Goal: Task Accomplishment & Management: Complete application form

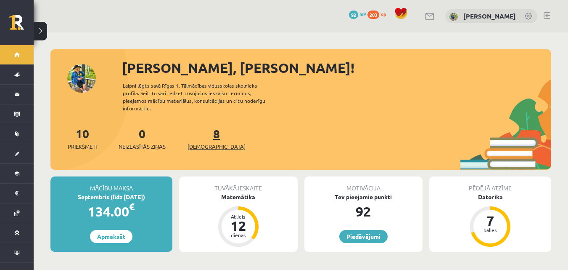
click at [205, 131] on link "8 Ieskaites" at bounding box center [217, 138] width 58 height 25
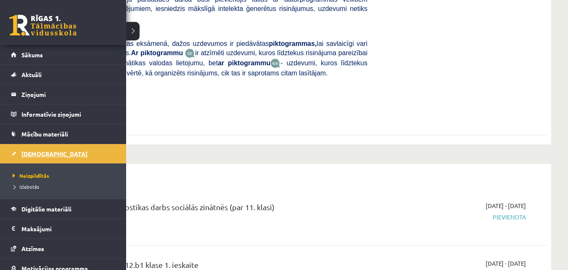
scroll to position [295, 0]
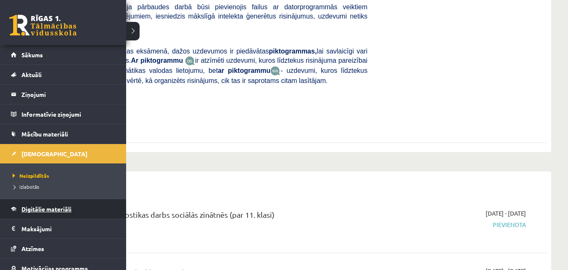
click at [45, 208] on span "Digitālie materiāli" at bounding box center [46, 209] width 50 height 8
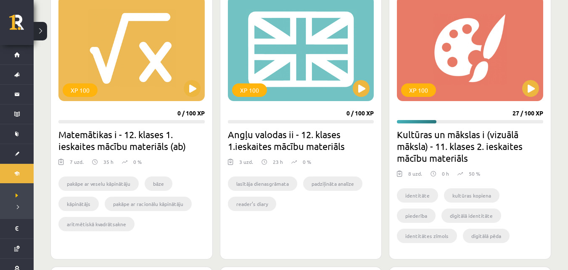
scroll to position [252, 0]
click at [193, 92] on button at bounding box center [192, 88] width 17 height 17
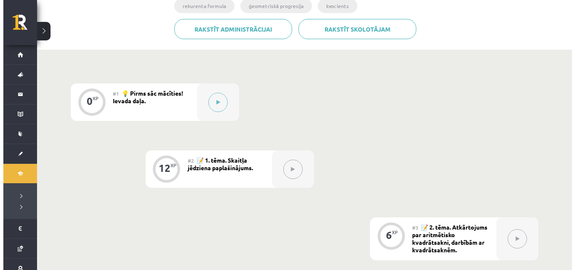
scroll to position [154, 0]
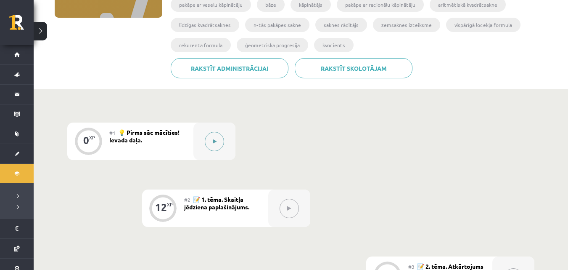
click at [215, 135] on button at bounding box center [214, 141] width 19 height 19
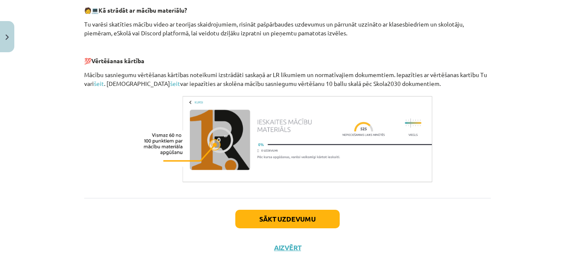
scroll to position [407, 0]
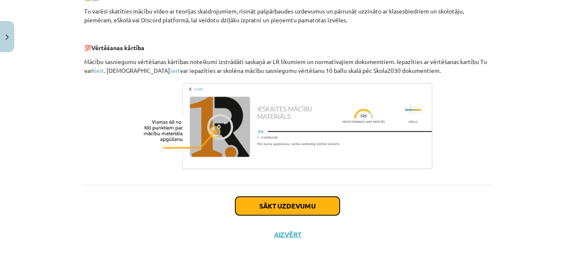
click at [299, 203] on button "Sākt uzdevumu" at bounding box center [287, 206] width 104 height 19
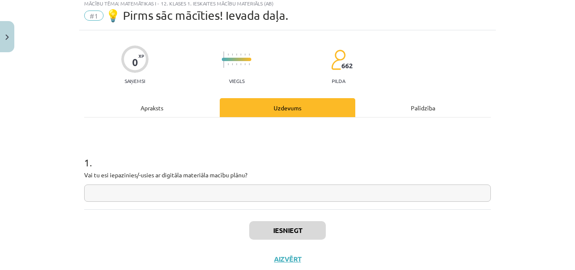
scroll to position [21, 0]
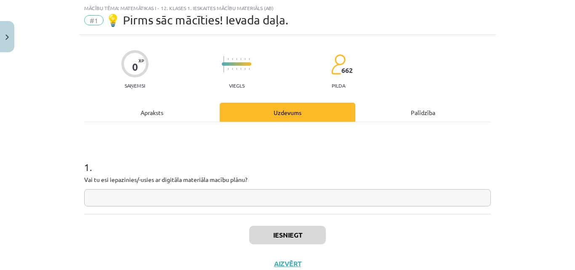
click at [299, 203] on input "text" at bounding box center [287, 197] width 406 height 17
type input "*"
type input "********"
click at [284, 231] on button "Iesniegt" at bounding box center [287, 235] width 77 height 19
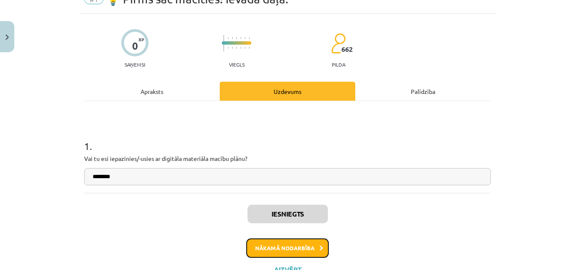
click at [300, 245] on button "Nākamā nodarbība" at bounding box center [287, 247] width 82 height 19
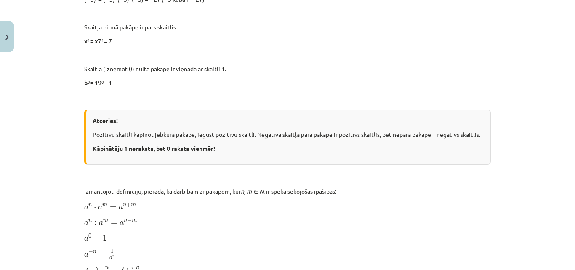
scroll to position [421, 0]
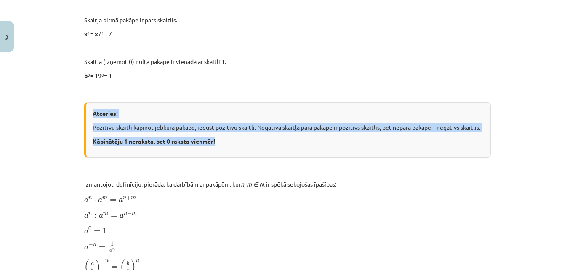
drag, startPoint x: 88, startPoint y: 113, endPoint x: 236, endPoint y: 150, distance: 152.6
click at [250, 152] on div "Atceries! Pozitīvu skaitli kāpinot jebkurā pakāpē, iegūst pozitīvu skaitli. Neg…" at bounding box center [287, 129] width 406 height 55
copy div "Atceries! Pozitīvu skaitli kāpinot jebkurā pakāpē, iegūst pozitīvu skaitli. Neg…"
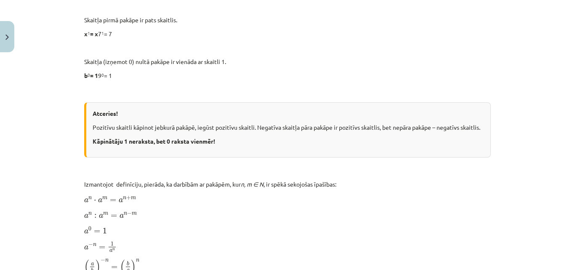
click at [271, 80] on div "Skaitļa jēdziena paplašinājums 📌 Piezīme. Jūs varat apgūt mācību materiālu plat…" at bounding box center [287, 187] width 406 height 915
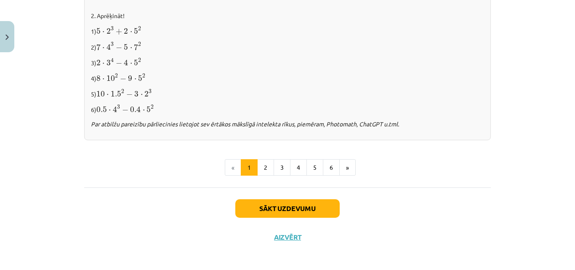
scroll to position [926, 0]
click at [263, 166] on button "2" at bounding box center [265, 167] width 17 height 17
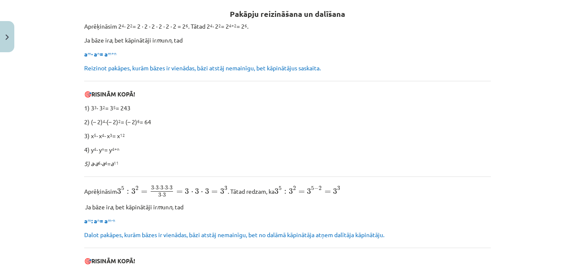
scroll to position [151, 0]
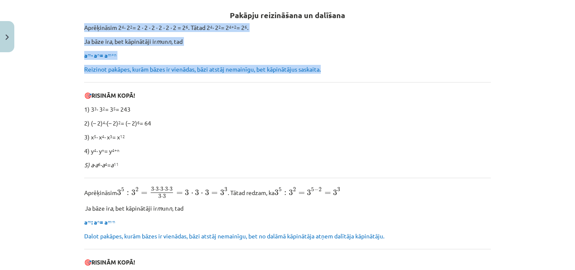
drag, startPoint x: 78, startPoint y: 26, endPoint x: 351, endPoint y: 70, distance: 276.2
copy div "Aprēķināsim 2 4 ∙ 2 2 = 2 ∙ 2 ∙ 2 ∙ 2 ∙ 2 ∙ 2 = 2 6 . Tātad 2 4 ∙ 2 2 = 2 4+2 =…"
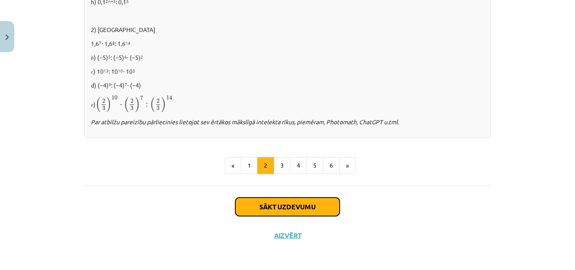
click at [297, 203] on button "Sākt uzdevumu" at bounding box center [287, 206] width 104 height 19
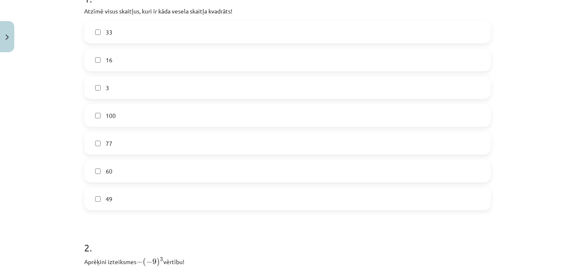
scroll to position [147, 0]
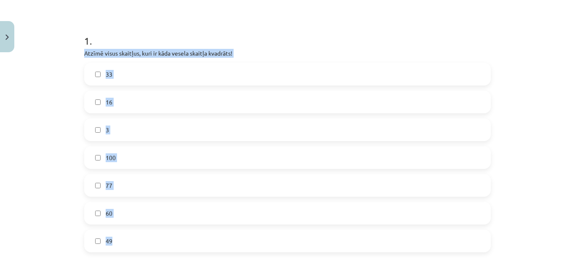
drag, startPoint x: 106, startPoint y: 53, endPoint x: 234, endPoint y: 234, distance: 221.3
click at [233, 242] on div "Mācību tēma: Matemātikas i - 12. klases 1. ieskaites mācību materiāls (ab) #2 📝…" at bounding box center [287, 135] width 575 height 270
copy div "Atzīmē visus skaitļus, kuri ir kāda vesela skaitļa kvadrāts! 33 16 3 100 77 60 …"
drag, startPoint x: 24, startPoint y: 65, endPoint x: 50, endPoint y: 58, distance: 27.2
click at [25, 65] on div "Mācību tēma: Matemātikas i - 12. klases 1. ieskaites mācību materiāls (ab) #2 📝…" at bounding box center [287, 135] width 575 height 270
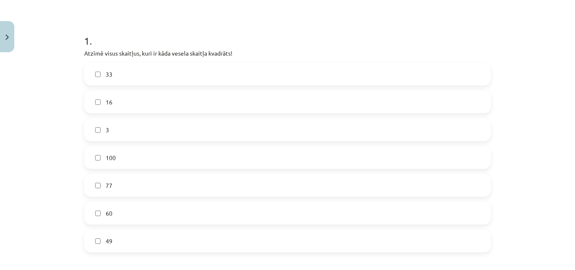
click at [73, 41] on div "Mācību tēma: Matemātikas i - 12. klases 1. ieskaites mācību materiāls (ab) #2 📝…" at bounding box center [287, 135] width 575 height 270
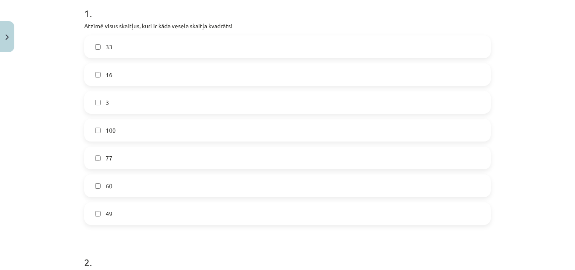
scroll to position [189, 0]
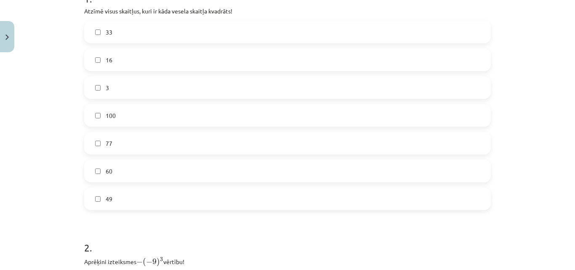
click at [124, 64] on label "16" at bounding box center [287, 59] width 405 height 21
click at [125, 114] on label "100" at bounding box center [287, 115] width 405 height 21
click at [133, 198] on label "49" at bounding box center [287, 198] width 405 height 21
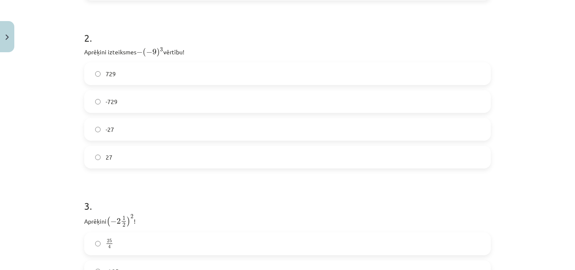
scroll to position [400, 0]
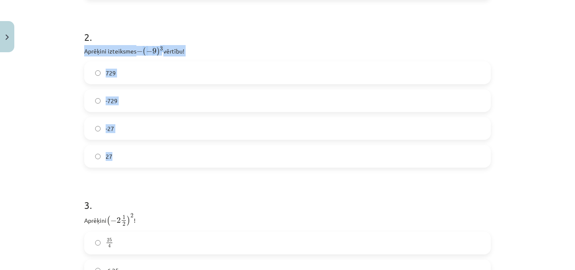
drag, startPoint x: 75, startPoint y: 48, endPoint x: 183, endPoint y: 159, distance: 155.0
click at [183, 159] on div "Mācību tēma: Matemātikas i - 12. klases 1. ieskaites mācību materiāls (ab) #2 📝…" at bounding box center [287, 135] width 575 height 270
copy div "Aprēķini izteiksmes − ( − 9 ) 3 − ( − 9 ) 3 vērtību! 729 -729 -27 27"
click at [58, 67] on div "Mācību tēma: Matemātikas i - 12. klases 1. ieskaites mācību materiāls (ab) #2 📝…" at bounding box center [287, 135] width 575 height 270
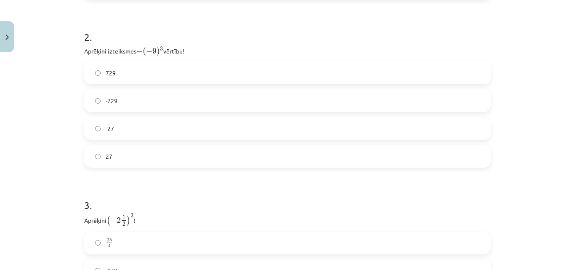
click at [152, 80] on label "729" at bounding box center [287, 72] width 405 height 21
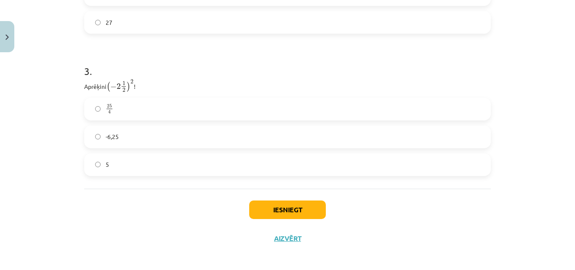
scroll to position [537, 0]
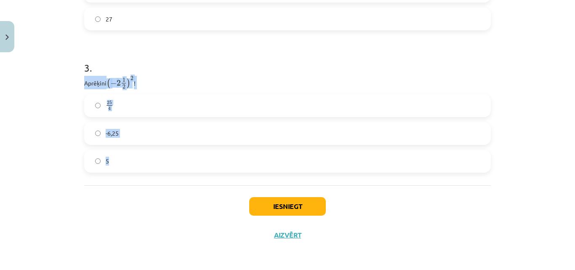
drag, startPoint x: 79, startPoint y: 82, endPoint x: 161, endPoint y: 157, distance: 111.1
copy div "Aprēķini ( − 2 1 2 ) 2 ( − 2 1 2 ) 2 ! 25 4 25 4 -6,25 5"
click at [44, 135] on div "Mācību tēma: Matemātikas i - 12. klases 1. ieskaites mācību materiāls (ab) #2 📝…" at bounding box center [287, 135] width 575 height 270
click at [138, 132] on label "-6,25" at bounding box center [287, 133] width 405 height 21
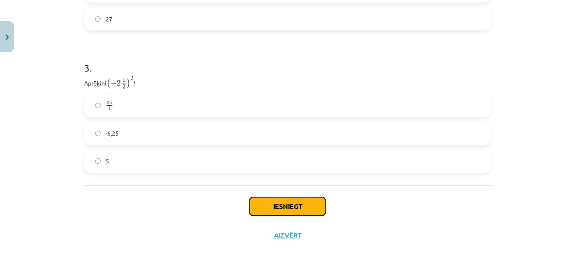
click at [273, 199] on button "Iesniegt" at bounding box center [287, 206] width 77 height 19
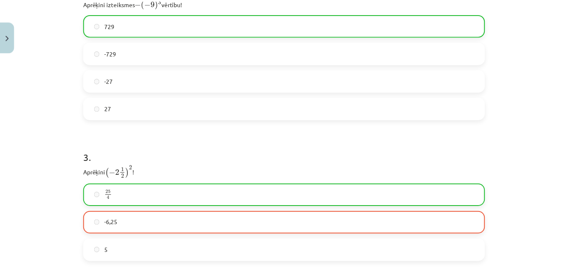
scroll to position [563, 0]
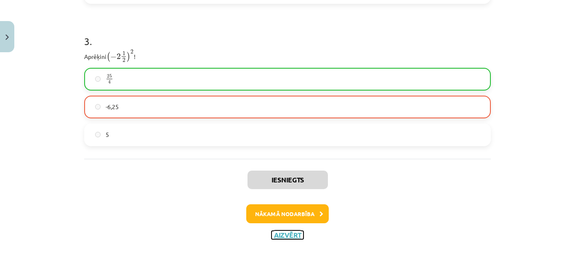
click at [287, 236] on button "Aizvērt" at bounding box center [287, 235] width 32 height 8
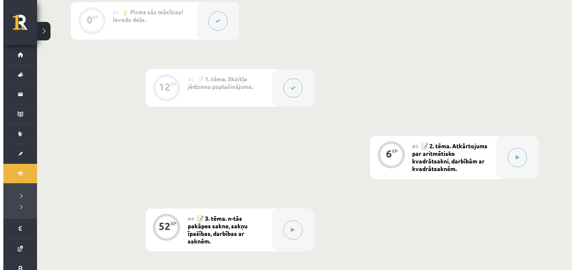
scroll to position [295, 0]
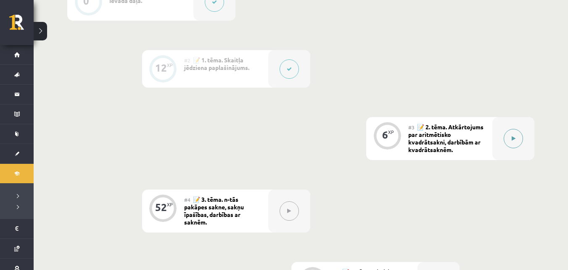
click at [504, 137] on button at bounding box center [513, 138] width 19 height 19
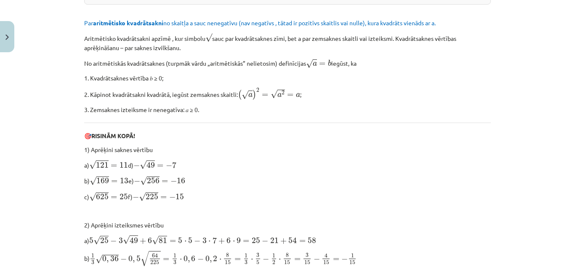
scroll to position [84, 0]
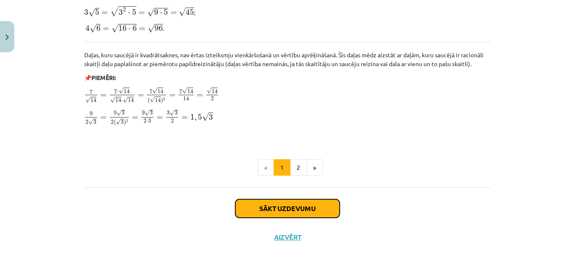
click at [329, 208] on button "Sākt uzdevumu" at bounding box center [287, 208] width 104 height 19
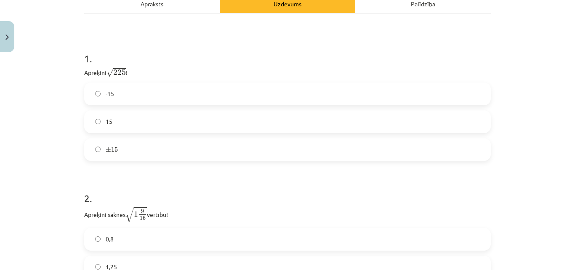
scroll to position [189, 0]
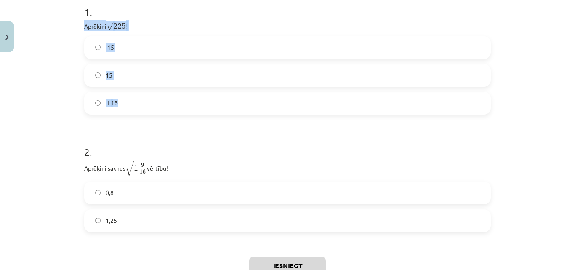
drag, startPoint x: 82, startPoint y: 25, endPoint x: 123, endPoint y: 106, distance: 91.1
click at [123, 106] on div "1 . Aprēķini √ 225 225 ! -15 15 ± 15 ± 15" at bounding box center [287, 53] width 406 height 123
copy div "Aprēķini √ 225 225 ! -15 15 ± 15"
click at [151, 82] on label "15" at bounding box center [287, 75] width 405 height 21
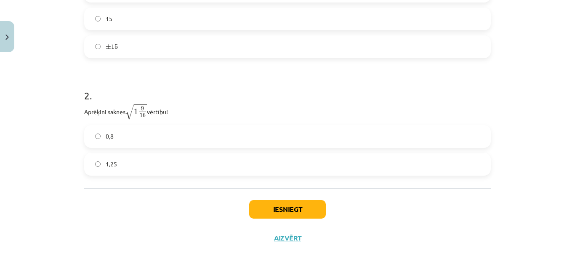
scroll to position [249, 0]
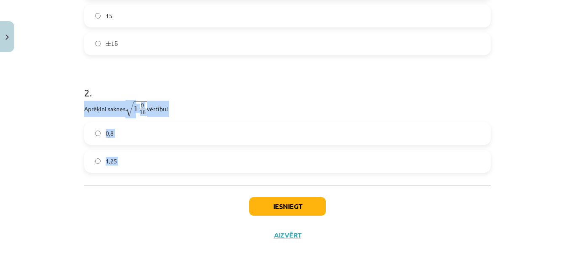
drag, startPoint x: 77, startPoint y: 103, endPoint x: 187, endPoint y: 190, distance: 140.5
click at [187, 190] on div "6 XP Saņemsi Sarežģīts 662 pilda Apraksts Uzdevums Palīdzība 1 . Aprēķini √ 225…" at bounding box center [287, 35] width 417 height 428
copy div "Aprēķini saknes √ 1 9 16 1 9 16 vērtību! 0,8 1,25"
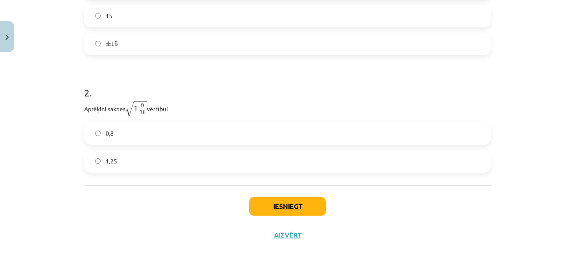
click at [197, 97] on h1 "2 ." at bounding box center [287, 85] width 406 height 26
click at [175, 167] on label "1,25" at bounding box center [287, 161] width 405 height 21
click at [293, 205] on button "Iesniegt" at bounding box center [287, 206] width 77 height 19
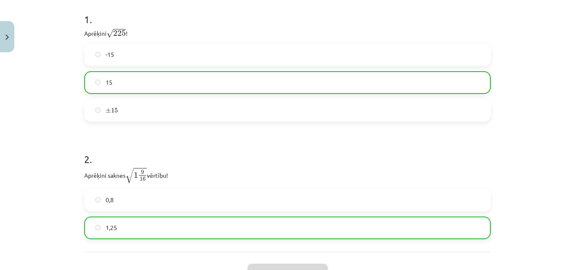
scroll to position [276, 0]
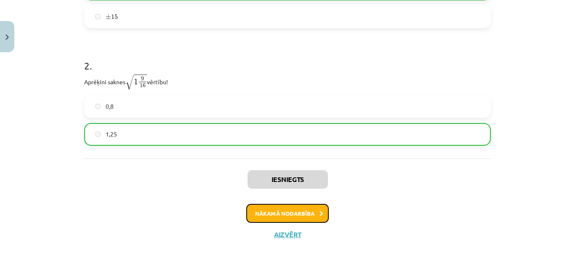
click at [295, 215] on button "Nākamā nodarbība" at bounding box center [287, 213] width 82 height 19
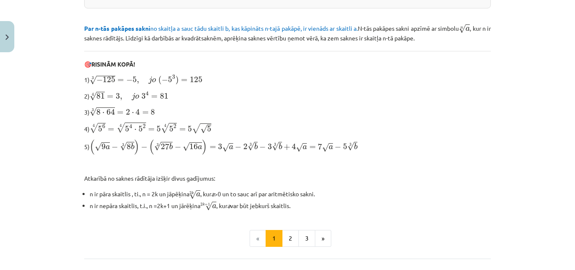
scroll to position [306, 0]
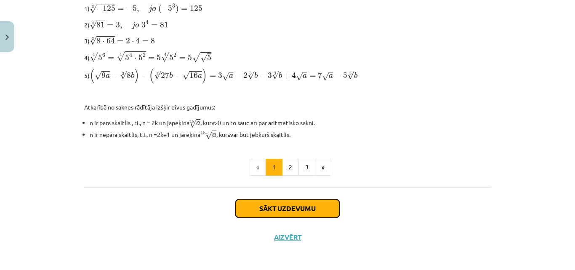
click at [305, 209] on button "Sākt uzdevumu" at bounding box center [287, 208] width 104 height 19
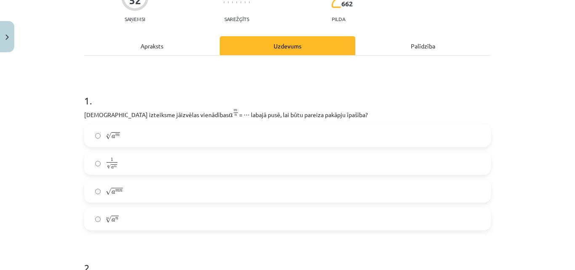
scroll to position [147, 0]
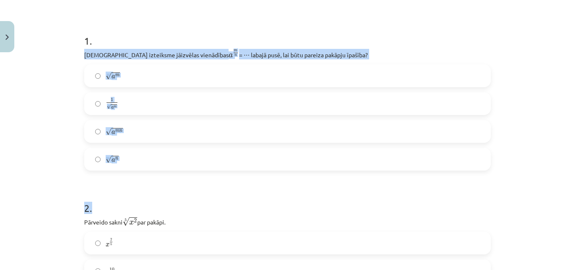
drag, startPoint x: 78, startPoint y: 52, endPoint x: 214, endPoint y: 174, distance: 182.9
click at [24, 76] on div "Mācību tēma: Matemātikas i - 12. klases 1. ieskaites mācību materiāls (ab) #4 📝…" at bounding box center [287, 135] width 575 height 270
drag, startPoint x: 79, startPoint y: 54, endPoint x: 159, endPoint y: 160, distance: 132.5
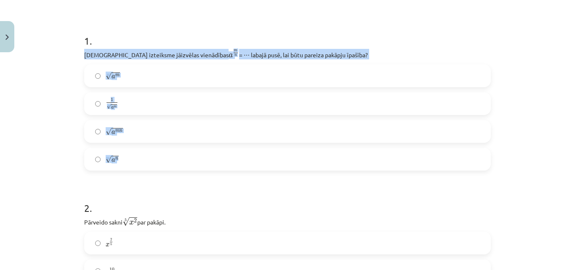
copy div "Kura izteiksme jāizvēlas vienādības a m n a m n = ⋯ labajā pusē, lai būtu parei…"
click at [53, 124] on div "Mācību tēma: Matemātikas i - 12. klases 1. ieskaites mācību materiāls (ab) #4 📝…" at bounding box center [287, 135] width 575 height 270
click at [62, 93] on div "Mācību tēma: Matemātikas i - 12. klases 1. ieskaites mācību materiāls (ab) #4 📝…" at bounding box center [287, 135] width 575 height 270
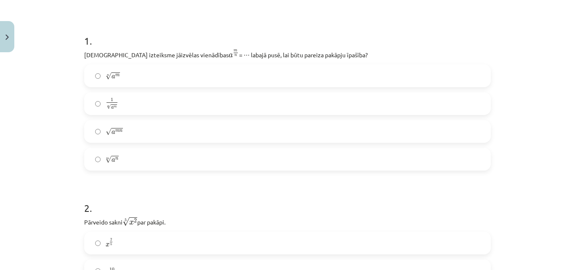
click at [174, 79] on label "n √ a m a m n" at bounding box center [287, 75] width 405 height 21
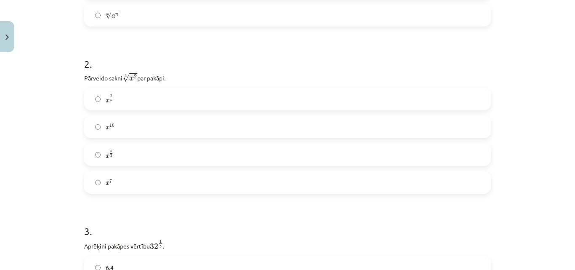
scroll to position [316, 0]
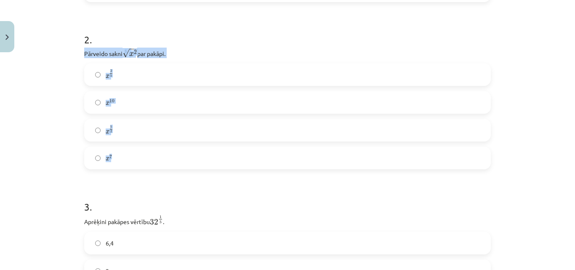
drag, startPoint x: 78, startPoint y: 53, endPoint x: 179, endPoint y: 157, distance: 145.2
copy div "Pārveido sakni 5 √ x 2 x 2 5 par pakāpi. x 2 5 x 2 5 x 10 x 10 x 5 2 x 5 2 x 7"
click at [53, 49] on div "Mācību tēma: Matemātikas i - 12. klases 1. ieskaites mācību materiāls (ab) #4 📝…" at bounding box center [287, 135] width 575 height 270
click at [129, 76] on label "x 2 5 x 2 5" at bounding box center [287, 74] width 405 height 21
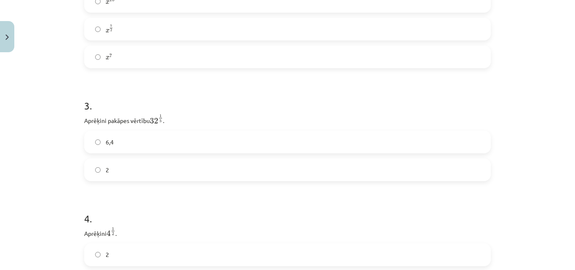
scroll to position [442, 0]
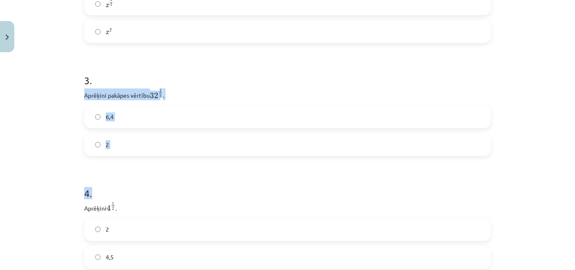
drag, startPoint x: 82, startPoint y: 91, endPoint x: 181, endPoint y: 161, distance: 121.4
drag, startPoint x: 11, startPoint y: 123, endPoint x: 36, endPoint y: 120, distance: 25.0
click at [12, 123] on div "Mācību tēma: Matemātikas i - 12. klases 1. ieskaites mācību materiāls (ab) #4 📝…" at bounding box center [287, 135] width 575 height 270
click at [62, 102] on div "Mācību tēma: Matemātikas i - 12. klases 1. ieskaites mācību materiāls (ab) #4 📝…" at bounding box center [287, 135] width 575 height 270
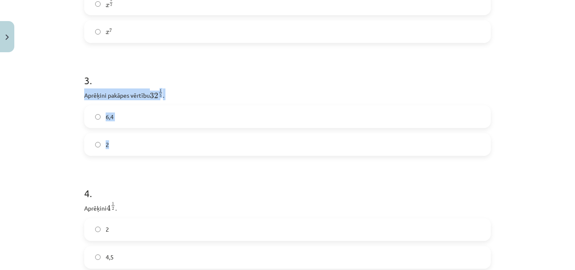
drag, startPoint x: 77, startPoint y: 93, endPoint x: 143, endPoint y: 148, distance: 86.0
copy div "Aprēķini pakāpes vērtību 32 1 5 32 1 5 . 6,4 2"
click at [60, 124] on div "Mācību tēma: Matemātikas i - 12. klases 1. ieskaites mācību materiāls (ab) #4 📝…" at bounding box center [287, 135] width 575 height 270
click at [143, 146] on label "2" at bounding box center [287, 144] width 405 height 21
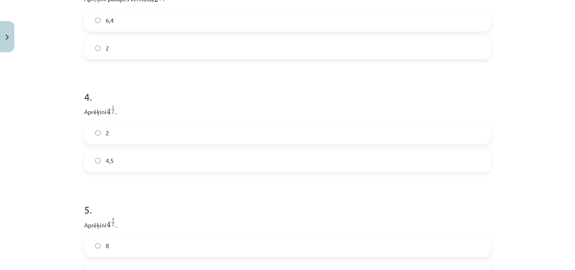
scroll to position [610, 0]
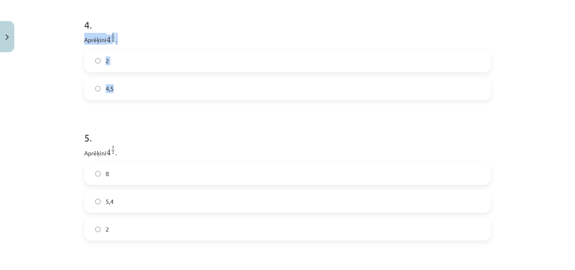
drag, startPoint x: 80, startPoint y: 39, endPoint x: 116, endPoint y: 98, distance: 68.9
click at [129, 63] on label "2" at bounding box center [287, 60] width 405 height 21
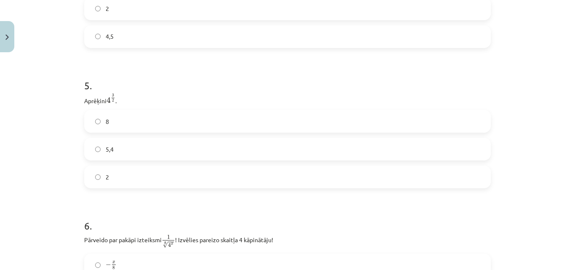
scroll to position [694, 0]
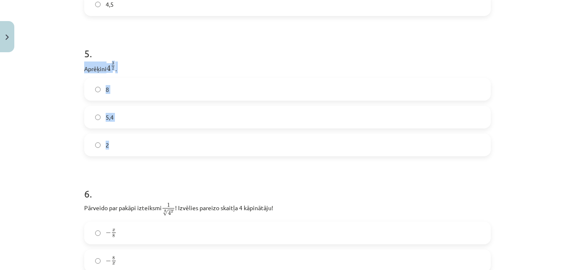
drag, startPoint x: 79, startPoint y: 69, endPoint x: 124, endPoint y: 145, distance: 88.5
click at [57, 84] on div "Mācību tēma: Matemātikas i - 12. klases 1. ieskaites mācību materiāls (ab) #4 📝…" at bounding box center [287, 135] width 575 height 270
click at [149, 93] on label "8" at bounding box center [287, 89] width 405 height 21
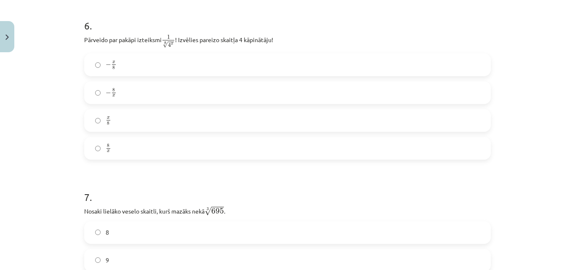
scroll to position [863, 0]
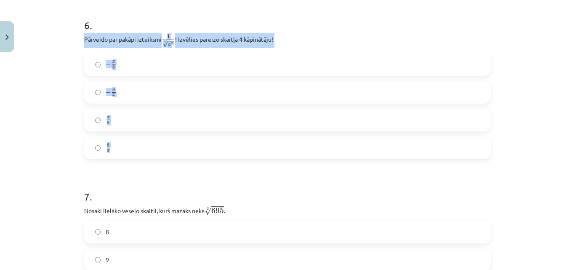
drag, startPoint x: 76, startPoint y: 39, endPoint x: 174, endPoint y: 149, distance: 147.5
click at [174, 149] on div "52 XP Saņemsi Sarežģīts 662 pilda Apraksts Uzdevums Palīdzība 1 . Kura izteiksm…" at bounding box center [287, 249] width 417 height 2112
click at [57, 73] on div "Mācību tēma: Matemātikas i - 12. klases 1. ieskaites mācību materiāls (ab) #4 📝…" at bounding box center [287, 135] width 575 height 270
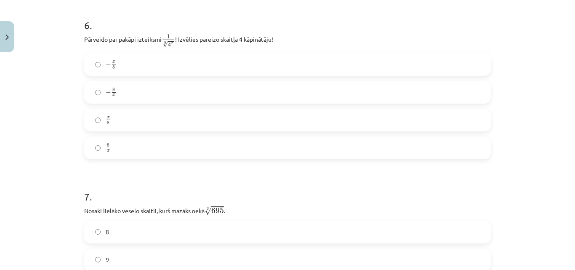
click at [126, 116] on label "x 8 x 8" at bounding box center [287, 119] width 405 height 21
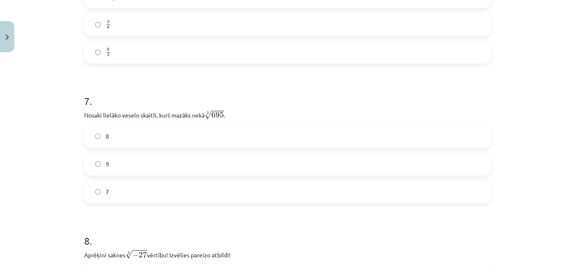
scroll to position [989, 0]
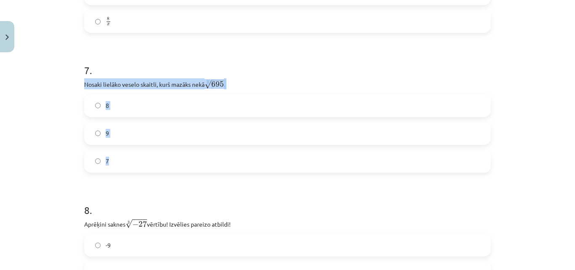
drag, startPoint x: 80, startPoint y: 82, endPoint x: 245, endPoint y: 140, distance: 174.5
click at [263, 166] on div "52 XP Saņemsi Sarežģīts 662 pilda Apraksts Uzdevums Palīdzība 1 . Kura izteiksm…" at bounding box center [287, 123] width 417 height 2112
click at [45, 153] on div "Mācību tēma: Matemātikas i - 12. klases 1. ieskaites mācību materiāls (ab) #4 📝…" at bounding box center [287, 135] width 575 height 270
click at [179, 108] on label "8" at bounding box center [287, 105] width 405 height 21
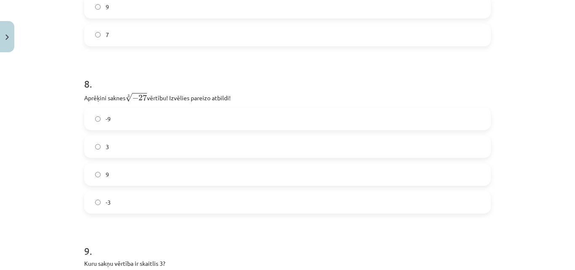
scroll to position [1199, 0]
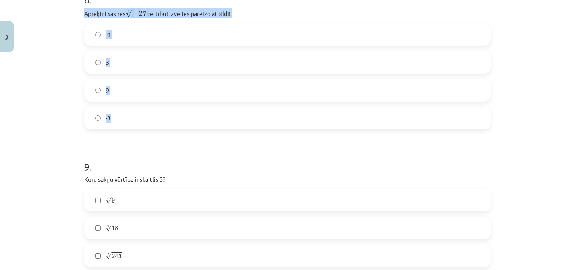
drag, startPoint x: 124, startPoint y: 15, endPoint x: 215, endPoint y: 121, distance: 140.0
click at [34, 21] on div "Mācību tēma: Matemātikas i - 12. klases 1. ieskaites mācību materiāls (ab) #4 📝…" at bounding box center [287, 135] width 575 height 270
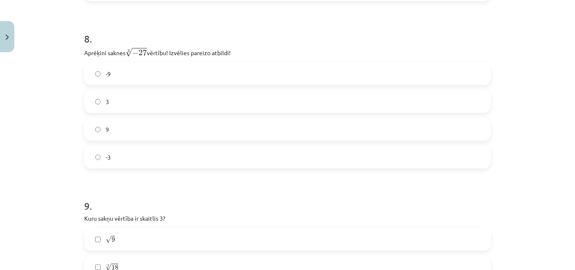
click at [54, 19] on div "Mācību tēma: Matemātikas i - 12. klases 1. ieskaites mācību materiāls (ab) #4 📝…" at bounding box center [287, 135] width 575 height 270
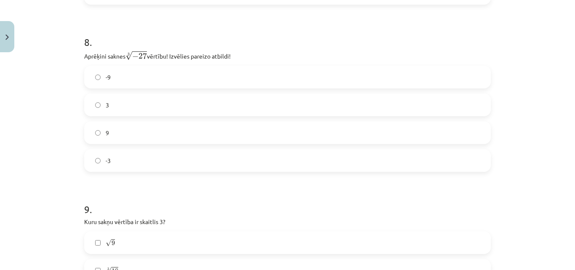
scroll to position [1157, 0]
click at [99, 162] on label "-3" at bounding box center [287, 159] width 405 height 21
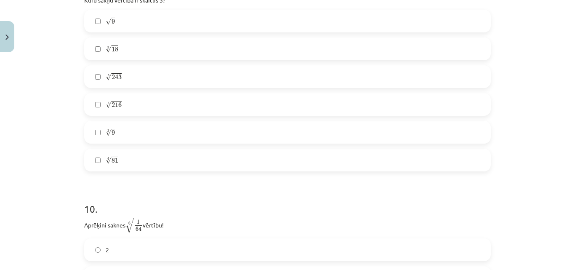
scroll to position [1349, 0]
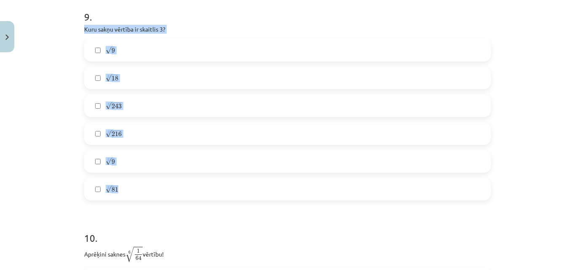
drag, startPoint x: 79, startPoint y: 28, endPoint x: 169, endPoint y: 189, distance: 183.9
click at [72, 45] on div "Mācību tēma: Matemātikas i - 12. klases 1. ieskaites mācību materiāls (ab) #4 📝…" at bounding box center [287, 135] width 575 height 270
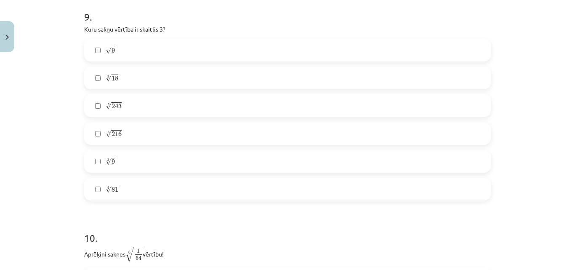
click at [154, 48] on label "√ 9 9" at bounding box center [287, 50] width 405 height 21
click at [173, 112] on label "5 √ 243 243 5" at bounding box center [287, 105] width 405 height 21
click at [122, 188] on label "4 √ 81 81 4" at bounding box center [287, 188] width 405 height 21
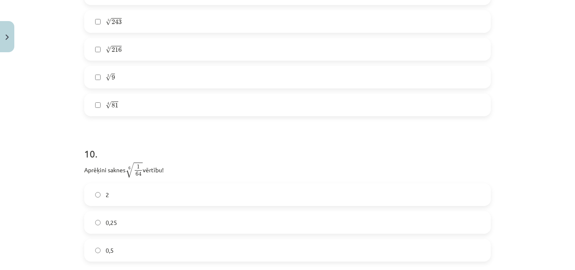
scroll to position [1517, 0]
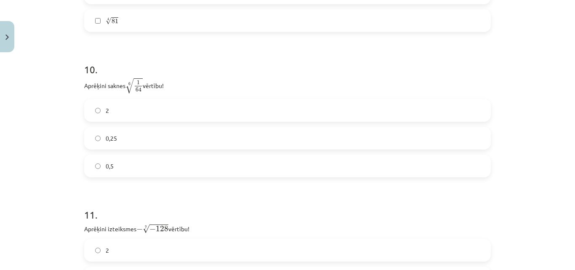
drag, startPoint x: 84, startPoint y: 86, endPoint x: 185, endPoint y: 88, distance: 100.6
click at [185, 88] on p "Aprēķini saknes 6 √ 1 64 1 64 6 vērtību!" at bounding box center [287, 85] width 406 height 16
drag, startPoint x: 10, startPoint y: 91, endPoint x: 82, endPoint y: 88, distance: 72.4
click at [11, 91] on div "Mācību tēma: Matemātikas i - 12. klases 1. ieskaites mācību materiāls (ab) #4 📝…" at bounding box center [287, 135] width 575 height 270
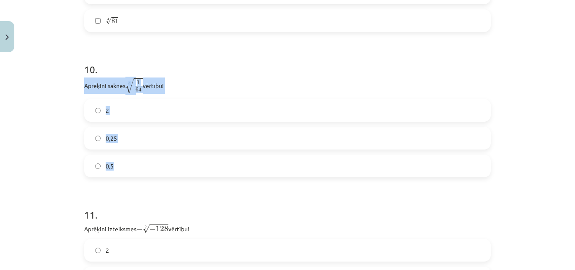
drag, startPoint x: 75, startPoint y: 85, endPoint x: 152, endPoint y: 135, distance: 91.4
click at [208, 177] on div "Mācību tēma: Matemātikas i - 12. klases 1. ieskaites mācību materiāls (ab) #4 📝…" at bounding box center [287, 135] width 575 height 270
click at [40, 135] on div "Mācību tēma: Matemātikas i - 12. klases 1. ieskaites mācību materiāls (ab) #4 📝…" at bounding box center [287, 135] width 575 height 270
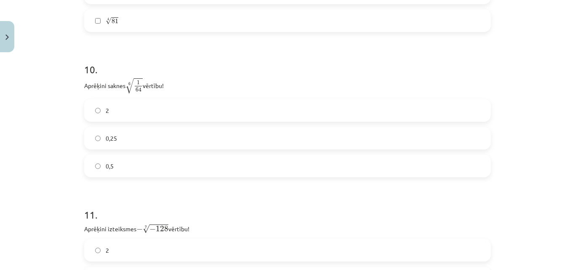
click at [114, 109] on label "2" at bounding box center [287, 110] width 405 height 21
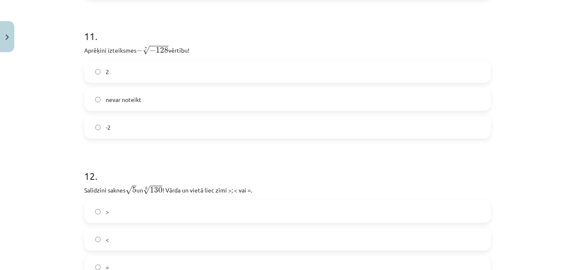
scroll to position [1728, 0]
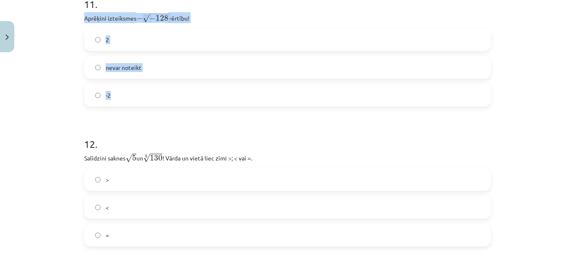
drag, startPoint x: 80, startPoint y: 19, endPoint x: 207, endPoint y: 93, distance: 147.4
click at [58, 36] on div "Mācību tēma: Matemātikas i - 12. klases 1. ieskaites mācību materiāls (ab) #4 📝…" at bounding box center [287, 135] width 575 height 270
click at [116, 33] on label "2" at bounding box center [287, 39] width 405 height 21
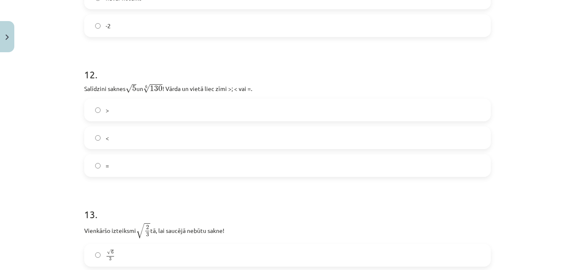
scroll to position [1793, 0]
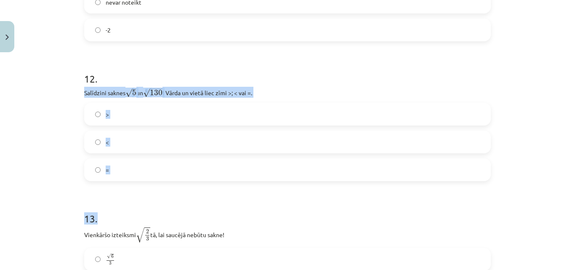
drag, startPoint x: 82, startPoint y: 87, endPoint x: 236, endPoint y: 186, distance: 183.2
click at [236, 186] on div "Mācību tēma: Matemātikas i - 12. klases 1. ieskaites mācību materiāls (ab) #4 📝…" at bounding box center [287, 135] width 575 height 270
click at [45, 127] on div "Mācību tēma: Matemātikas i - 12. klases 1. ieskaites mācību materiāls (ab) #4 📝…" at bounding box center [287, 135] width 575 height 270
drag, startPoint x: 80, startPoint y: 93, endPoint x: 196, endPoint y: 170, distance: 139.2
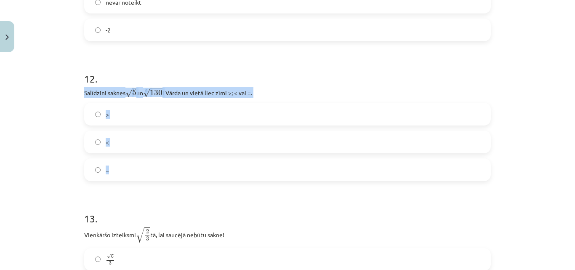
click at [50, 85] on div "Mācību tēma: Matemātikas i - 12. klases 1. ieskaites mācību materiāls (ab) #4 📝…" at bounding box center [287, 135] width 575 height 270
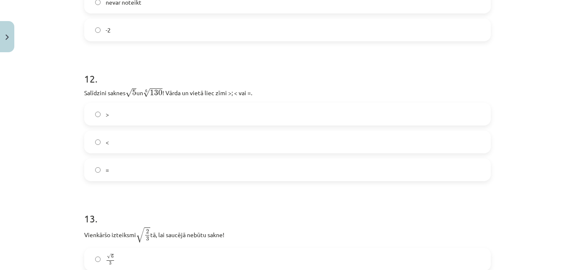
click at [138, 117] on label ">" at bounding box center [287, 114] width 405 height 21
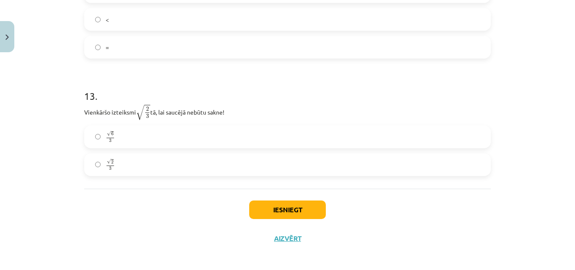
scroll to position [1919, 0]
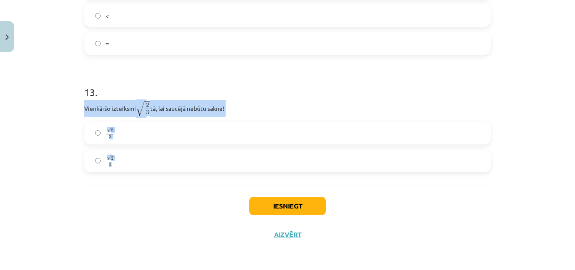
drag, startPoint x: 78, startPoint y: 106, endPoint x: 216, endPoint y: 165, distance: 149.7
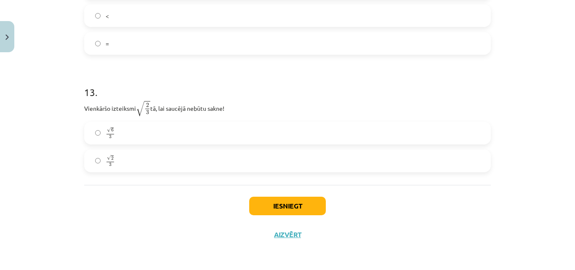
click at [65, 195] on div "Mācību tēma: Matemātikas i - 12. klases 1. ieskaites mācību materiāls (ab) #4 📝…" at bounding box center [287, 135] width 575 height 270
click at [145, 161] on label "√ 2 3 2 3" at bounding box center [287, 160] width 405 height 21
click at [146, 134] on label "√ 6 3 6 3" at bounding box center [287, 132] width 405 height 21
click at [274, 204] on button "Iesniegt" at bounding box center [287, 206] width 77 height 19
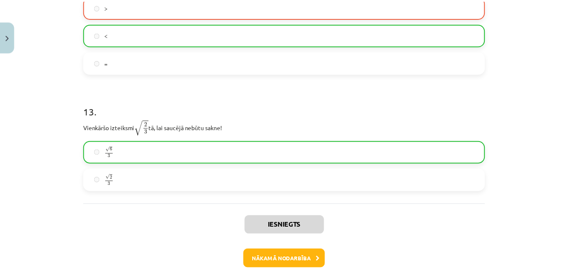
scroll to position [1946, 0]
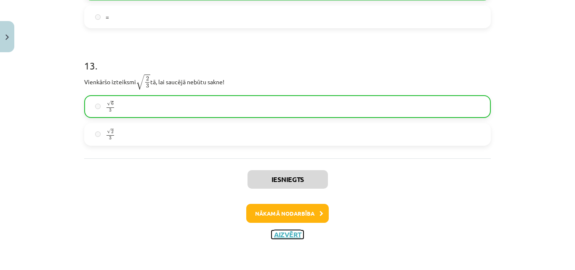
click at [291, 234] on button "Aizvērt" at bounding box center [287, 234] width 32 height 8
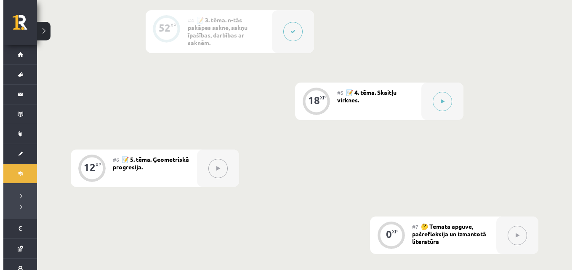
scroll to position [463, 0]
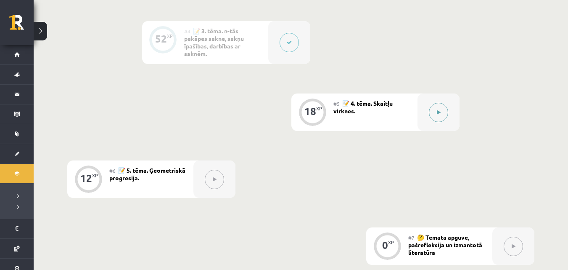
click at [437, 106] on button at bounding box center [438, 112] width 19 height 19
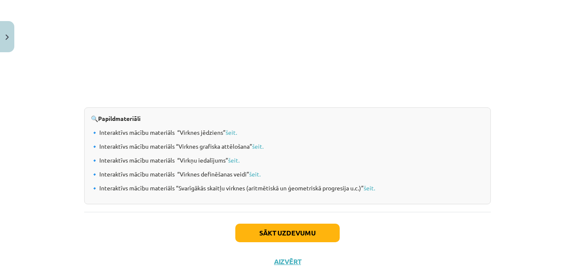
scroll to position [910, 0]
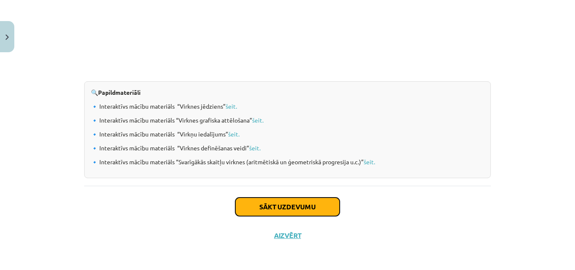
click at [297, 199] on button "Sākt uzdevumu" at bounding box center [287, 206] width 104 height 19
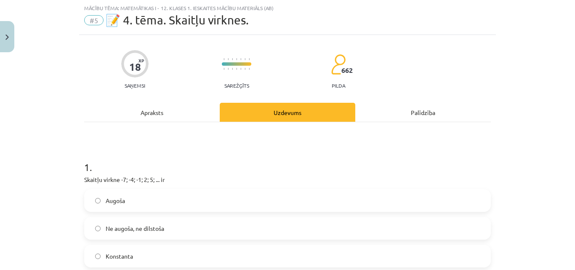
scroll to position [105, 0]
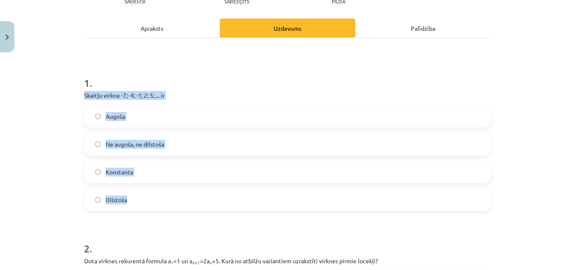
drag, startPoint x: 80, startPoint y: 91, endPoint x: 203, endPoint y: 194, distance: 160.4
click at [49, 88] on div "Mācību tēma: Matemātikas i - 12. klases 1. ieskaites mācību materiāls (ab) #5 📝…" at bounding box center [287, 135] width 575 height 270
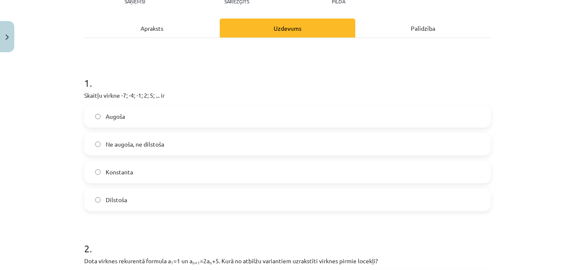
click at [172, 117] on label "Augoša" at bounding box center [287, 116] width 405 height 21
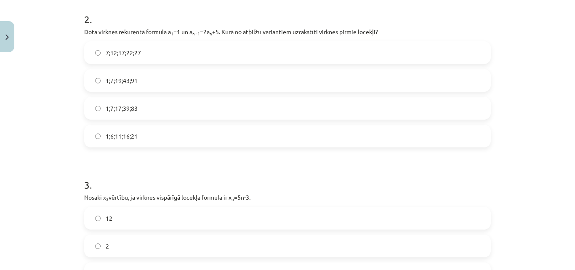
scroll to position [316, 0]
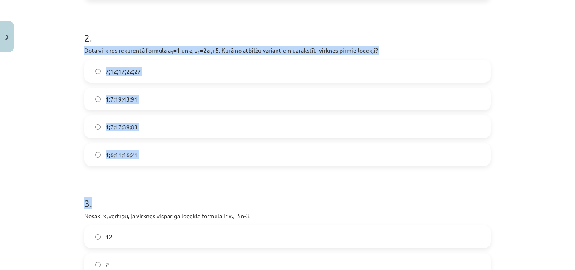
drag, startPoint x: 77, startPoint y: 50, endPoint x: 199, endPoint y: 166, distance: 168.2
click at [7, 101] on div "Mācību tēma: Matemātikas i - 12. klases 1. ieskaites mācību materiāls (ab) #5 📝…" at bounding box center [287, 135] width 575 height 270
drag, startPoint x: 87, startPoint y: 47, endPoint x: 166, endPoint y: 152, distance: 131.0
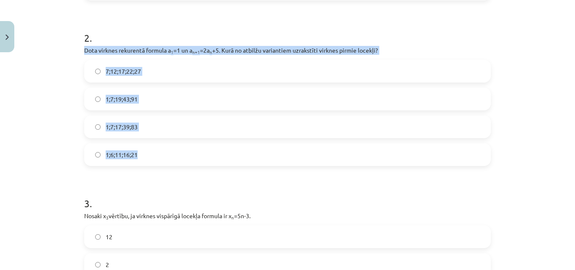
click at [47, 108] on div "Mācību tēma: Matemātikas i - 12. klases 1. ieskaites mācību materiāls (ab) #5 📝…" at bounding box center [287, 135] width 575 height 270
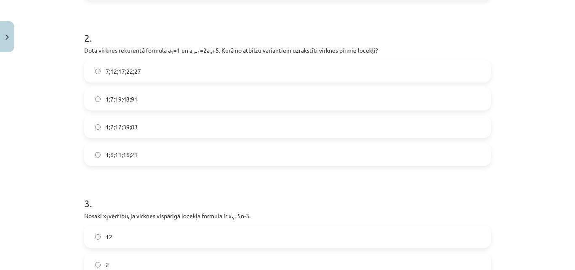
click at [141, 102] on label "1;7;19;43;91" at bounding box center [287, 98] width 405 height 21
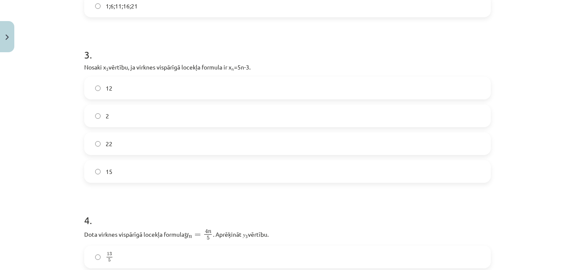
scroll to position [489, 0]
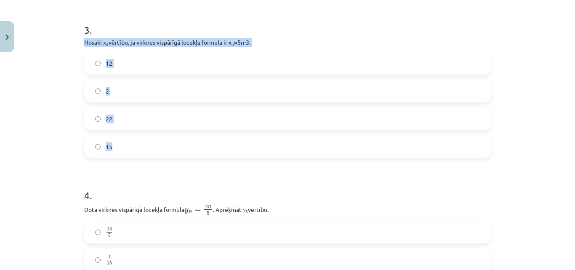
drag, startPoint x: 81, startPoint y: 42, endPoint x: 183, endPoint y: 153, distance: 150.1
click at [183, 153] on div "3 . Nosaki x 3 vērtību, ja virknes vispārīgā locekļa formula ir x n =5n-3. 12 2…" at bounding box center [287, 83] width 406 height 149
click at [50, 85] on div "Mācību tēma: Matemātikas i - 12. klases 1. ieskaites mācību materiāls (ab) #5 📝…" at bounding box center [287, 135] width 575 height 270
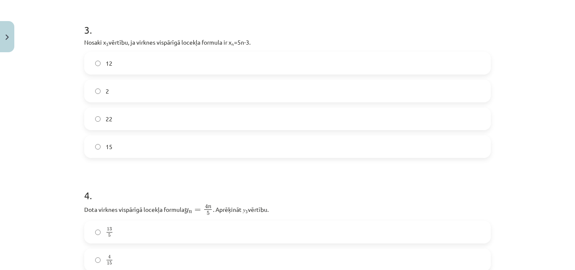
drag, startPoint x: 111, startPoint y: 62, endPoint x: 115, endPoint y: 84, distance: 21.9
click at [112, 62] on label "12" at bounding box center [287, 63] width 405 height 21
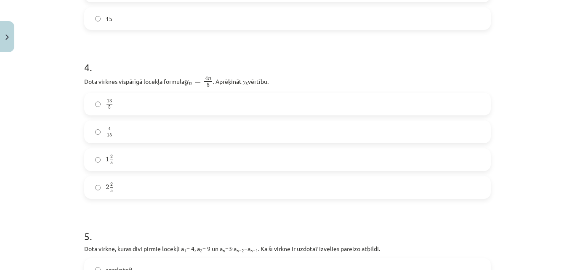
scroll to position [615, 0]
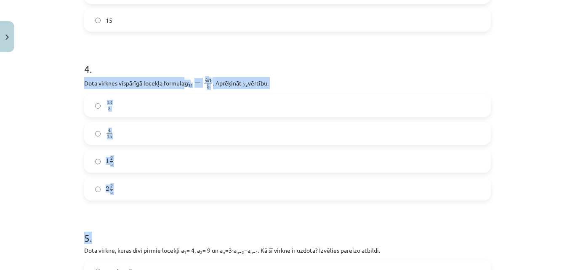
drag, startPoint x: 80, startPoint y: 81, endPoint x: 175, endPoint y: 203, distance: 154.4
click at [175, 203] on div "18 XP Saņemsi Sarežģīts 662 pilda Apraksts Uzdevums Palīdzība 1 . Skaitļu virkn…" at bounding box center [287, 24] width 417 height 1167
click at [28, 121] on div "Mācību tēma: Matemātikas i - 12. klases 1. ieskaites mācību materiāls (ab) #5 📝…" at bounding box center [287, 135] width 575 height 270
drag, startPoint x: 77, startPoint y: 78, endPoint x: 165, endPoint y: 203, distance: 152.6
click at [165, 203] on div "18 XP Saņemsi Sarežģīts 662 pilda Apraksts Uzdevums Palīdzība 1 . Skaitļu virkn…" at bounding box center [287, 24] width 417 height 1167
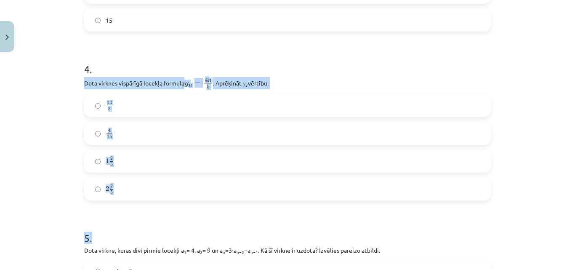
click at [45, 118] on div "Mācību tēma: Matemātikas i - 12. klases 1. ieskaites mācību materiāls (ab) #5 📝…" at bounding box center [287, 135] width 575 height 270
drag, startPoint x: 97, startPoint y: 80, endPoint x: 142, endPoint y: 183, distance: 112.5
click at [142, 183] on div "18 XP Saņemsi Sarežģīts 662 pilda Apraksts Uzdevums Palīdzība 1 . Skaitļu virkn…" at bounding box center [287, 24] width 417 height 1167
click at [43, 85] on div "Mācību tēma: Matemātikas i - 12. klases 1. ieskaites mācību materiāls (ab) #5 📝…" at bounding box center [287, 135] width 575 height 270
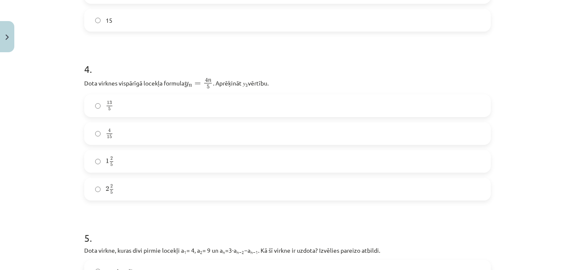
click at [143, 108] on label "13 5 13 5" at bounding box center [287, 105] width 405 height 21
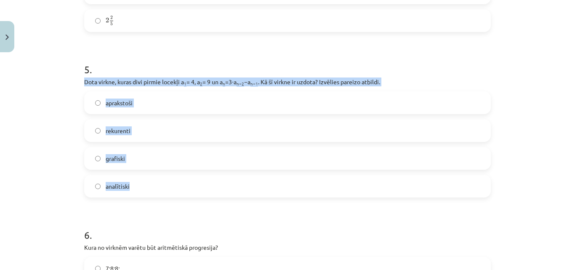
drag, startPoint x: 80, startPoint y: 80, endPoint x: 198, endPoint y: 187, distance: 159.6
click at [61, 97] on div "Mācību tēma: Matemātikas i - 12. klases 1. ieskaites mācību materiāls (ab) #5 📝…" at bounding box center [287, 135] width 575 height 270
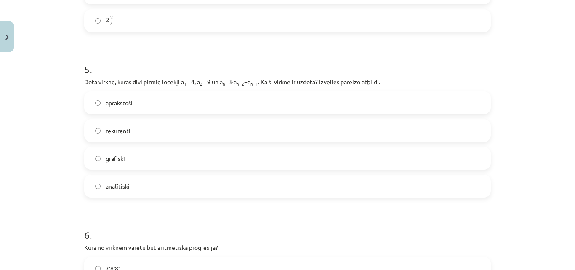
click at [146, 127] on label "rekurenti" at bounding box center [287, 130] width 405 height 21
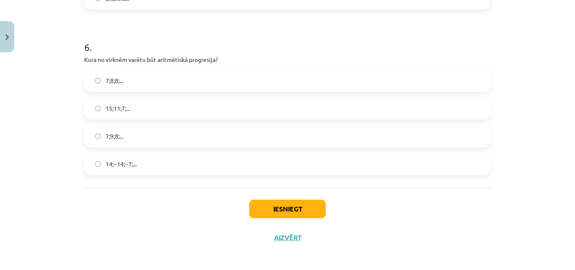
scroll to position [974, 0]
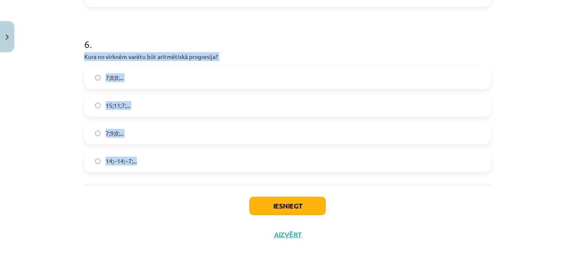
drag, startPoint x: 121, startPoint y: 55, endPoint x: 221, endPoint y: 163, distance: 147.4
click at [16, 84] on div "Mācību tēma: Matemātikas i - 12. klases 1. ieskaites mācību materiāls (ab) #5 📝…" at bounding box center [287, 135] width 575 height 270
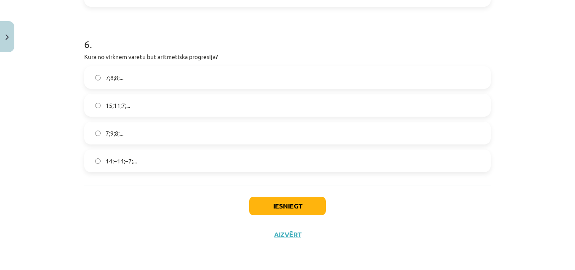
click at [159, 109] on label "15;11;7;..." at bounding box center [287, 105] width 405 height 21
click at [313, 210] on button "Iesniegt" at bounding box center [287, 206] width 77 height 19
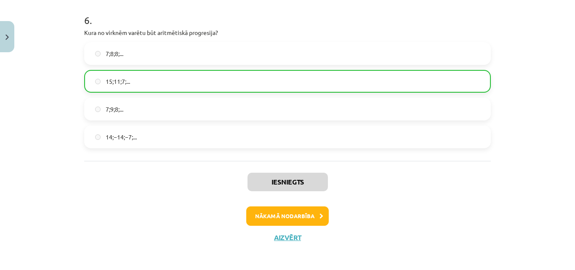
scroll to position [1001, 0]
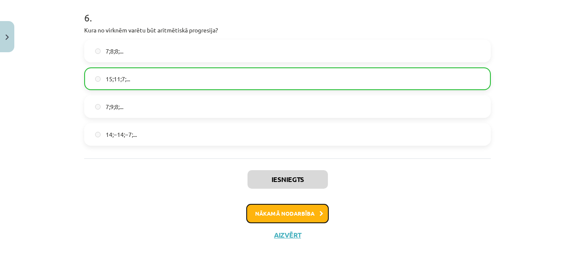
click at [295, 211] on button "Nākamā nodarbība" at bounding box center [287, 213] width 82 height 19
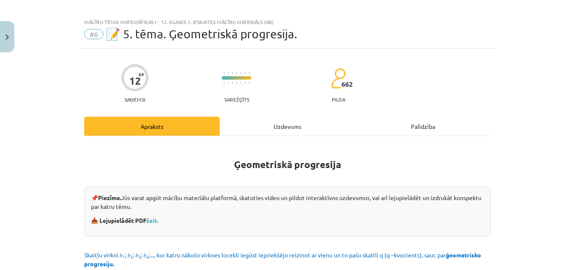
scroll to position [0, 0]
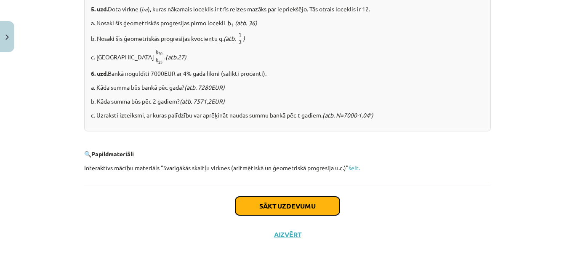
click at [289, 203] on button "Sākt uzdevumu" at bounding box center [287, 206] width 104 height 19
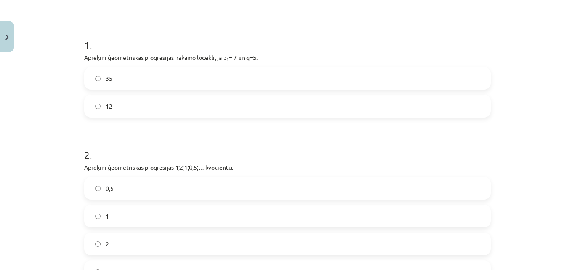
scroll to position [168, 0]
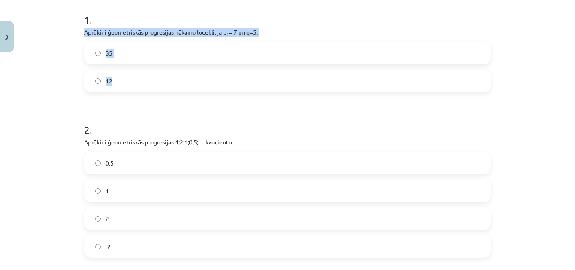
drag, startPoint x: 80, startPoint y: 30, endPoint x: 213, endPoint y: 82, distance: 142.6
click at [213, 82] on div "12 XP Saņemsi Sarežģīts 662 pilda Apraksts Uzdevums Palīdzība 1 . Aprēķini ģeom…" at bounding box center [287, 194] width 417 height 612
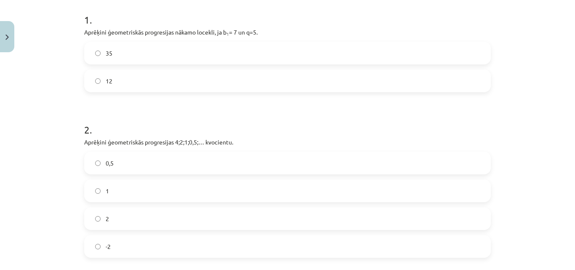
click at [63, 102] on div "Mācību tēma: Matemātikas i - 12. klases 1. ieskaites mācību materiāls (ab) #6 📝…" at bounding box center [287, 135] width 575 height 270
click at [143, 50] on label "35" at bounding box center [287, 52] width 405 height 21
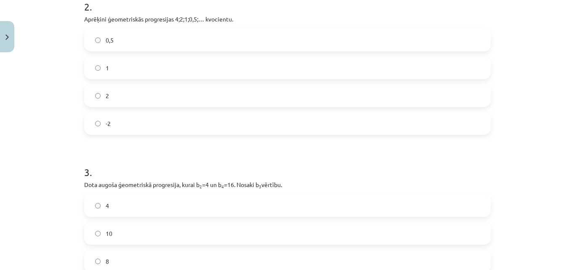
scroll to position [295, 0]
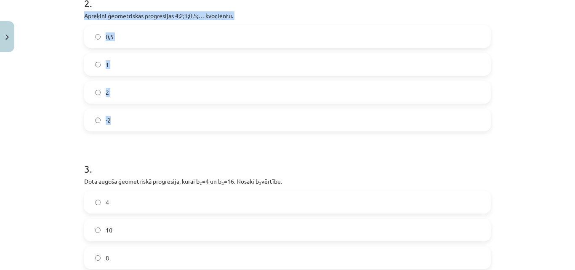
drag, startPoint x: 80, startPoint y: 15, endPoint x: 189, endPoint y: 125, distance: 154.7
click at [189, 127] on div "12 XP Saņemsi Sarežģīts 662 pilda Apraksts Uzdevums Palīdzība 1 . Aprēķini ģeom…" at bounding box center [287, 67] width 417 height 612
click at [39, 49] on div "Mācību tēma: Matemātikas i - 12. klases 1. ieskaites mācību materiāls (ab) #6 📝…" at bounding box center [287, 135] width 575 height 270
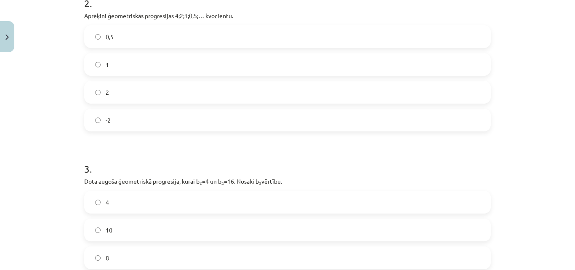
click at [124, 40] on label "0,5" at bounding box center [287, 36] width 405 height 21
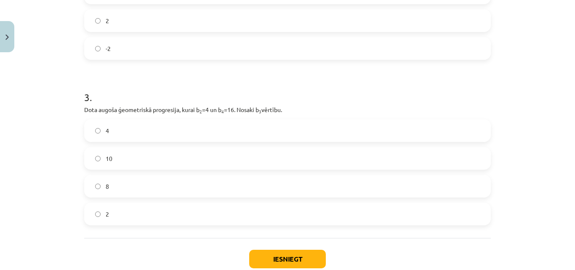
scroll to position [379, 0]
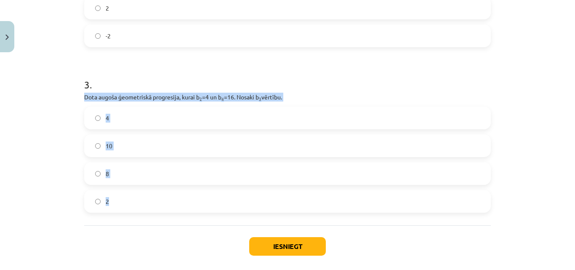
drag, startPoint x: 98, startPoint y: 95, endPoint x: 188, endPoint y: 203, distance: 141.3
click at [51, 128] on div "Mācību tēma: Matemātikas i - 12. klases 1. ieskaites mācību materiāls (ab) #6 📝…" at bounding box center [287, 135] width 575 height 270
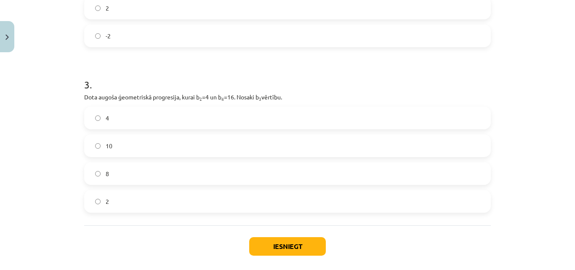
click at [139, 174] on label "8" at bounding box center [287, 173] width 405 height 21
click at [323, 247] on button "Iesniegt" at bounding box center [287, 246] width 77 height 19
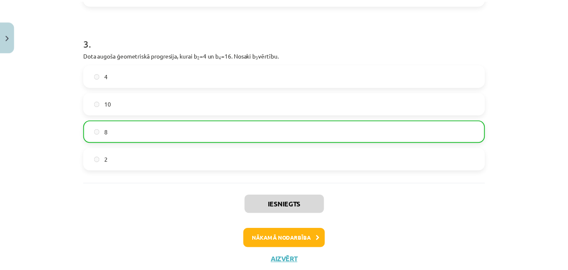
scroll to position [446, 0]
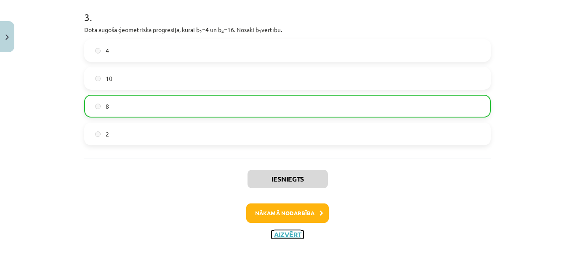
click at [284, 234] on button "Aizvērt" at bounding box center [287, 234] width 32 height 8
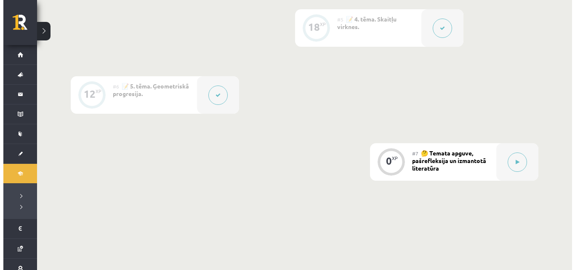
scroll to position [589, 0]
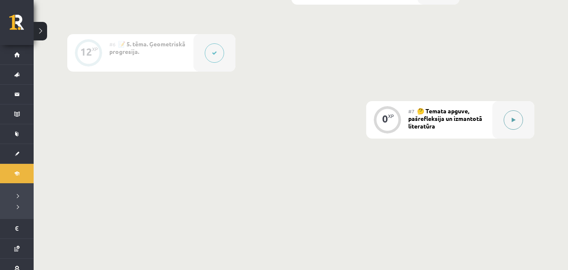
click at [517, 122] on button at bounding box center [513, 119] width 19 height 19
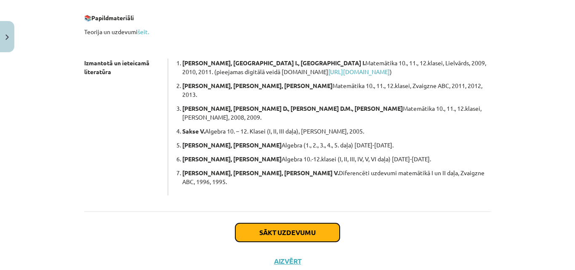
click at [276, 223] on button "Sākt uzdevumu" at bounding box center [287, 232] width 104 height 19
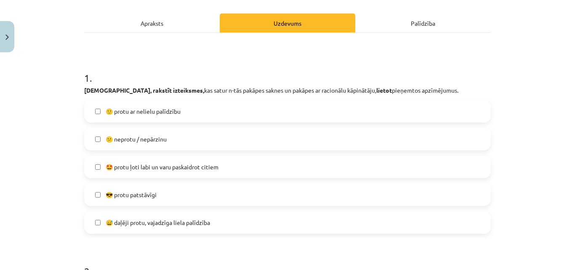
scroll to position [166, 0]
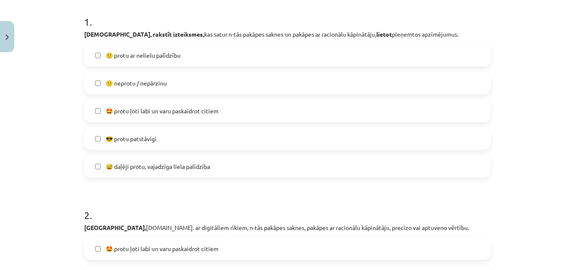
click at [176, 56] on span "🙂 protu ar nelielu palīdzību" at bounding box center [143, 55] width 75 height 9
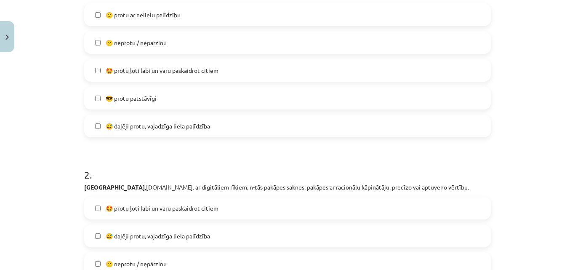
scroll to position [377, 0]
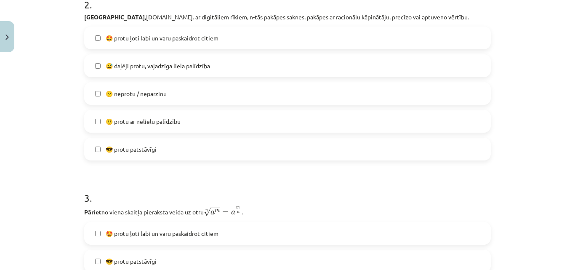
click at [199, 71] on label "😅 daļēji protu, vajadzīga liela palīdzība" at bounding box center [287, 65] width 405 height 21
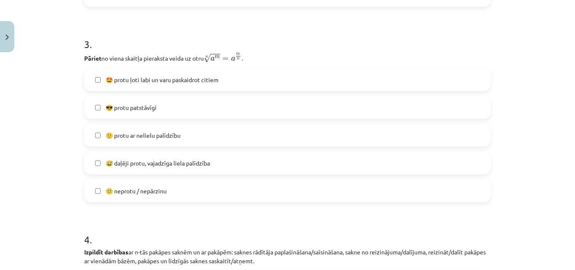
scroll to position [545, 0]
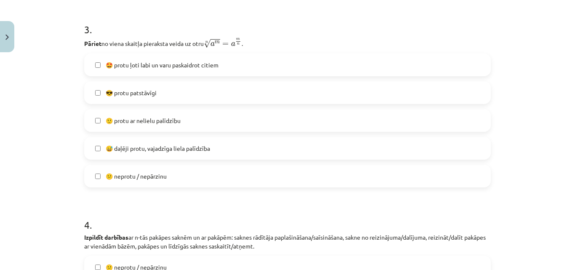
click at [196, 147] on span "😅 daļēji protu, vajadzīga liela palīdzība" at bounding box center [158, 148] width 104 height 9
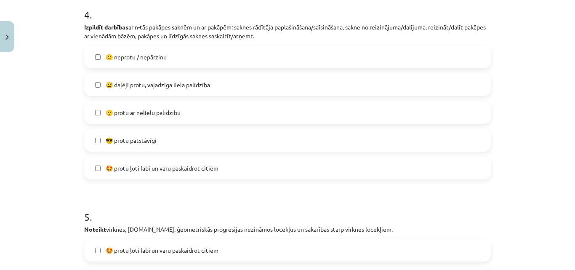
scroll to position [755, 0]
click at [199, 115] on label "🙂 protu ar nelielu palīdzību" at bounding box center [287, 111] width 405 height 21
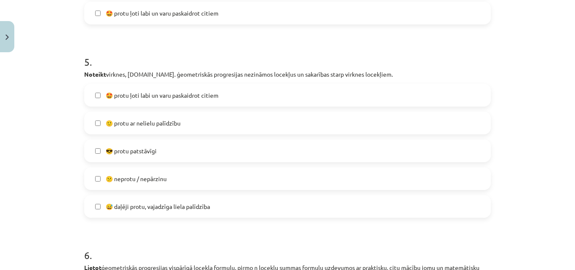
scroll to position [924, 0]
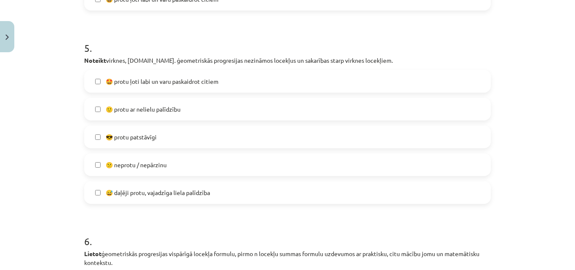
click at [181, 109] on label "🙂 protu ar nelielu palīdzību" at bounding box center [287, 108] width 405 height 21
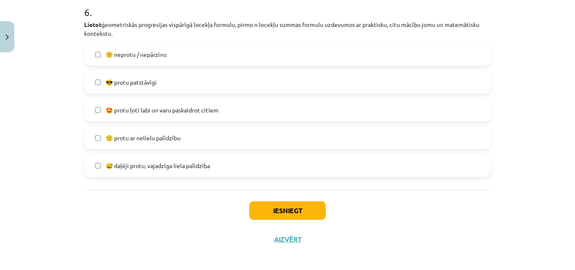
scroll to position [1157, 0]
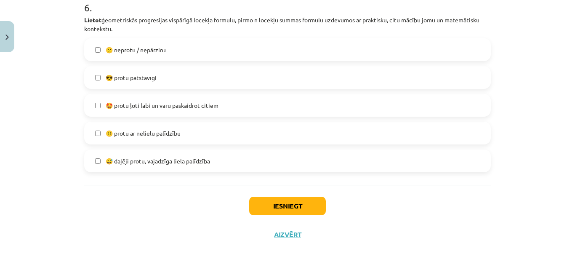
click at [196, 132] on label "🙂 protu ar nelielu palīdzību" at bounding box center [287, 132] width 405 height 21
click at [297, 210] on button "Iesniegt" at bounding box center [287, 206] width 77 height 19
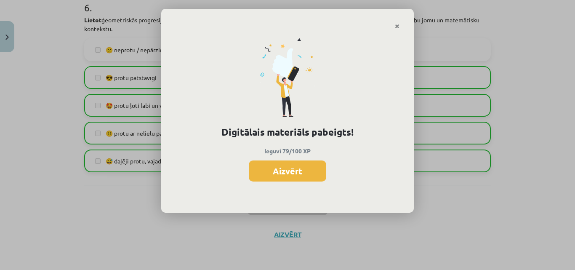
scroll to position [588, 0]
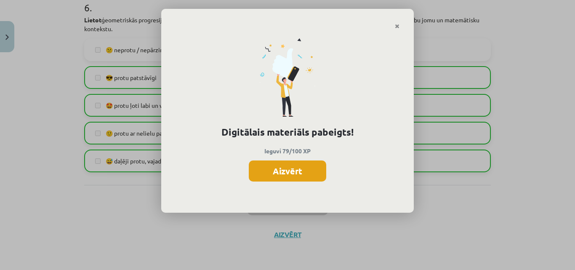
click at [298, 171] on button "Aizvērt" at bounding box center [287, 170] width 77 height 21
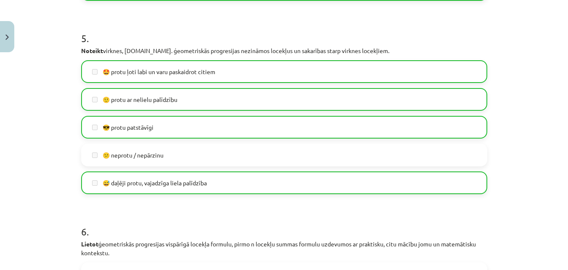
scroll to position [1157, 0]
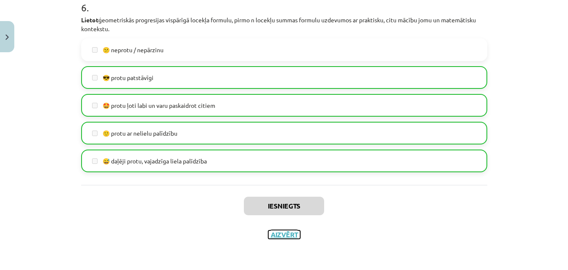
click at [281, 235] on button "Aizvērt" at bounding box center [284, 234] width 32 height 8
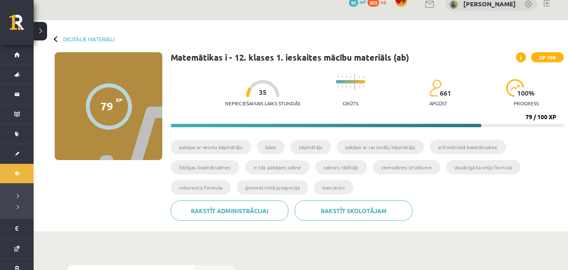
scroll to position [0, 0]
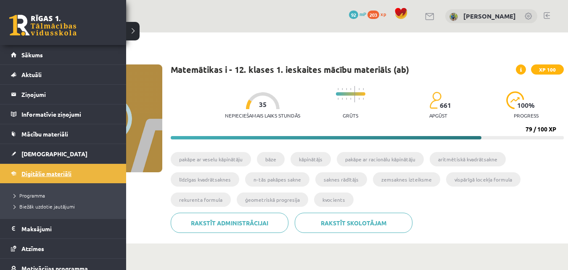
click at [45, 170] on link "Digitālie materiāli" at bounding box center [63, 173] width 105 height 19
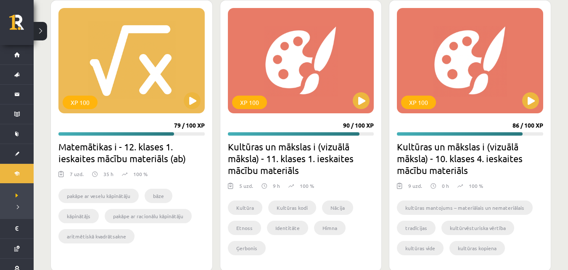
scroll to position [856, 0]
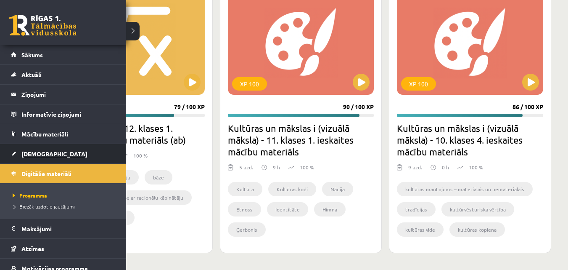
click at [41, 149] on link "[DEMOGRAPHIC_DATA]" at bounding box center [63, 153] width 105 height 19
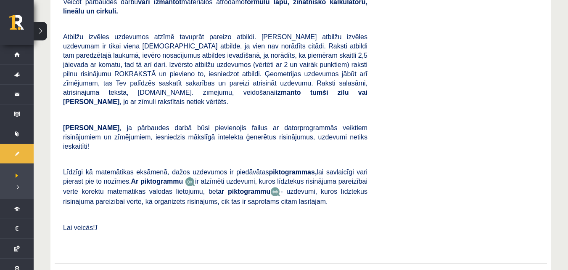
scroll to position [210, 0]
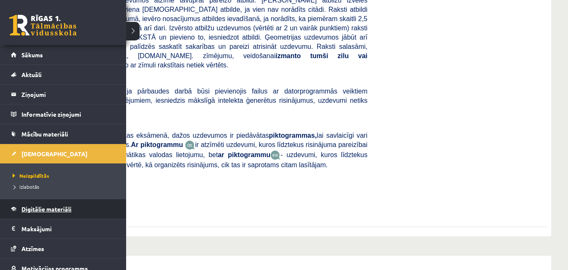
click at [43, 208] on span "Digitālie materiāli" at bounding box center [46, 209] width 50 height 8
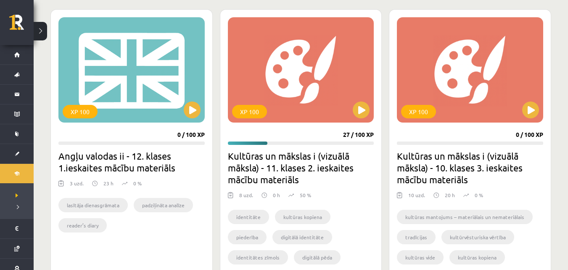
scroll to position [210, 0]
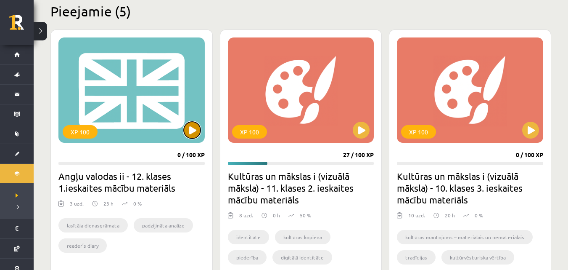
click at [192, 127] on button at bounding box center [192, 130] width 17 height 17
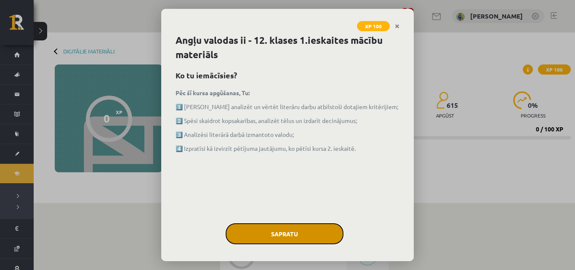
click at [300, 226] on button "Sapratu" at bounding box center [285, 233] width 118 height 21
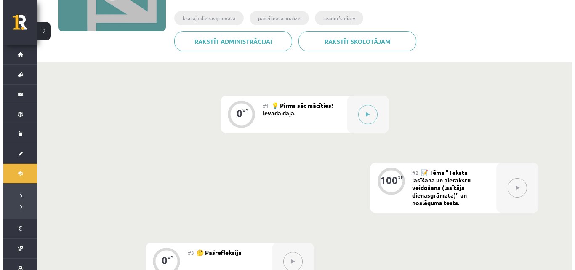
scroll to position [168, 0]
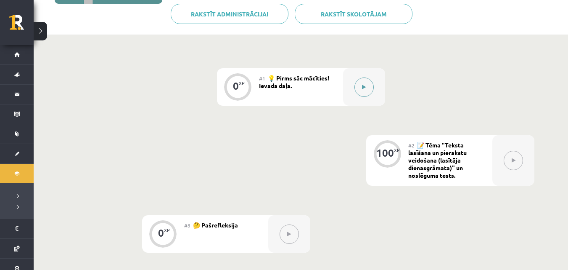
click at [361, 81] on button at bounding box center [364, 86] width 19 height 19
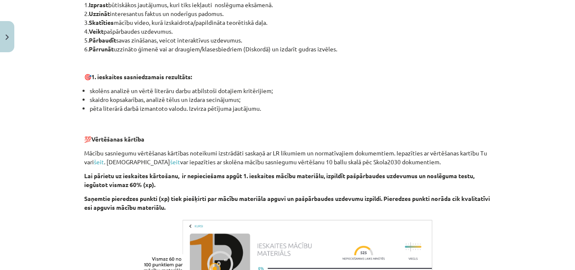
scroll to position [616, 0]
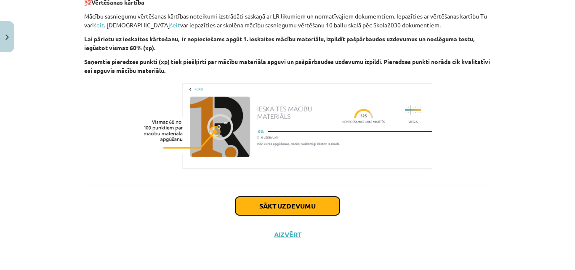
click at [316, 202] on button "Sākt uzdevumu" at bounding box center [287, 206] width 104 height 19
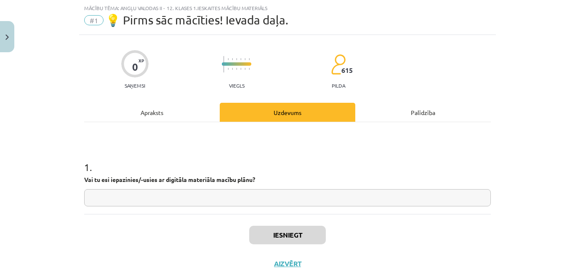
scroll to position [50, 0]
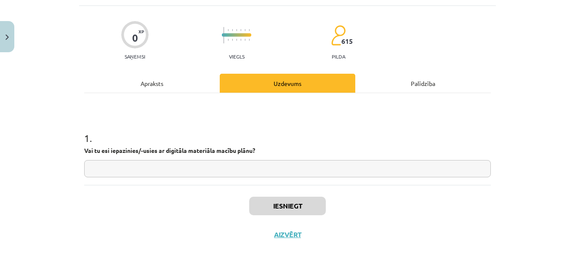
click at [261, 171] on input "text" at bounding box center [287, 168] width 406 height 17
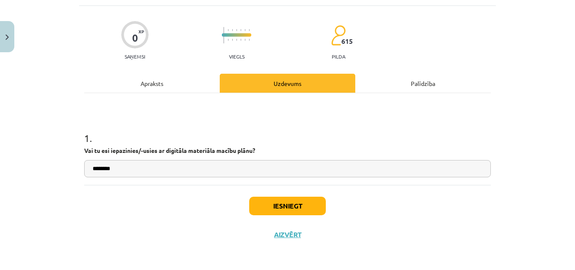
type input "********"
click at [276, 207] on button "Iesniegt" at bounding box center [287, 206] width 77 height 19
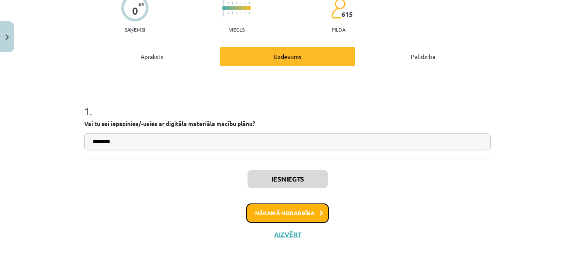
click at [294, 214] on button "Nākamā nodarbība" at bounding box center [287, 212] width 82 height 19
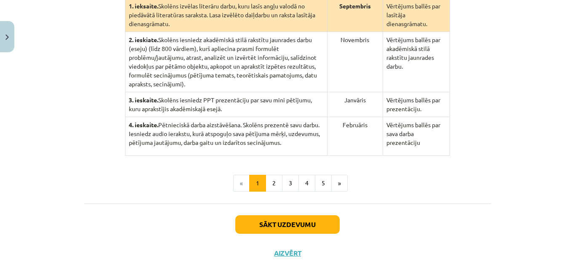
scroll to position [255, 0]
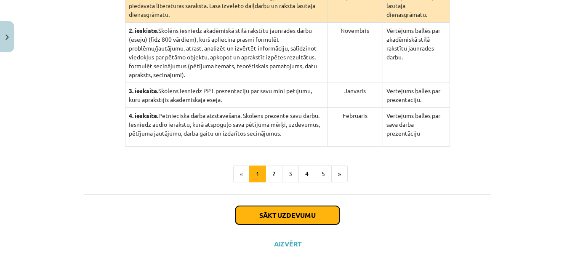
click at [275, 206] on button "Sākt uzdevumu" at bounding box center [287, 215] width 104 height 19
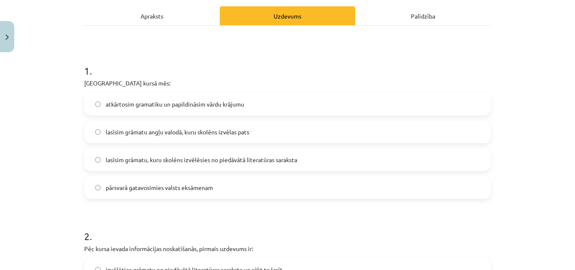
scroll to position [147, 0]
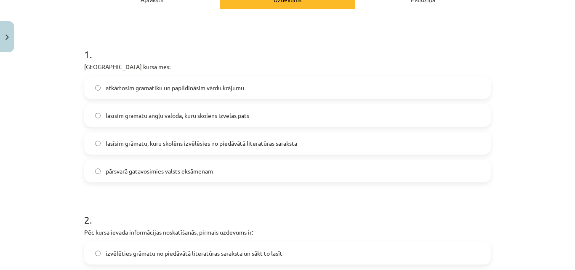
click at [190, 89] on span "atkārtosim gramatiku un papildināsim vārdu krājumu" at bounding box center [175, 87] width 138 height 9
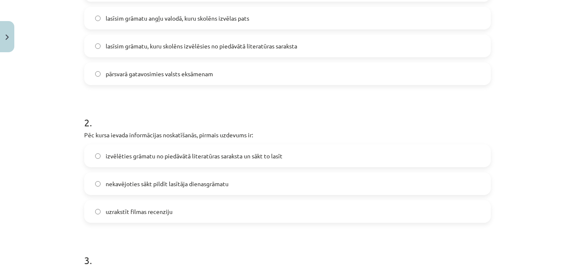
scroll to position [274, 0]
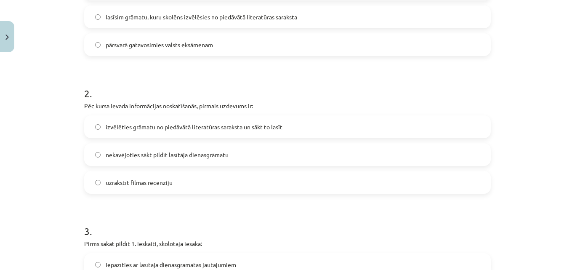
click at [183, 125] on span "izvēlēties grāmatu no piedāvātā literatūras saraksta un sākt to lasīt" at bounding box center [194, 126] width 177 height 9
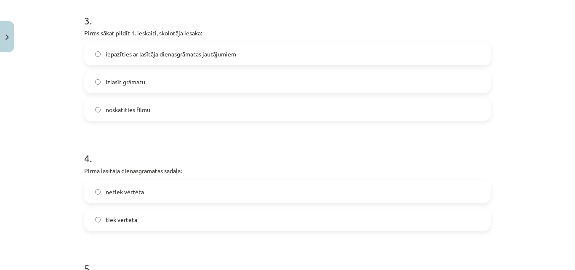
click at [201, 56] on span "iepazīties ar lasītāja dienasgrāmatas jautājumiem" at bounding box center [171, 54] width 130 height 9
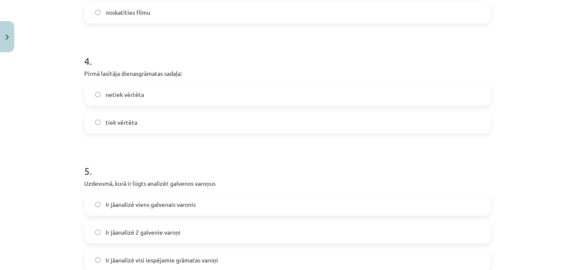
scroll to position [568, 0]
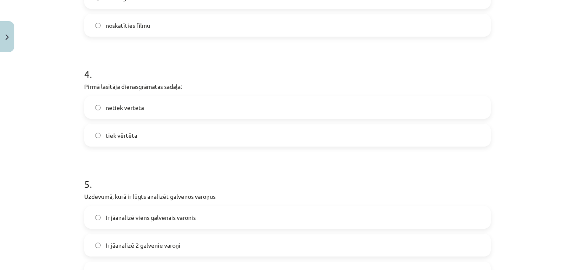
click at [175, 130] on label "tiek vērtēta" at bounding box center [287, 135] width 405 height 21
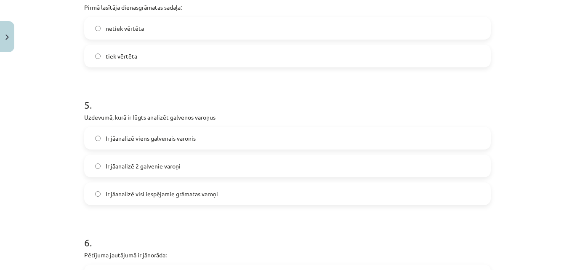
scroll to position [694, 0]
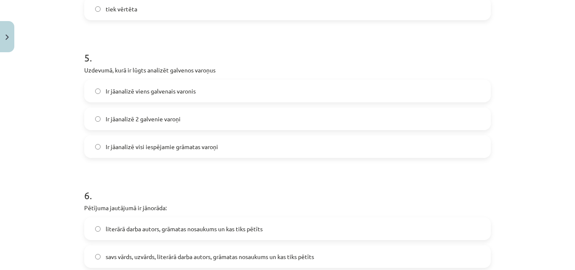
click at [185, 87] on span "Ir jāanalizē viens galvenais varonis" at bounding box center [151, 91] width 90 height 9
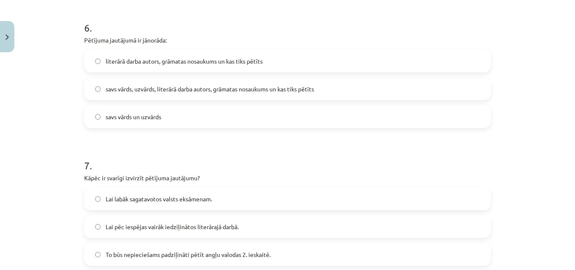
scroll to position [863, 0]
click at [200, 58] on span "literārā darba autors, grāmatas nosaukums un kas tiks pētīts" at bounding box center [184, 60] width 157 height 9
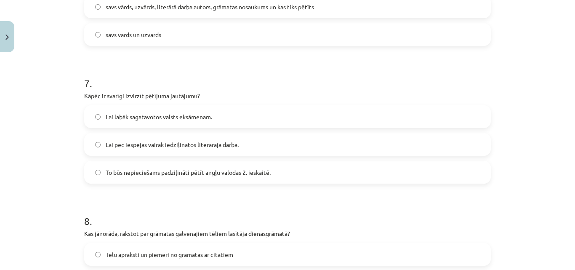
scroll to position [947, 0]
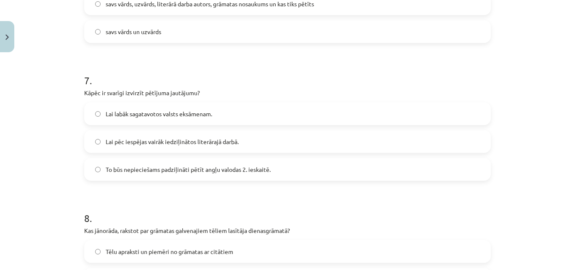
click at [170, 116] on span "Lai labāk sagatavotos valsts eksāmenam." at bounding box center [159, 113] width 106 height 9
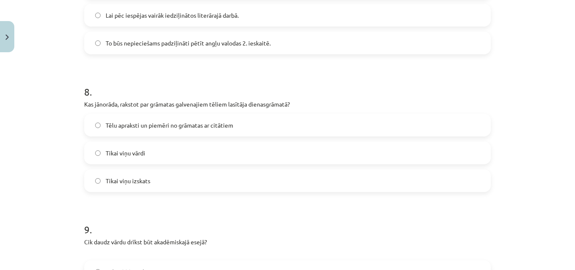
scroll to position [1115, 0]
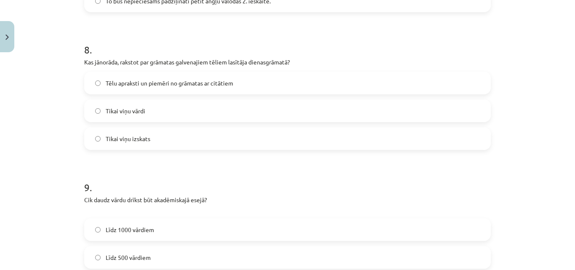
click at [193, 91] on label "Tēlu apraksti un piemēri no grāmatas ar citātiem" at bounding box center [287, 82] width 405 height 21
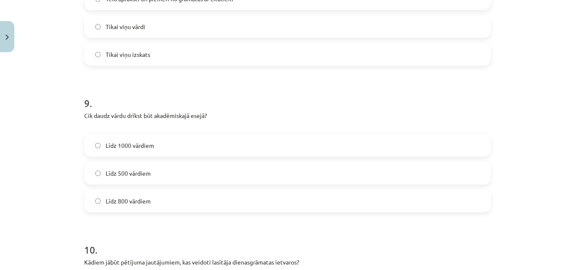
scroll to position [1241, 0]
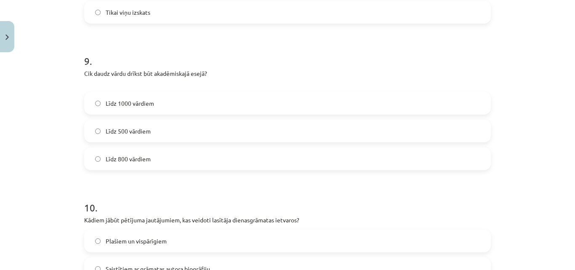
click at [159, 107] on label "Līdz 1000 vārdiem" at bounding box center [287, 103] width 405 height 21
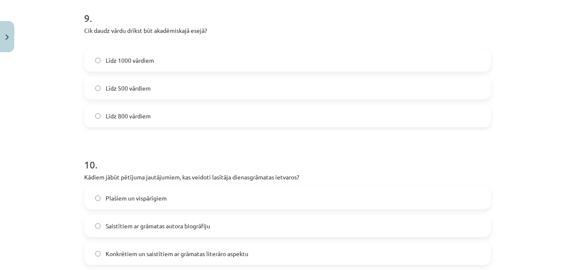
scroll to position [1368, 0]
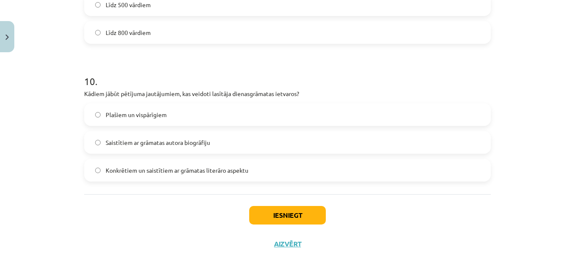
click at [152, 120] on label "Plašiem un vispārīgiem" at bounding box center [287, 114] width 405 height 21
click at [284, 216] on button "Iesniegt" at bounding box center [287, 215] width 77 height 19
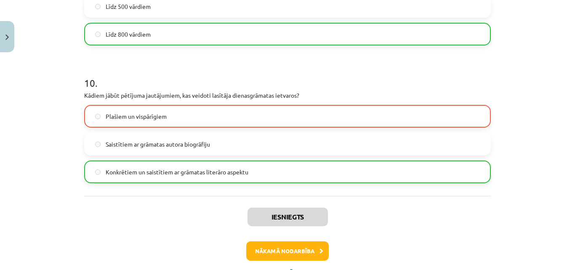
scroll to position [1404, 0]
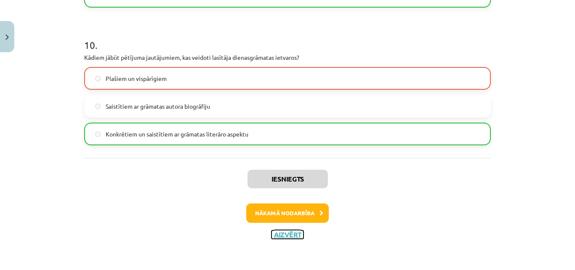
click at [278, 235] on button "Aizvērt" at bounding box center [287, 234] width 32 height 8
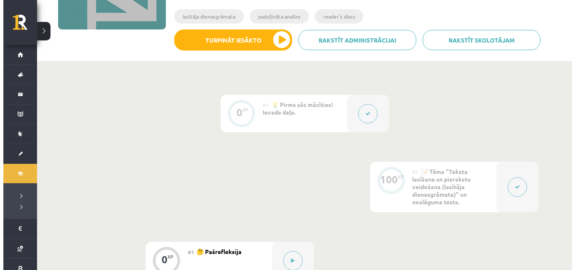
scroll to position [257, 0]
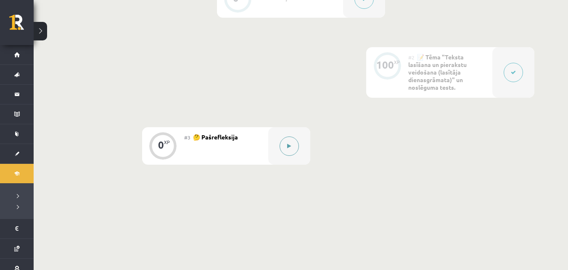
click at [285, 143] on button at bounding box center [289, 145] width 19 height 19
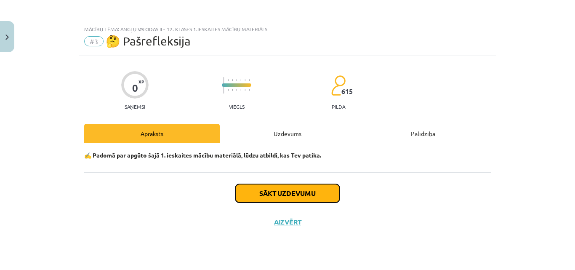
click at [296, 197] on button "Sākt uzdevumu" at bounding box center [287, 193] width 104 height 19
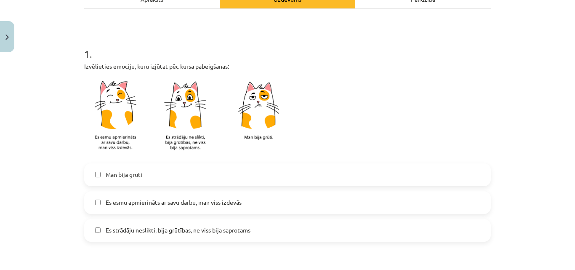
scroll to position [168, 0]
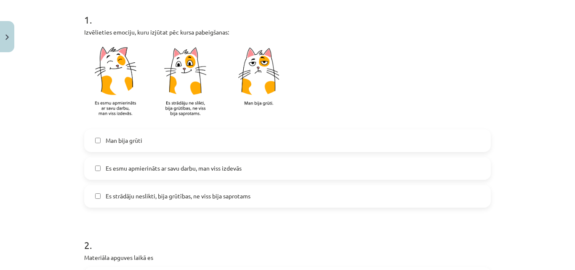
click at [240, 167] on span "Es esmu apmierināts ar savu darbu, man viss izdevās" at bounding box center [174, 168] width 136 height 9
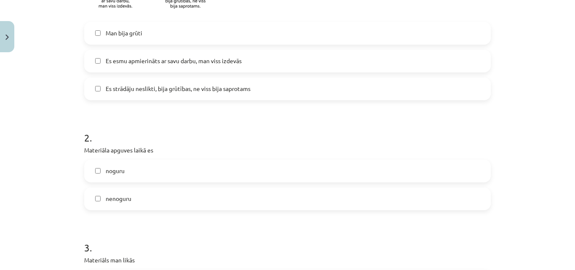
scroll to position [295, 0]
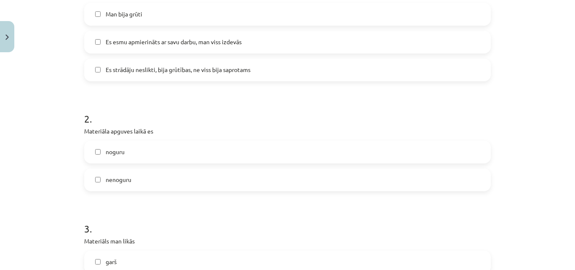
click at [150, 152] on label "noguru" at bounding box center [287, 151] width 405 height 21
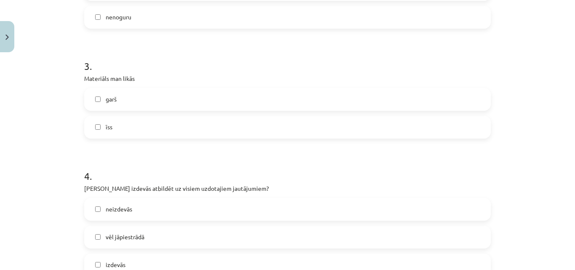
scroll to position [463, 0]
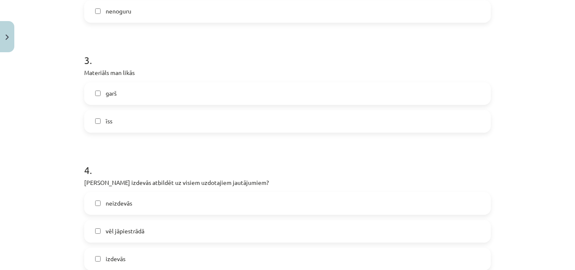
click at [138, 118] on label "īss" at bounding box center [287, 121] width 405 height 21
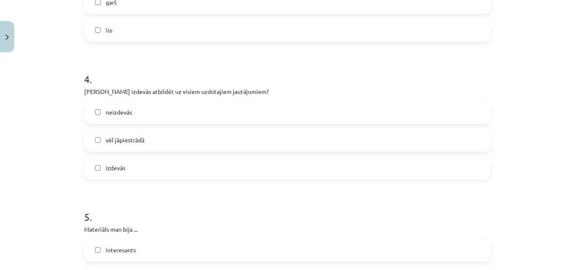
scroll to position [547, 0]
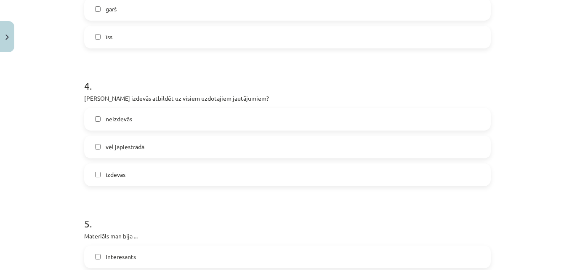
click at [183, 151] on label "vēl jāpiestrādā" at bounding box center [287, 146] width 405 height 21
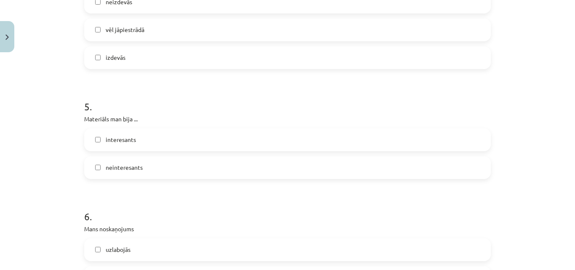
scroll to position [673, 0]
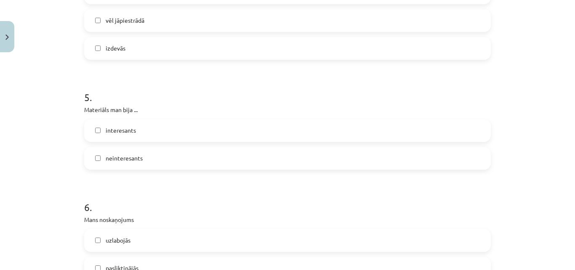
click at [161, 131] on label "interesants" at bounding box center [287, 130] width 405 height 21
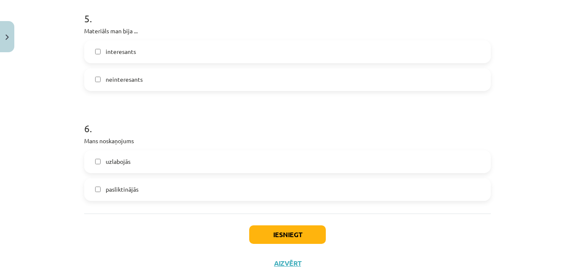
scroll to position [757, 0]
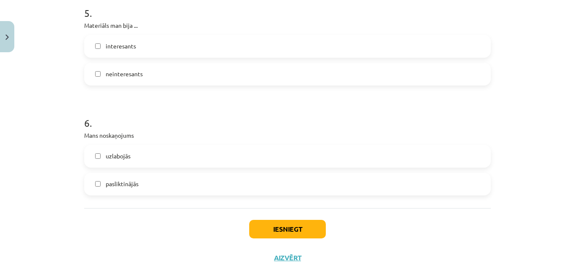
click at [173, 153] on label "uzlabojās" at bounding box center [287, 156] width 405 height 21
click at [293, 226] on button "Iesniegt" at bounding box center [287, 229] width 77 height 19
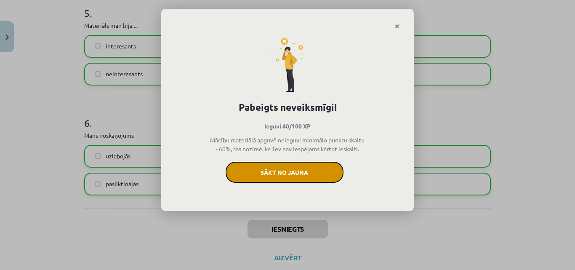
click at [321, 165] on button "Sākt no jauna" at bounding box center [285, 172] width 118 height 21
click at [334, 170] on button "Sākt no jauna" at bounding box center [285, 172] width 118 height 21
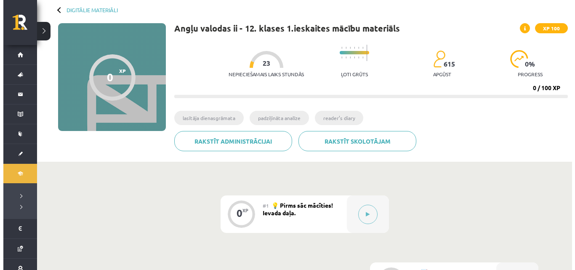
scroll to position [84, 0]
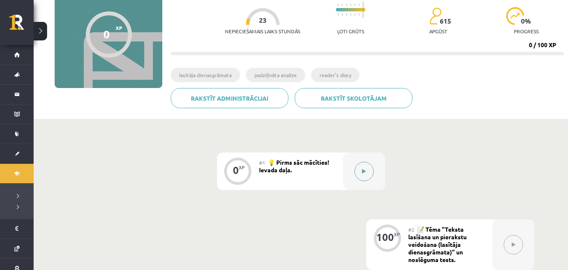
click at [366, 175] on button at bounding box center [364, 171] width 19 height 19
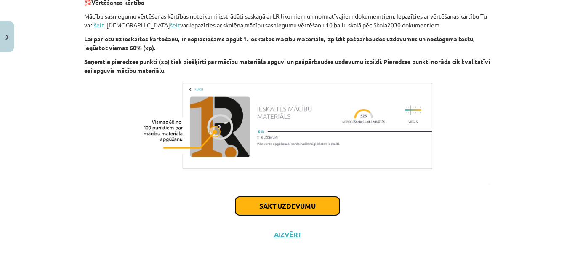
click at [327, 203] on button "Sākt uzdevumu" at bounding box center [287, 206] width 104 height 19
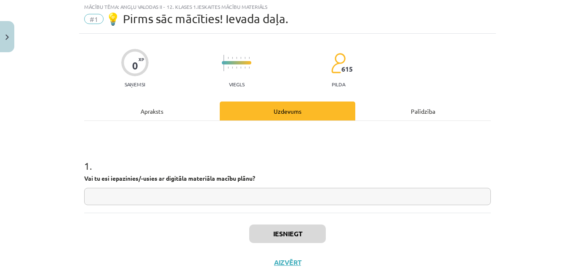
scroll to position [21, 0]
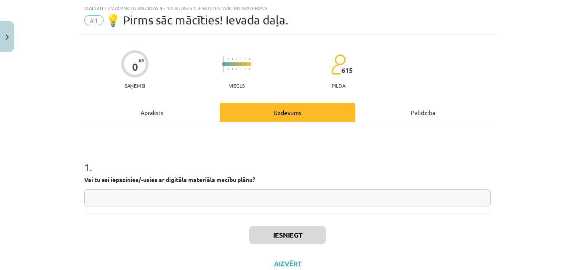
click at [328, 198] on input "text" at bounding box center [287, 197] width 406 height 17
type input "********"
click at [297, 235] on button "Iesniegt" at bounding box center [287, 235] width 77 height 19
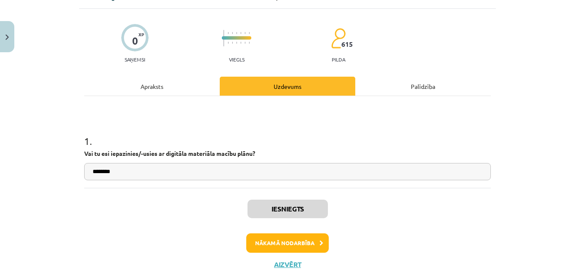
scroll to position [77, 0]
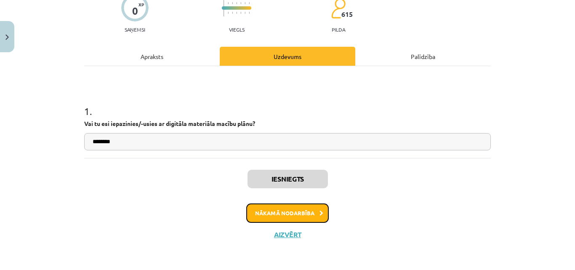
click at [308, 214] on button "Nākamā nodarbība" at bounding box center [287, 212] width 82 height 19
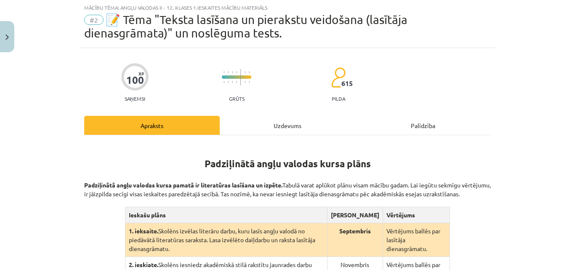
scroll to position [21, 0]
click at [276, 128] on div "Uzdevums" at bounding box center [287, 125] width 135 height 19
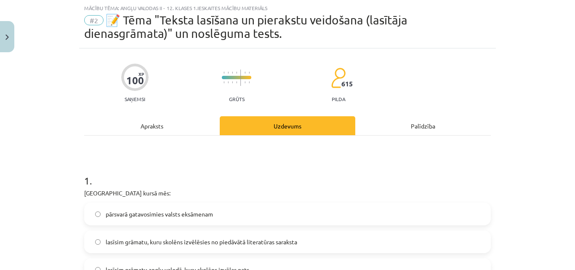
click at [172, 122] on div "Apraksts" at bounding box center [151, 125] width 135 height 19
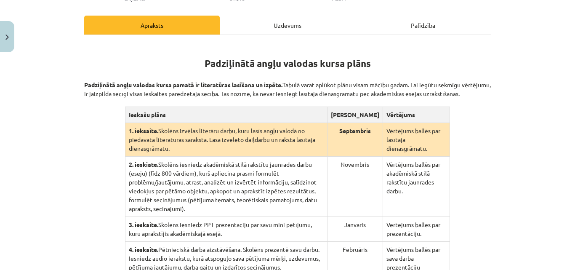
scroll to position [147, 0]
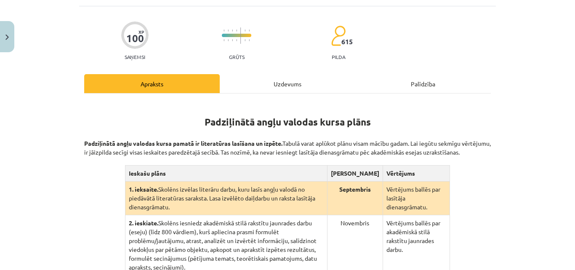
click at [292, 85] on div "Uzdevums" at bounding box center [287, 83] width 135 height 19
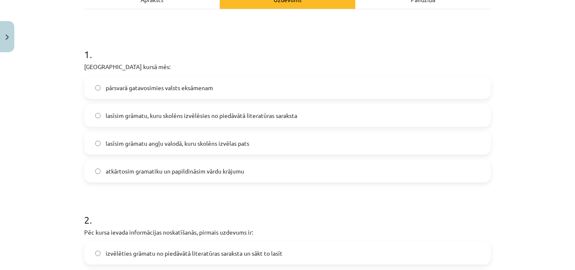
click at [301, 111] on label "lasīsim grāmatu, kuru skolēns izvēlēsies no piedāvātā literatūras saraksta" at bounding box center [287, 115] width 405 height 21
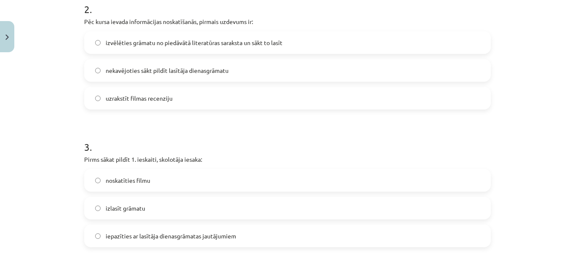
scroll to position [274, 0]
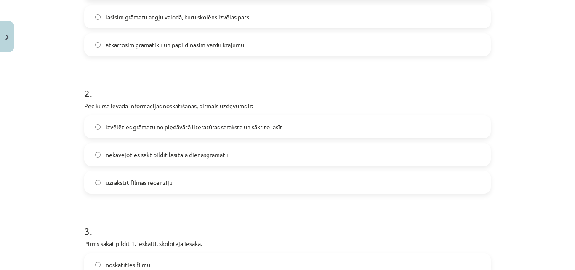
click at [302, 153] on label "nekavējoties sākt pildīt lasītāja dienasgrāmatu" at bounding box center [287, 154] width 405 height 21
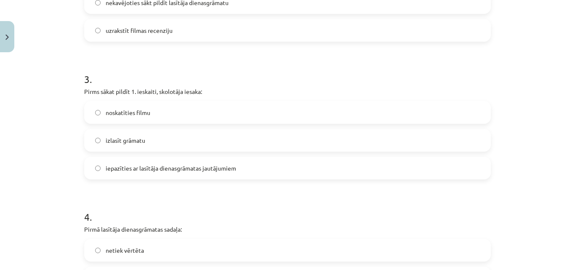
scroll to position [484, 0]
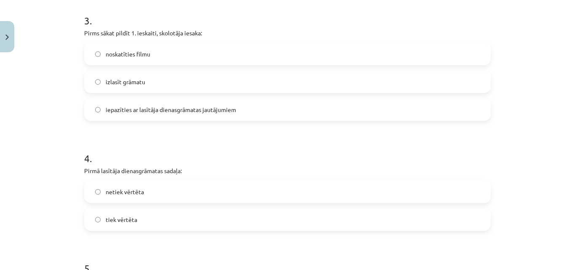
click at [210, 82] on label "izlasīt grāmatu" at bounding box center [287, 81] width 405 height 21
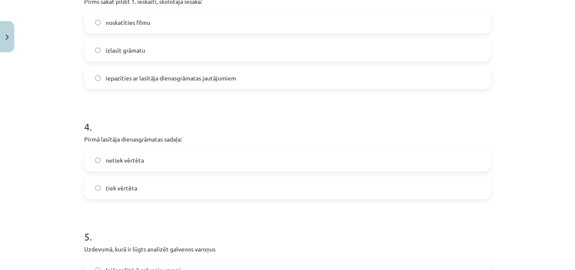
scroll to position [568, 0]
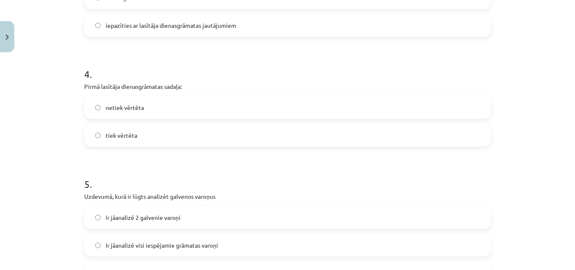
click at [193, 121] on div "netiek vērtēta tiek vērtēta" at bounding box center [287, 121] width 406 height 50
click at [189, 109] on label "netiek vērtēta" at bounding box center [287, 107] width 405 height 21
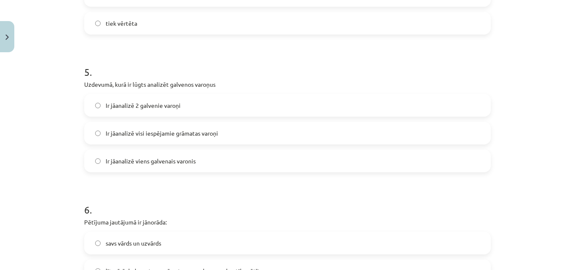
scroll to position [694, 0]
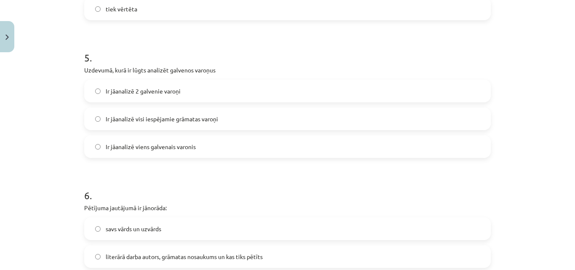
click at [159, 92] on span "Ir jāanalizē 2 galvenie varoņi" at bounding box center [143, 91] width 75 height 9
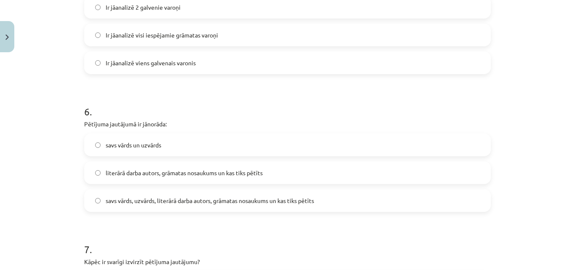
scroll to position [778, 0]
click at [238, 170] on span "literārā darba autors, grāmatas nosaukums un kas tiks pētīts" at bounding box center [184, 172] width 157 height 9
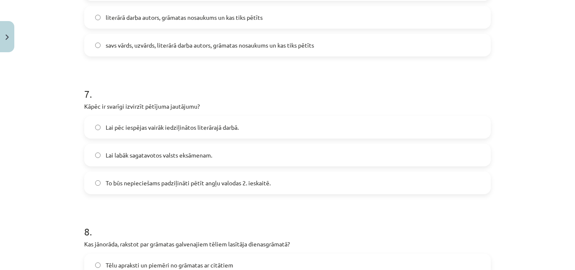
scroll to position [947, 0]
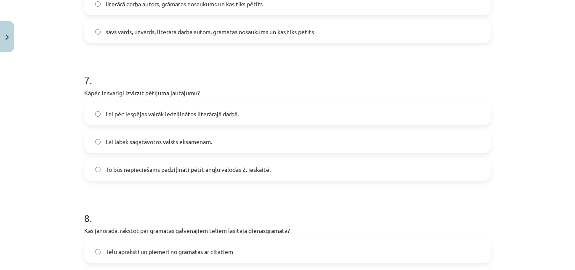
click at [236, 169] on span "To būs nepieciešams padziļināti pētīt angļu valodas 2. ieskaitē." at bounding box center [188, 169] width 165 height 9
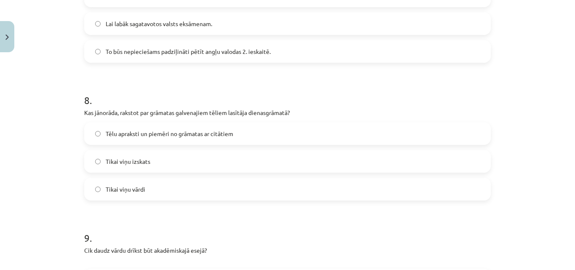
scroll to position [1073, 0]
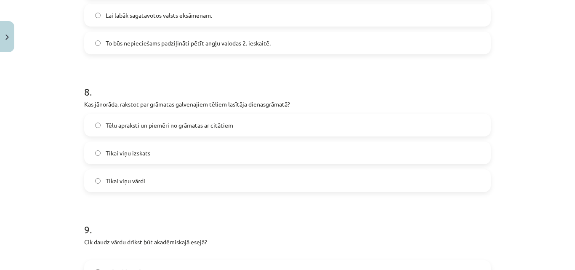
click at [184, 131] on label "Tēlu apraksti un piemēri no grāmatas ar citātiem" at bounding box center [287, 124] width 405 height 21
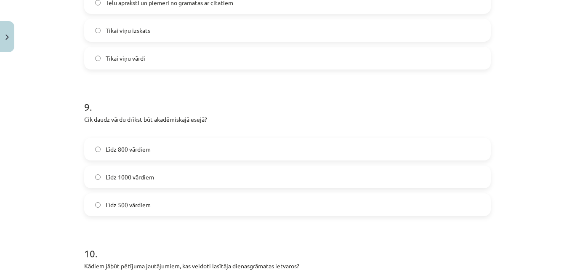
scroll to position [1199, 0]
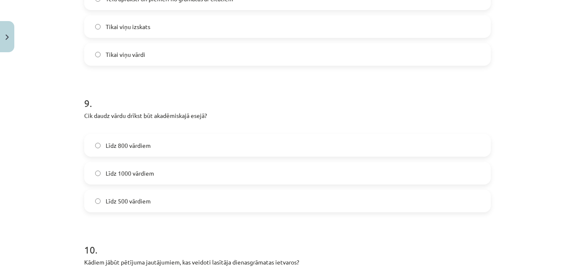
click at [204, 143] on label "Līdz 800 vārdiem" at bounding box center [287, 145] width 405 height 21
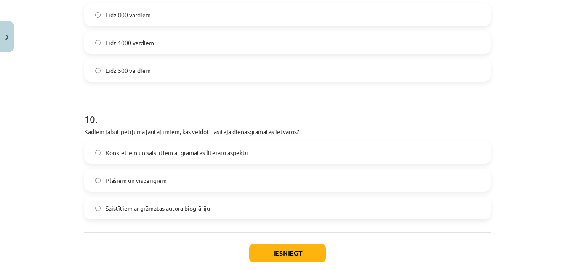
scroll to position [1368, 0]
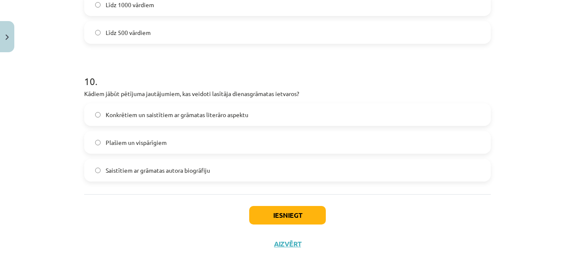
click at [248, 118] on label "Konkrētiem un saistītiem ar grāmatas literāro aspektu" at bounding box center [287, 114] width 405 height 21
click at [282, 211] on button "Iesniegt" at bounding box center [287, 215] width 77 height 19
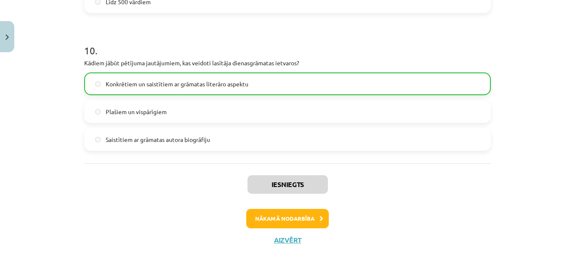
scroll to position [1404, 0]
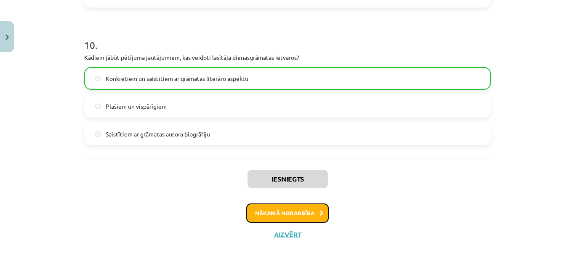
click at [273, 212] on button "Nākamā nodarbība" at bounding box center [287, 212] width 82 height 19
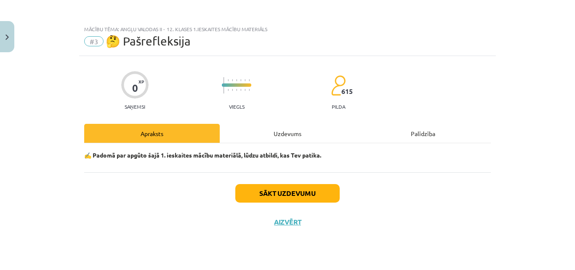
scroll to position [0, 0]
click at [283, 191] on button "Sākt uzdevumu" at bounding box center [287, 193] width 104 height 19
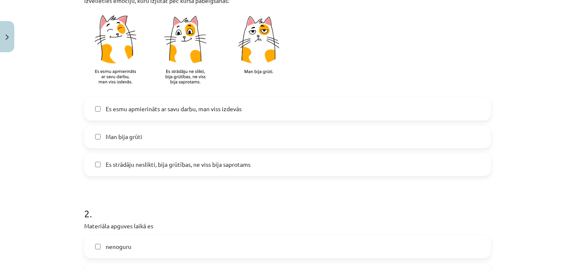
scroll to position [295, 0]
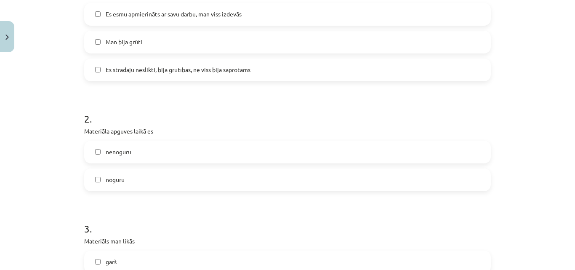
click at [167, 45] on label "Man bija grūti" at bounding box center [287, 42] width 405 height 21
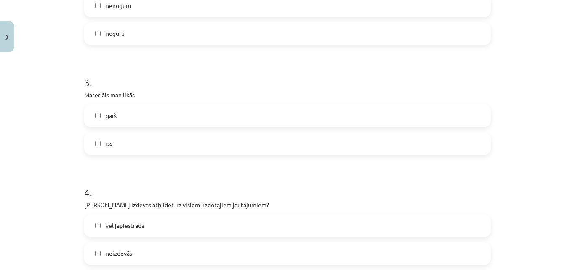
scroll to position [421, 0]
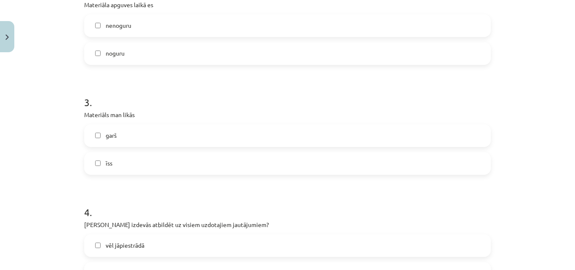
click at [280, 35] on label "nenoguru" at bounding box center [287, 25] width 405 height 21
click at [192, 162] on label "īss" at bounding box center [287, 163] width 405 height 21
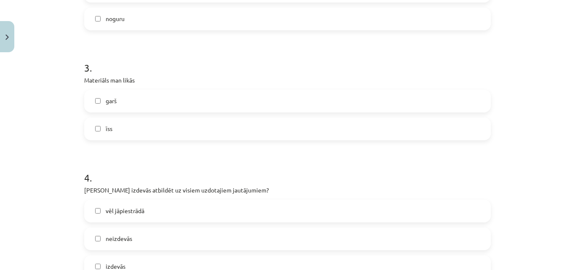
scroll to position [547, 0]
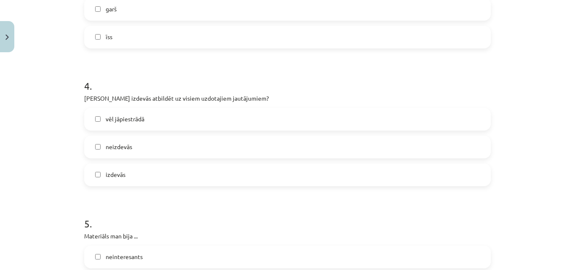
click at [180, 123] on label "vēl jāpiestrādā" at bounding box center [287, 119] width 405 height 21
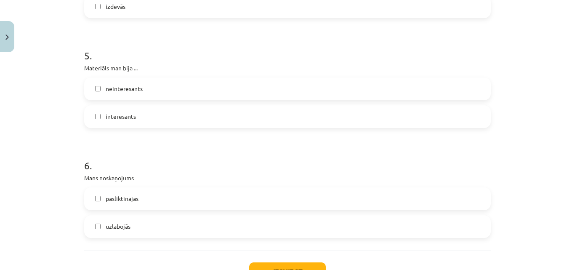
scroll to position [715, 0]
click at [146, 114] on label "interesants" at bounding box center [287, 116] width 405 height 21
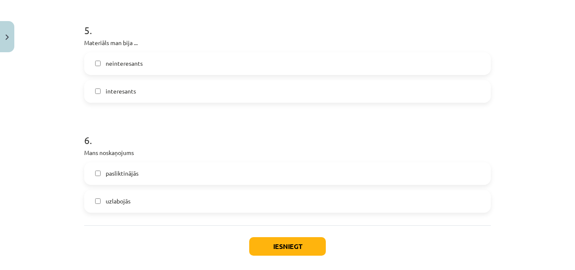
scroll to position [781, 0]
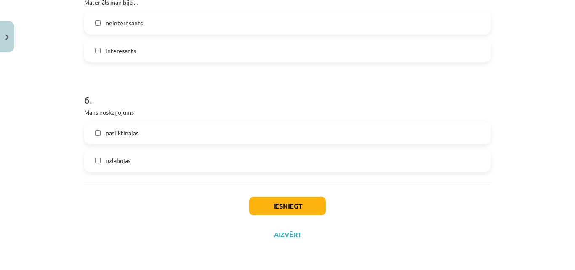
click at [187, 158] on label "uzlabojās" at bounding box center [287, 160] width 405 height 21
click at [280, 204] on button "Iesniegt" at bounding box center [287, 206] width 77 height 19
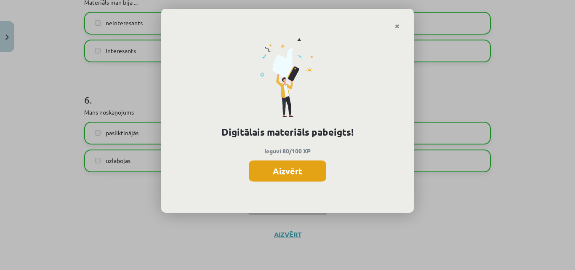
click at [311, 165] on button "Aizvērt" at bounding box center [287, 170] width 77 height 21
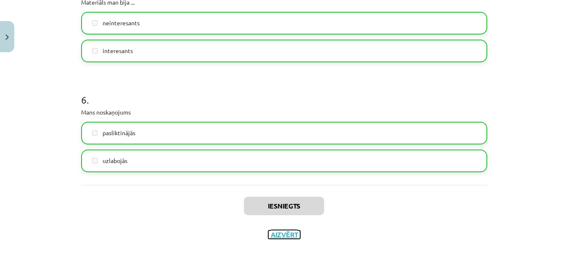
click at [283, 230] on button "Aizvērt" at bounding box center [284, 234] width 32 height 8
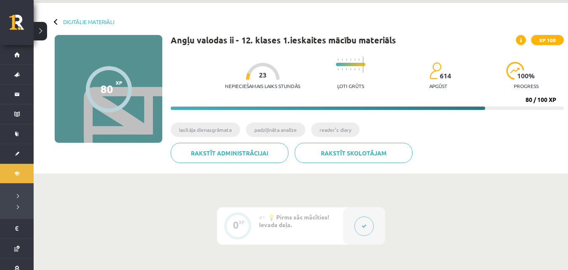
scroll to position [0, 0]
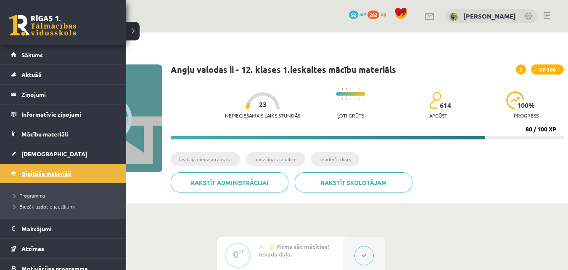
click at [35, 170] on span "Digitālie materiāli" at bounding box center [46, 174] width 50 height 8
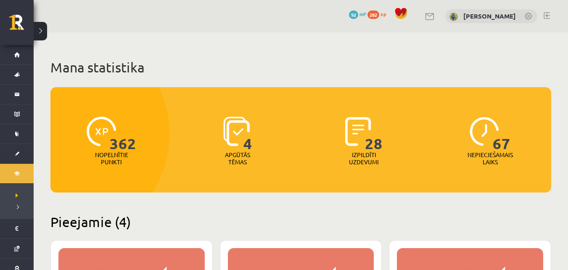
click at [381, 13] on span "xp" at bounding box center [383, 14] width 5 height 7
click at [397, 15] on span at bounding box center [401, 13] width 13 height 13
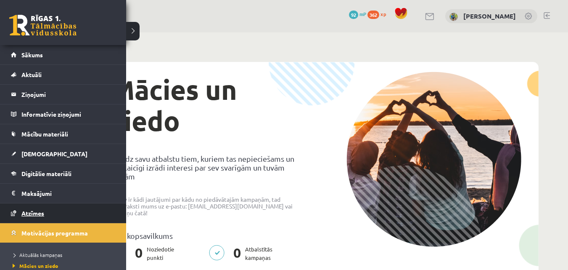
click at [24, 210] on span "Atzīmes" at bounding box center [32, 213] width 23 height 8
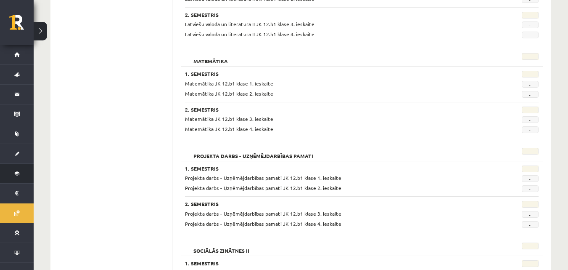
scroll to position [463, 0]
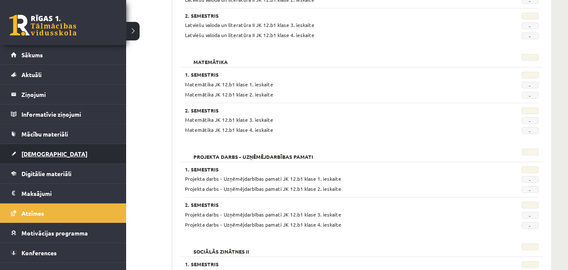
click at [22, 152] on span "[DEMOGRAPHIC_DATA]" at bounding box center [54, 154] width 66 height 8
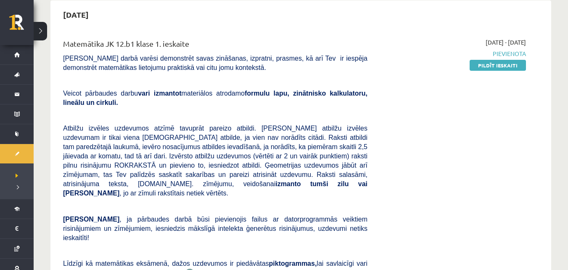
scroll to position [84, 0]
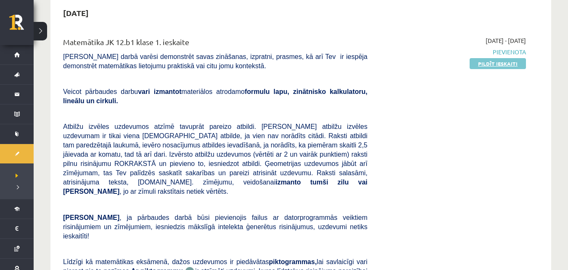
click at [508, 62] on link "Pildīt ieskaiti" at bounding box center [498, 63] width 56 height 11
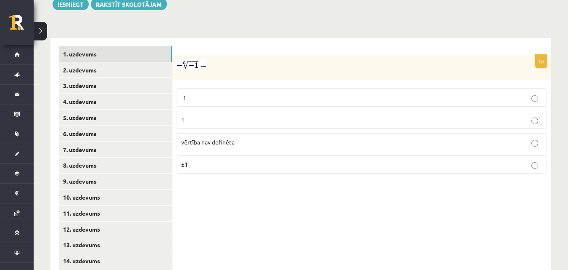
scroll to position [358, 0]
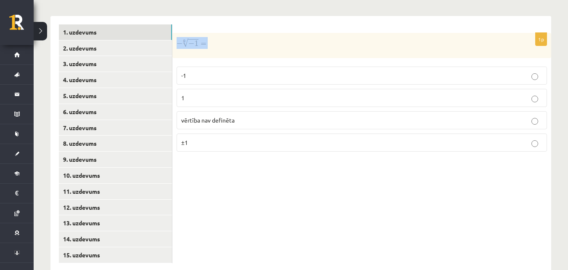
drag, startPoint x: 176, startPoint y: 25, endPoint x: 209, endPoint y: 23, distance: 32.9
click at [209, 33] on div at bounding box center [362, 45] width 379 height 25
drag, startPoint x: 195, startPoint y: 27, endPoint x: 274, endPoint y: 17, distance: 78.9
click at [274, 33] on div at bounding box center [362, 45] width 379 height 25
click at [274, 111] on label "vērtība nav definēta" at bounding box center [362, 120] width 371 height 18
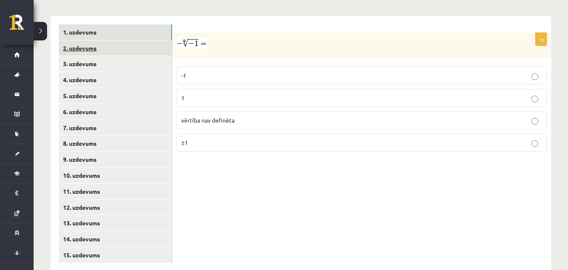
click at [84, 40] on link "2. uzdevums" at bounding box center [115, 48] width 113 height 16
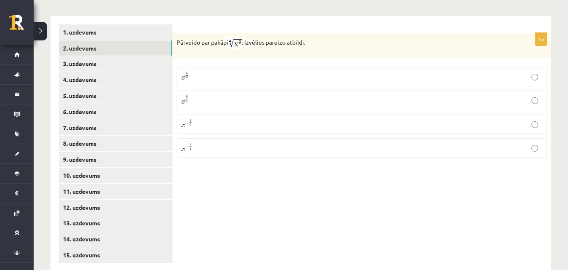
click at [228, 95] on p "x 9 4 x 9 4" at bounding box center [361, 100] width 361 height 10
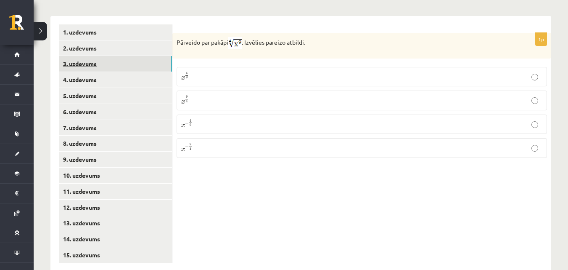
click at [77, 56] on link "3. uzdevums" at bounding box center [115, 64] width 113 height 16
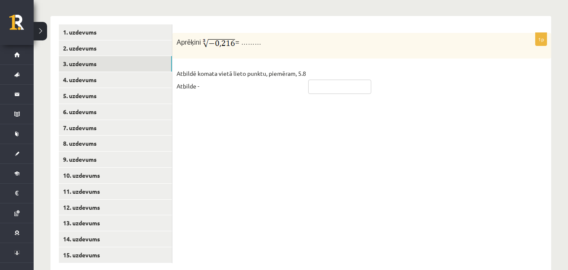
click at [317, 80] on input "text" at bounding box center [339, 87] width 63 height 14
type input "****"
click at [77, 72] on link "4. uzdevums" at bounding box center [115, 80] width 113 height 16
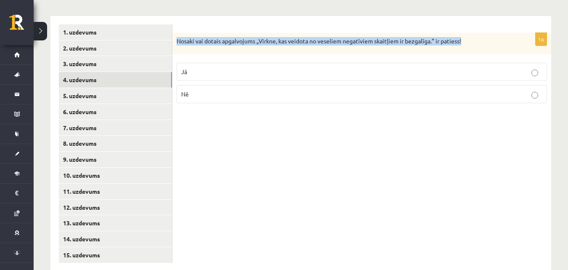
drag, startPoint x: 176, startPoint y: 22, endPoint x: 472, endPoint y: 22, distance: 295.8
click at [472, 33] on div "Nosaki vai dotais apgalvojums „Virkne, kas veidota no veseliem negatīviem skait…" at bounding box center [362, 44] width 379 height 22
copy p "Nosaki vai dotais apgalvojums „Virkne, kas veidota no veseliem negatīviem skait…"
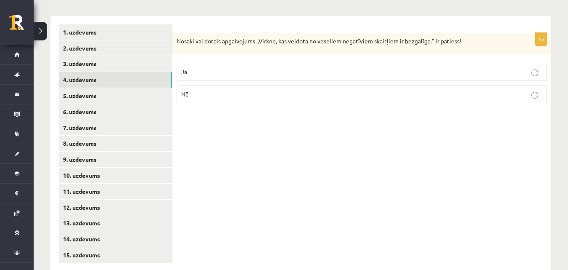
click at [220, 111] on div "1p Nosaki vai dotais apgalvojums „Virkne, kas veidota no veseliem negatīviem sk…" at bounding box center [362, 143] width 379 height 255
click at [210, 90] on p "Nē" at bounding box center [361, 94] width 361 height 9
click at [71, 88] on link "5. uzdevums" at bounding box center [115, 96] width 113 height 16
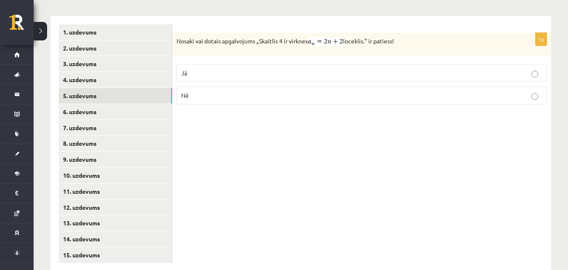
drag, startPoint x: 178, startPoint y: 21, endPoint x: 413, endPoint y: 21, distance: 234.4
click at [409, 37] on p "Nosaki vai dotais apgalvojums „Skaitlis 4 ir virknes loceklis.” ir patiess!" at bounding box center [341, 41] width 329 height 9
copy p "Nosaki vai dotais apgalvojums „Skaitlis 4 ir virknes loceklis.” ir patiess!"
click at [365, 124] on div "1p Nosaki vai dotais apgalvojums „Skaitlis 4 ir virknes loceklis.” ir patiess! …" at bounding box center [362, 143] width 379 height 255
click at [353, 69] on p "Jā" at bounding box center [361, 73] width 361 height 9
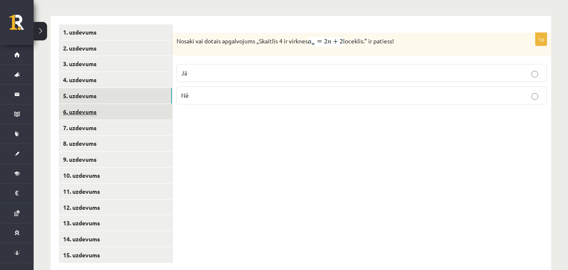
click at [92, 104] on link "6. uzdevums" at bounding box center [115, 112] width 113 height 16
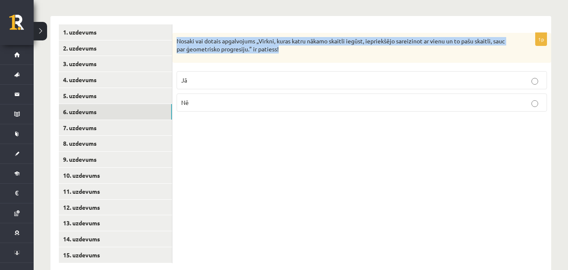
drag, startPoint x: 175, startPoint y: 20, endPoint x: 281, endPoint y: 31, distance: 106.1
click at [308, 33] on div "Nosaki vai dotais apgalvojums „Virkni, kuras katru nākamo skaitli iegūst, iepri…" at bounding box center [362, 48] width 379 height 30
copy p "Nosaki vai dotais apgalvojums „Virkni, kuras katru nākamo skaitli iegūst, iepri…"
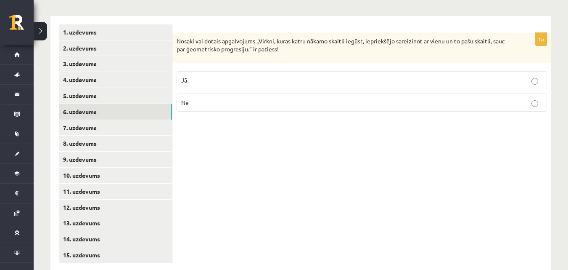
click at [260, 134] on div "1p Nosaki vai dotais apgalvojums „Virkni, kuras katru nākamo skaitli iegūst, ie…" at bounding box center [362, 143] width 379 height 255
click at [250, 76] on p "Jā" at bounding box center [361, 80] width 361 height 9
click at [251, 76] on p "Jā" at bounding box center [361, 80] width 361 height 9
click at [80, 120] on link "7. uzdevums" at bounding box center [115, 128] width 113 height 16
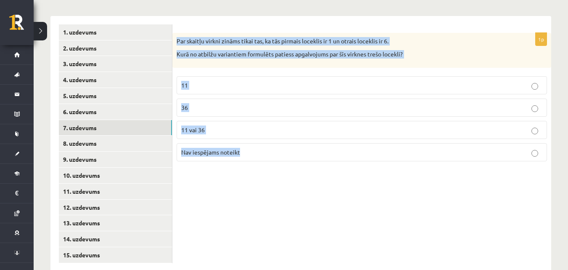
drag, startPoint x: 177, startPoint y: 23, endPoint x: 457, endPoint y: 146, distance: 305.8
click at [457, 146] on div "1p Par skaitļu virkni zināms tikai tas, ka tās pirmais loceklis ir 1 un otrais …" at bounding box center [362, 100] width 379 height 135
copy div "Par skaitļu virkni zināms tikai tas, ka tās pirmais loceklis ir 1 un otrais loc…"
click at [230, 181] on div "1p Par skaitļu virkni zināms tikai tas, ka tās pirmais loceklis ir 1 un otrais …" at bounding box center [362, 143] width 379 height 255
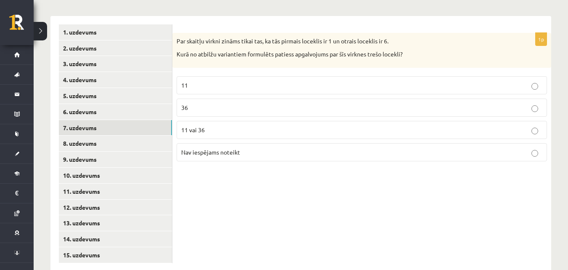
click at [257, 143] on label "Nav iespējams noteikt" at bounding box center [362, 152] width 371 height 18
click at [93, 135] on link "8. uzdevums" at bounding box center [115, 143] width 113 height 16
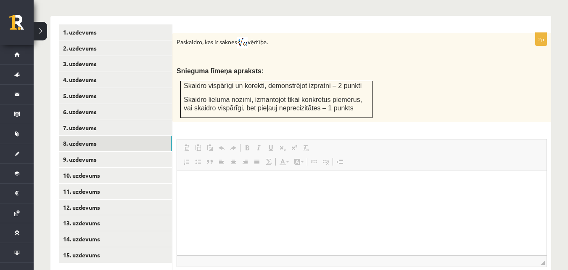
scroll to position [0, 0]
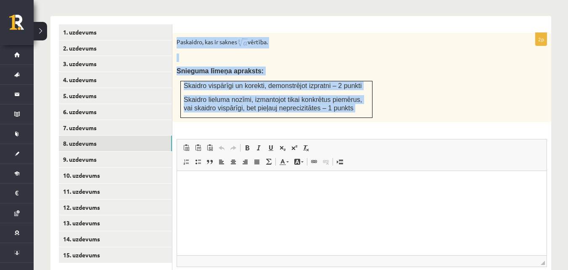
drag, startPoint x: 176, startPoint y: 23, endPoint x: 340, endPoint y: 110, distance: 185.8
click at [338, 112] on div "2p Paskaidro, kas ir saknes vērtība. Snieguma līmeņa apraksts: Skaidro vispārīg…" at bounding box center [362, 173] width 379 height 281
copy div "Paskaidro, kas ir saknes vērtība. Snieguma līmeņa apraksts: Skaidro vispārīgi u…"
click at [320, 33] on div "Paskaidro, kas ir saknes vērtība. Snieguma līmeņa apraksts: Skaidro vispārīgi u…" at bounding box center [362, 77] width 379 height 89
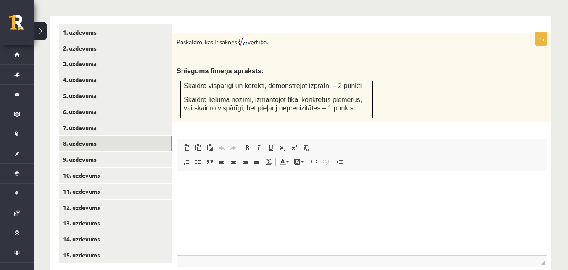
click at [236, 196] on html at bounding box center [362, 183] width 370 height 26
drag, startPoint x: 233, startPoint y: 178, endPoint x: 215, endPoint y: 174, distance: 18.9
drag, startPoint x: 215, startPoint y: 174, endPoint x: 199, endPoint y: 180, distance: 16.1
click at [199, 179] on p "Editor, wiswyg-editor-user-answer-47363813765460" at bounding box center [362, 183] width 353 height 9
click at [220, 175] on span "Paste" at bounding box center [219, 172] width 26 height 12
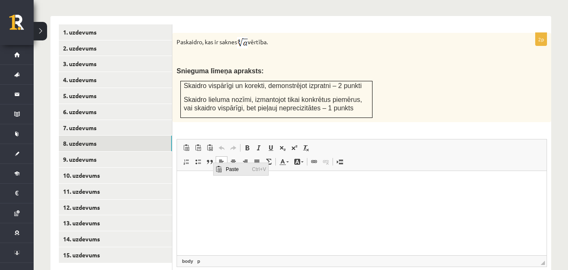
click at [239, 169] on span "Paste" at bounding box center [237, 168] width 26 height 12
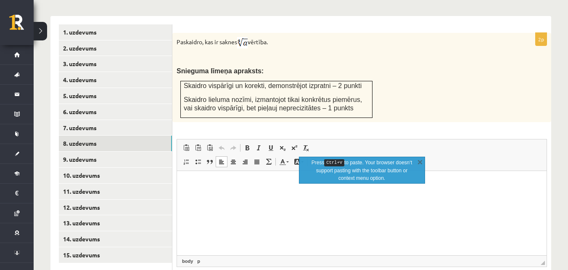
click at [234, 186] on p "Editor, wiswyg-editor-user-answer-47363813765460" at bounding box center [362, 183] width 353 height 9
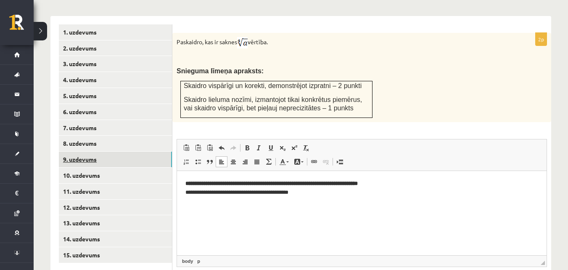
click at [85, 151] on link "9. uzdevums" at bounding box center [115, 159] width 113 height 16
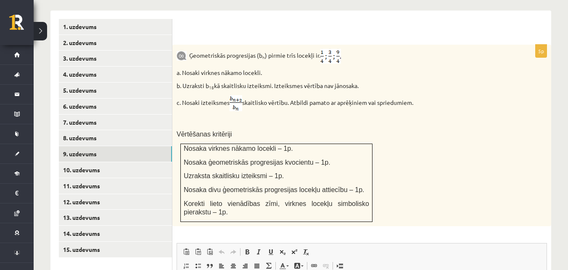
scroll to position [351, 0]
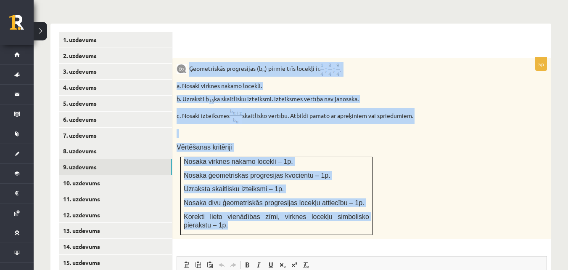
drag, startPoint x: 192, startPoint y: 51, endPoint x: 336, endPoint y: 205, distance: 210.5
click at [335, 207] on div "Ģeometriskās progresijas (b n ) pirmie trīs locekļi ir . a. Nosaki virknes nāka…" at bounding box center [362, 148] width 379 height 181
copy div "Ģeometriskās progresijas (b n ) pirmie trīs locekļi ir . a. Nosaki virknes nāka…"
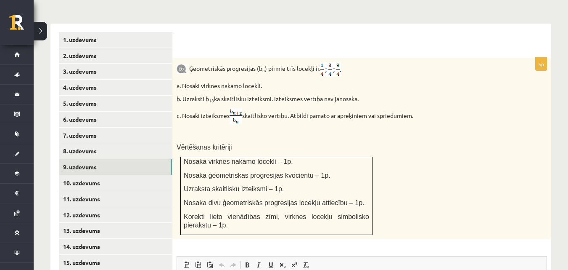
drag, startPoint x: 209, startPoint y: 28, endPoint x: 209, endPoint y: 5, distance: 23.1
click at [210, 40] on div at bounding box center [362, 44] width 362 height 9
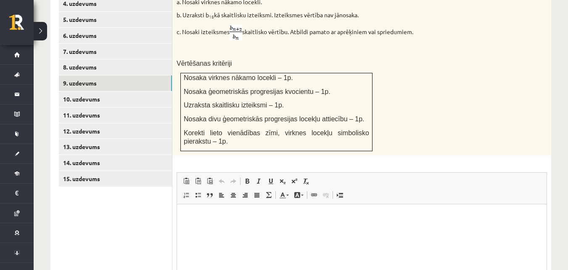
scroll to position [435, 0]
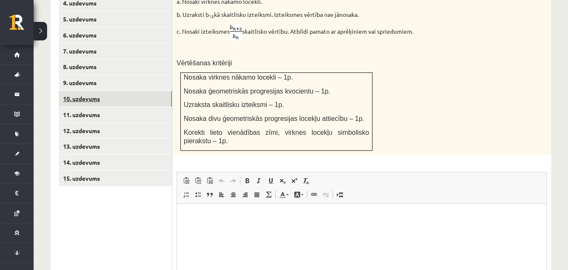
click at [90, 91] on link "10. uzdevums" at bounding box center [115, 99] width 113 height 16
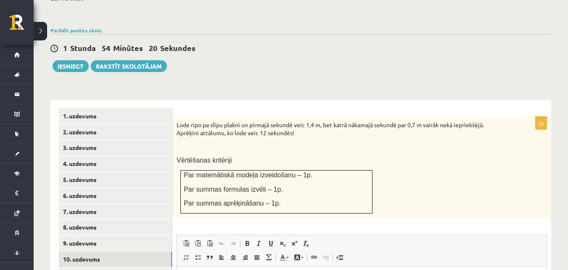
scroll to position [0, 0]
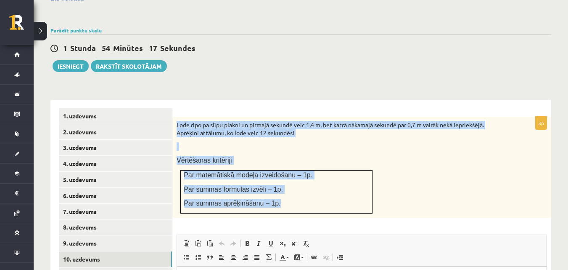
drag, startPoint x: 175, startPoint y: 106, endPoint x: 316, endPoint y: 194, distance: 165.0
click at [316, 194] on div "Lode ripo pa slīpu plakni un pirmajā sekundē veic 1,4 m, bet katrā nākamajā sek…" at bounding box center [362, 167] width 379 height 101
copy div "Lode ripo pa slīpu plakni un pirmajā sekundē veic 1,4 m, bet katrā nākamajā sek…"
click at [251, 69] on div "Matemātika JK 12.b1 klase 1. ieskaite , Viktorija Dolmatova (12.b1 JK klase) Pā…" at bounding box center [301, 96] width 535 height 677
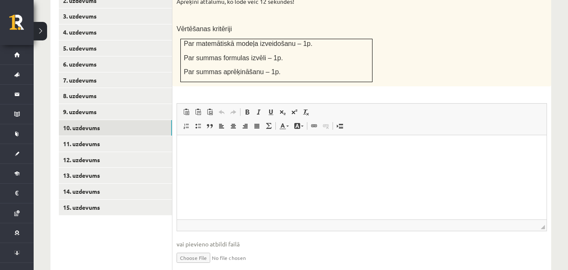
scroll to position [422, 0]
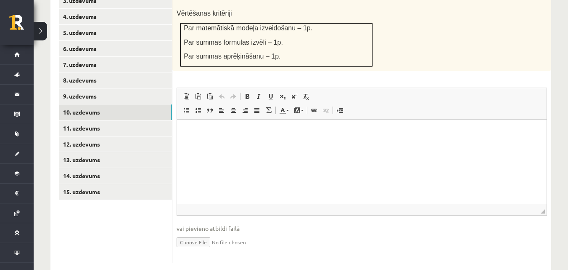
click at [244, 129] on p "Editor, wiswyg-editor-user-answer-47363790095960" at bounding box center [362, 132] width 353 height 9
paste body "Editor, wiswyg-editor-user-answer-47363790095960"
click at [249, 93] on span at bounding box center [247, 96] width 7 height 7
click at [71, 120] on link "11. uzdevums" at bounding box center [115, 128] width 113 height 16
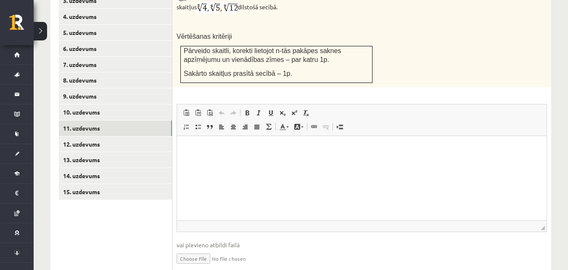
scroll to position [0, 0]
click at [95, 184] on link "15. uzdevums" at bounding box center [115, 192] width 113 height 16
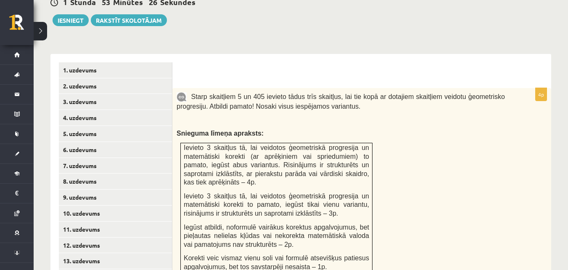
scroll to position [320, 0]
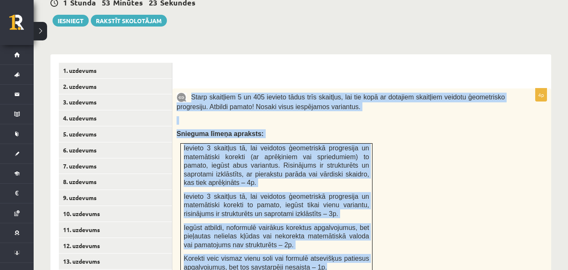
drag, startPoint x: 190, startPoint y: 78, endPoint x: 328, endPoint y: 251, distance: 221.0
click at [328, 251] on div "Starp skaitļiem 5 un 405 ievieto tādus trīs skaitļus, lai tie kopā ar dotajiem …" at bounding box center [362, 184] width 379 height 193
copy div "Starp skaitļiem 5 un 405 ievieto tādus trīs skaitļus, lai tie kopā ar dotajiem …"
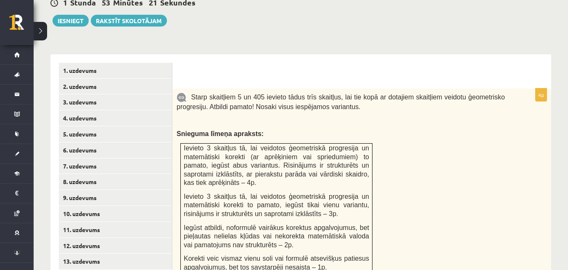
click at [244, 71] on div at bounding box center [362, 75] width 362 height 9
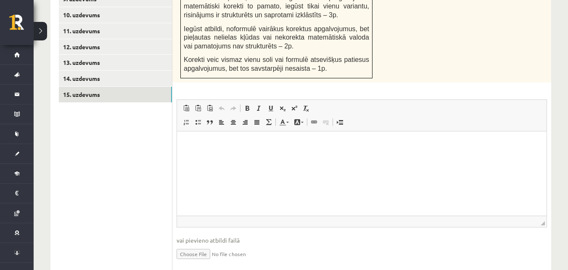
scroll to position [530, 0]
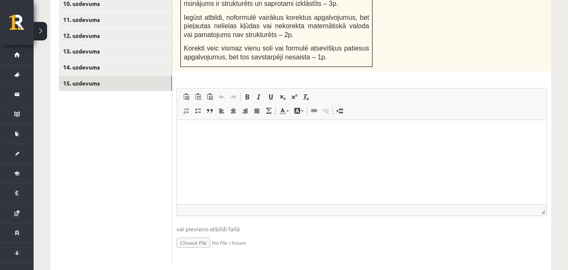
click at [226, 133] on p "Editor, wiswyg-editor-user-answer-47363941526520" at bounding box center [362, 132] width 353 height 9
drag, startPoint x: 204, startPoint y: 130, endPoint x: 382, endPoint y: 231, distance: 204.3
click at [225, 119] on span "Paste" at bounding box center [228, 118] width 26 height 12
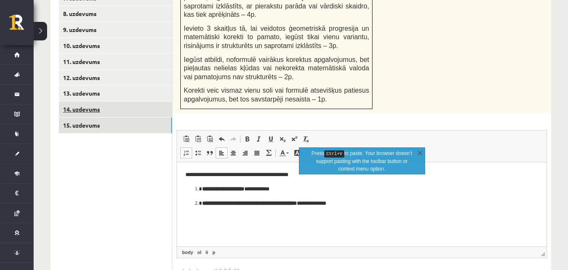
click at [80, 101] on link "14. uzdevums" at bounding box center [115, 109] width 113 height 16
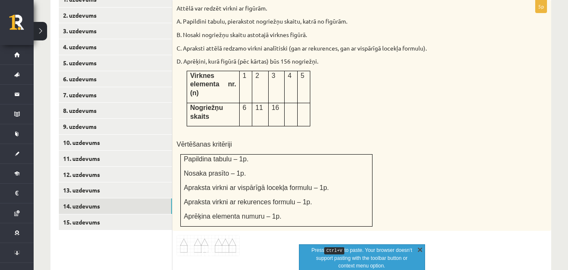
scroll to position [0, 0]
click at [423, 250] on link "X" at bounding box center [420, 249] width 8 height 8
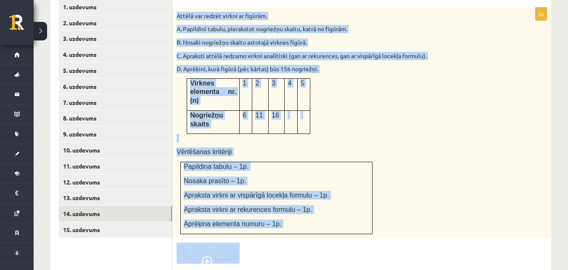
scroll to position [391, 0]
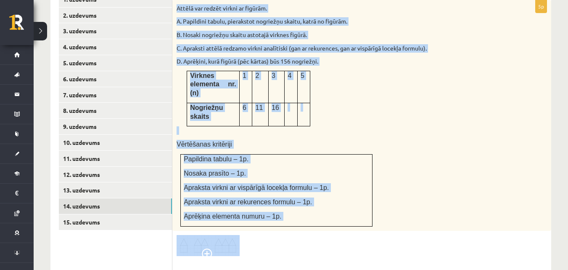
drag, startPoint x: 176, startPoint y: 117, endPoint x: 352, endPoint y: 202, distance: 195.5
click at [352, 202] on div "5p Attēlā var redzēt virkni ar figūrām. A. Papildini tabulu, pierakstot nogriež…" at bounding box center [362, 224] width 379 height 448
copy div "Attēlā var redzēt virkni ar figūrām. A. Papildini tabulu, pierakstot nogriežņu …"
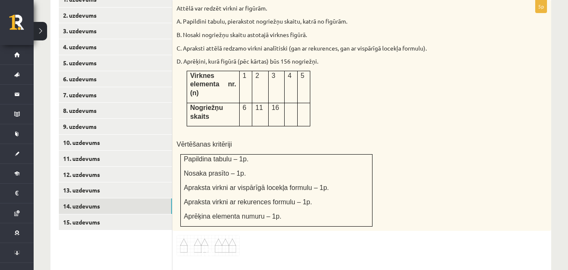
click at [393, 221] on div "5p Attēlā var redzēt virkni ar figūrām. A. Papildini tabulu, pierakstot nogriež…" at bounding box center [362, 224] width 379 height 448
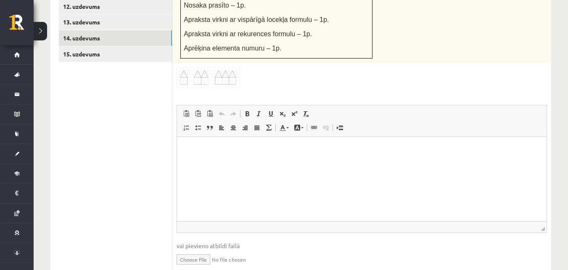
click at [196, 146] on p "Editor, wiswyg-editor-user-answer-47363808675700" at bounding box center [362, 149] width 353 height 9
click at [197, 146] on p "**********" at bounding box center [362, 149] width 353 height 9
click at [263, 148] on p "**********" at bounding box center [362, 149] width 353 height 9
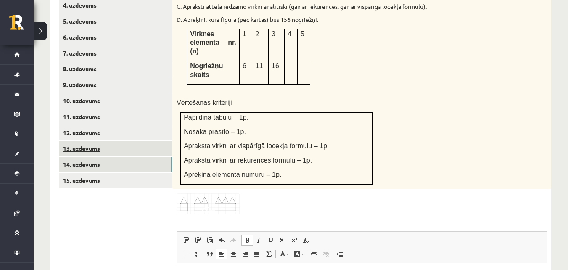
click at [84, 141] on link "13. uzdevums" at bounding box center [115, 149] width 113 height 16
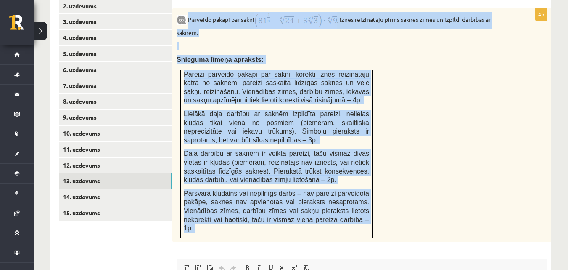
scroll to position [437, 0]
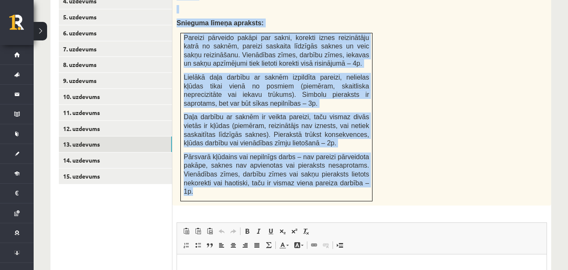
drag, startPoint x: 210, startPoint y: 90, endPoint x: 366, endPoint y: 169, distance: 175.0
click at [366, 169] on div "Pārveido pakāpi par sakni , iznes reizinātāju pirms saknes zīmes un izpildi dar…" at bounding box center [362, 88] width 379 height 234
copy div "Pārveido pakāpi par sakni , iznes reizinātāju pirms saknes zīmes un izpildi dar…"
click at [490, 139] on div "Pārveido pakāpi par sakni , iznes reizinātāju pirms saknes zīmes un izpildi dar…" at bounding box center [362, 88] width 379 height 234
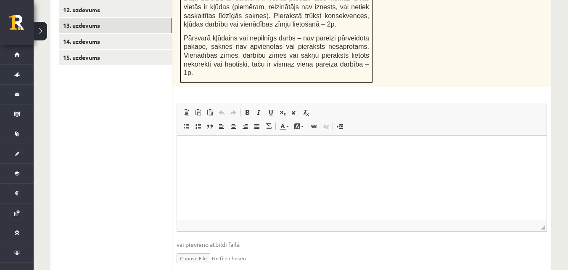
scroll to position [563, 0]
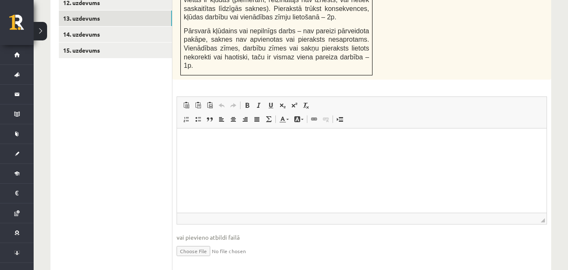
click at [233, 139] on p "Editor, wiswyg-editor-user-answer-47363996477180" at bounding box center [362, 140] width 353 height 9
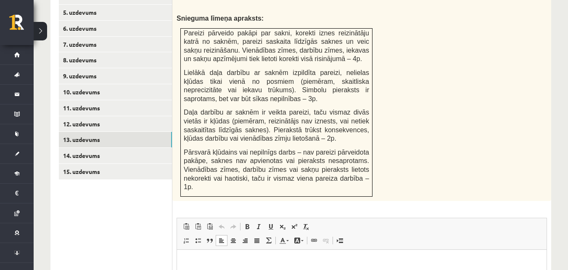
scroll to position [395, 0]
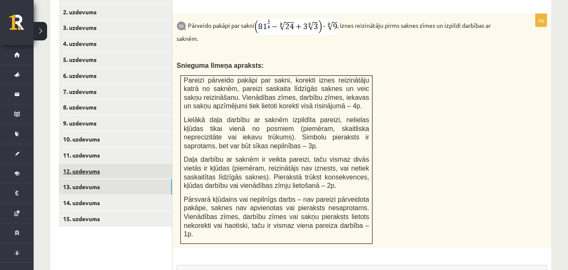
click at [97, 163] on link "12. uzdevums" at bounding box center [115, 171] width 113 height 16
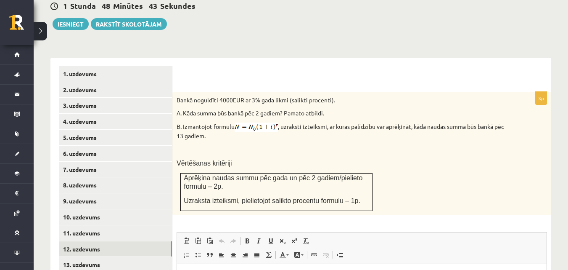
scroll to position [311, 0]
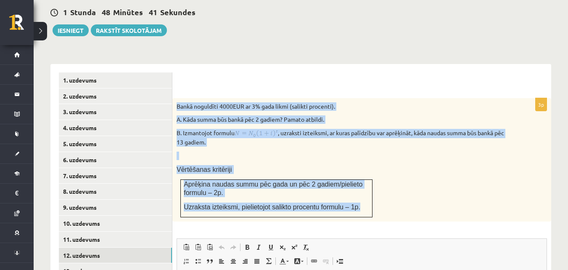
drag, startPoint x: 175, startPoint y: 87, endPoint x: 356, endPoint y: 190, distance: 207.9
click at [356, 192] on div "Bankā noguldīti 4000EUR ar 3% gada likmi (salikti procenti). A. Kāda summa būs …" at bounding box center [362, 159] width 379 height 123
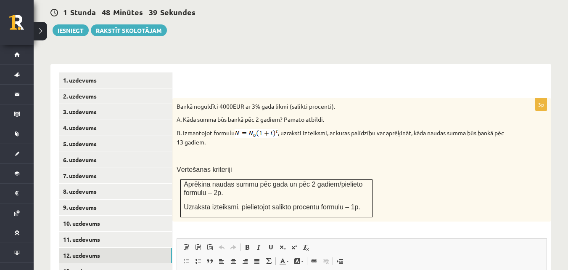
click at [249, 72] on div at bounding box center [362, 80] width 362 height 17
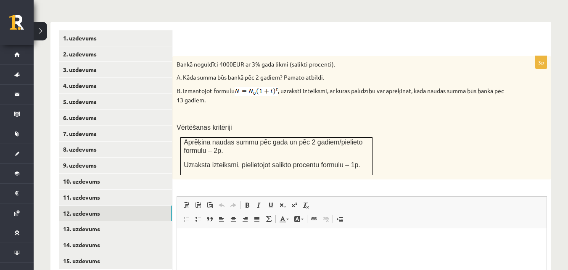
click at [243, 236] on p "Editor, wiswyg-editor-user-answer-47363875723860" at bounding box center [362, 240] width 353 height 9
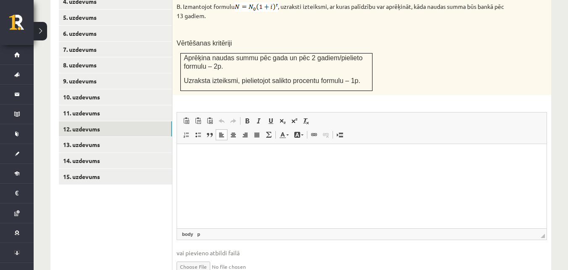
scroll to position [3, 0]
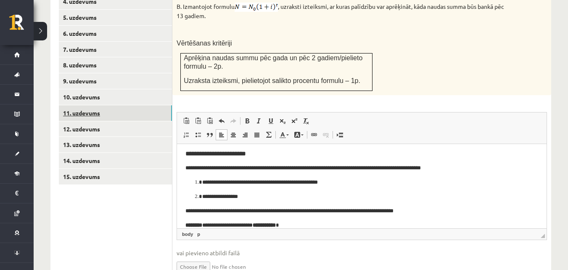
click at [87, 105] on link "11. uzdevums" at bounding box center [115, 113] width 113 height 16
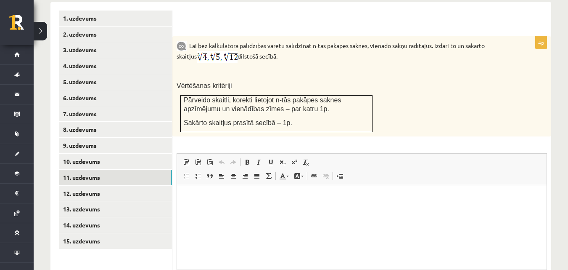
scroll to position [353, 0]
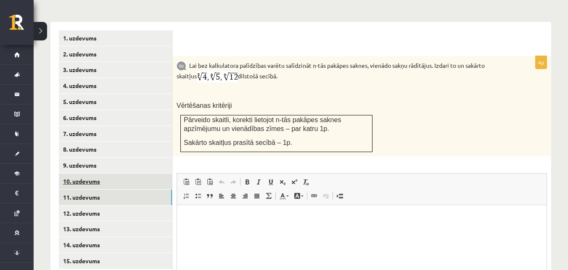
click at [81, 173] on link "10. uzdevums" at bounding box center [115, 181] width 113 height 16
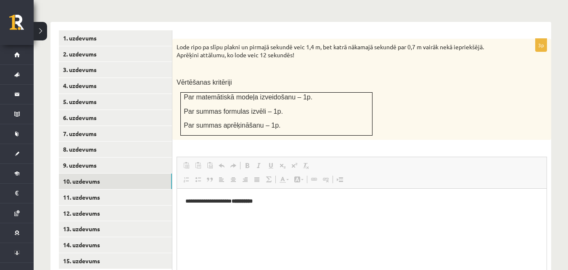
scroll to position [0, 0]
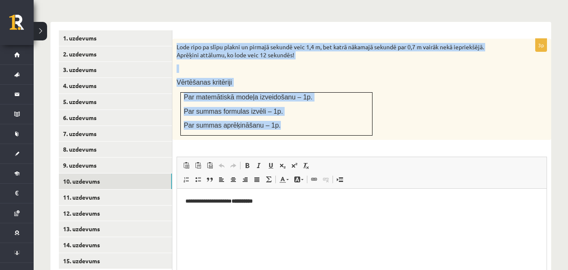
drag, startPoint x: 175, startPoint y: 29, endPoint x: 321, endPoint y: 111, distance: 167.5
click at [321, 111] on div "Lode ripo pa slīpu plakni un pirmajā sekundē veic 1,4 m, bet katrā nākamajā sek…" at bounding box center [362, 89] width 379 height 101
click at [397, 73] on div "Lode ripo pa slīpu plakni un pirmajā sekundē veic 1,4 m, bet katrā nākamajā sek…" at bounding box center [362, 89] width 379 height 101
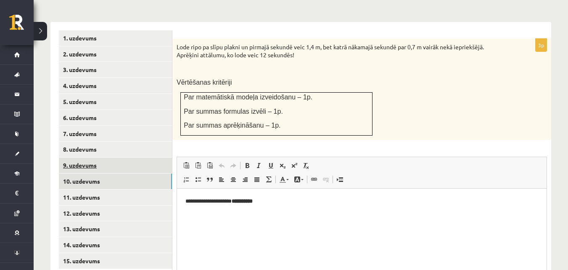
click at [78, 157] on link "9. uzdevums" at bounding box center [115, 165] width 113 height 16
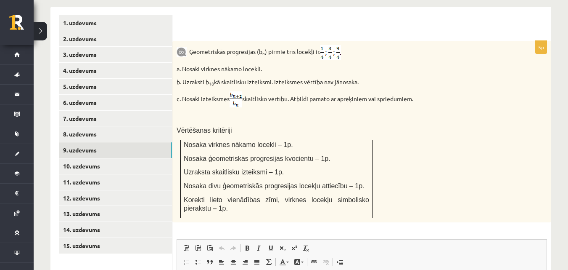
scroll to position [351, 0]
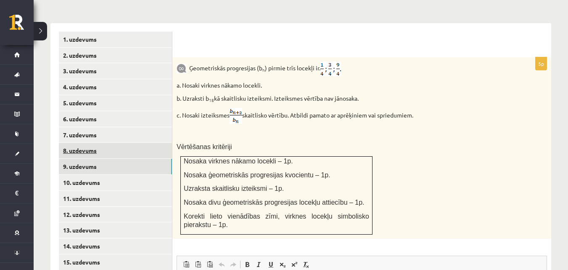
click at [90, 143] on link "8. uzdevums" at bounding box center [115, 151] width 113 height 16
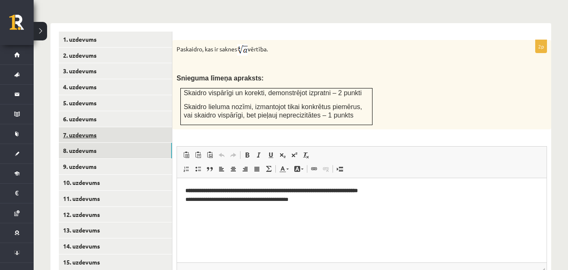
scroll to position [0, 0]
click at [82, 127] on link "7. uzdevums" at bounding box center [115, 135] width 113 height 16
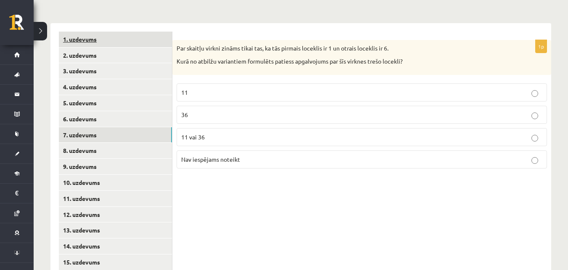
click at [93, 32] on link "1. uzdevums" at bounding box center [115, 40] width 113 height 16
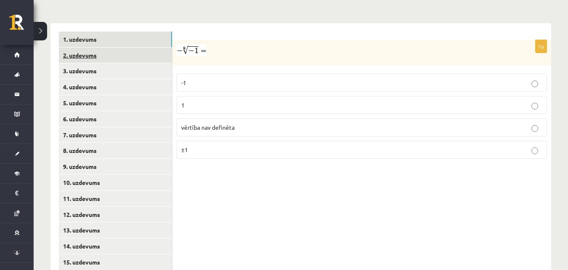
click at [88, 48] on link "2. uzdevums" at bounding box center [115, 56] width 113 height 16
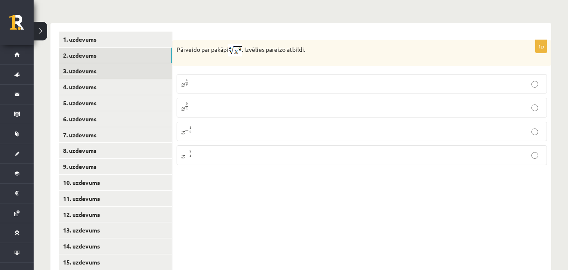
click at [82, 63] on link "3. uzdevums" at bounding box center [115, 71] width 113 height 16
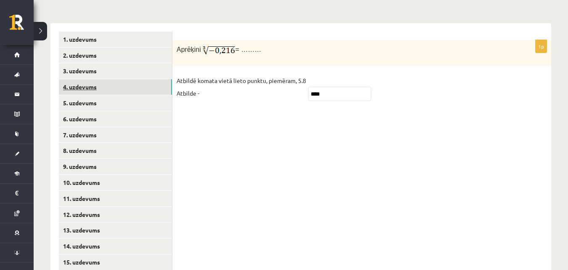
click at [80, 79] on link "4. uzdevums" at bounding box center [115, 87] width 113 height 16
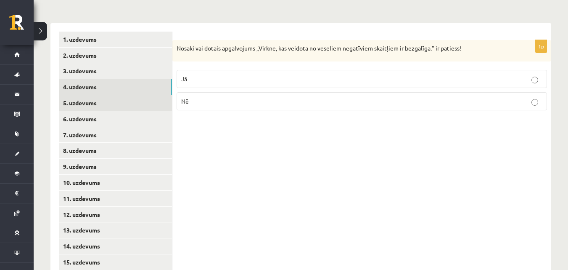
click at [83, 95] on link "5. uzdevums" at bounding box center [115, 103] width 113 height 16
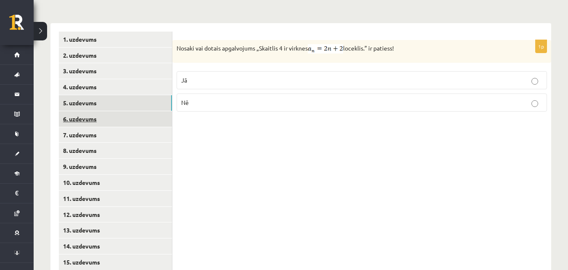
click at [84, 111] on link "6. uzdevums" at bounding box center [115, 119] width 113 height 16
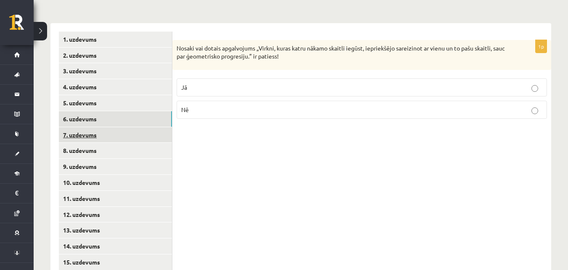
click at [85, 127] on link "7. uzdevums" at bounding box center [115, 135] width 113 height 16
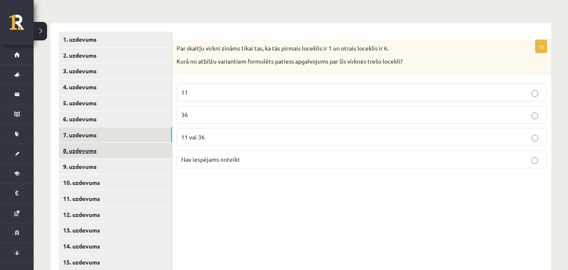
click at [85, 143] on link "8. uzdevums" at bounding box center [115, 151] width 113 height 16
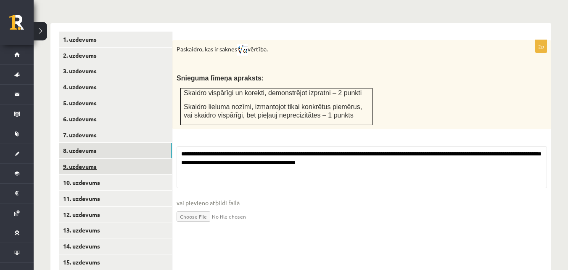
click at [85, 159] on link "9. uzdevums" at bounding box center [115, 167] width 113 height 16
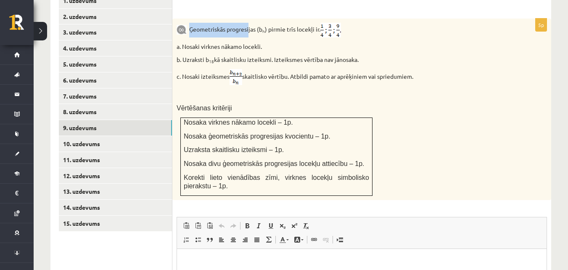
scroll to position [390, 0]
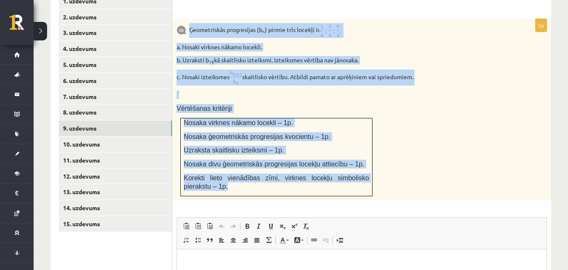
drag, startPoint x: 194, startPoint y: 8, endPoint x: 358, endPoint y: 166, distance: 228.6
click at [358, 166] on div "Ģeometriskās progresijas (b n ) pirmie trīs locekļi ir . a. Nosaki virknes nāka…" at bounding box center [362, 109] width 379 height 181
click at [548, 95] on div "Ģeometriskās progresijas (b n ) pirmie trīs locekļi ir . a. Nosaki virknes nāka…" at bounding box center [362, 109] width 379 height 181
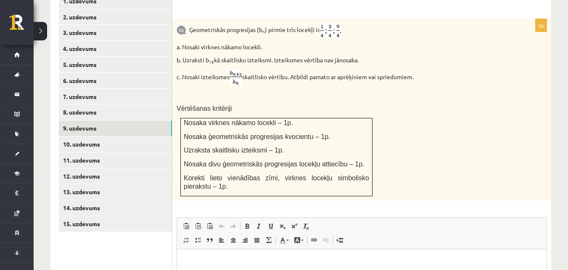
click at [520, 100] on div "Ģeometriskās progresijas (b n ) pirmie trīs locekļi ir . a. Nosaki virknes nāka…" at bounding box center [362, 109] width 379 height 181
click at [76, 136] on link "10. uzdevums" at bounding box center [115, 144] width 113 height 16
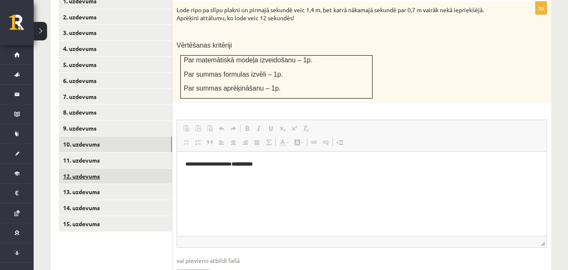
scroll to position [0, 0]
click at [83, 168] on link "12. uzdevums" at bounding box center [115, 176] width 113 height 16
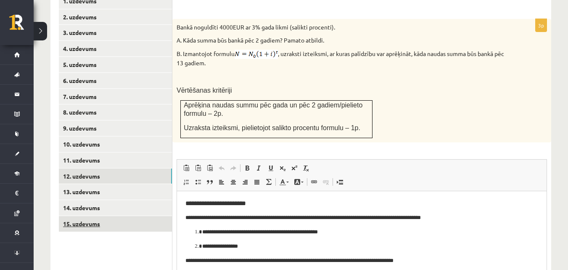
click at [85, 216] on link "15. uzdevums" at bounding box center [115, 224] width 113 height 16
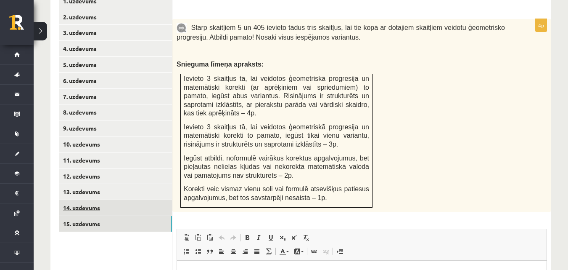
click at [90, 200] on link "14. uzdevums" at bounding box center [115, 208] width 113 height 16
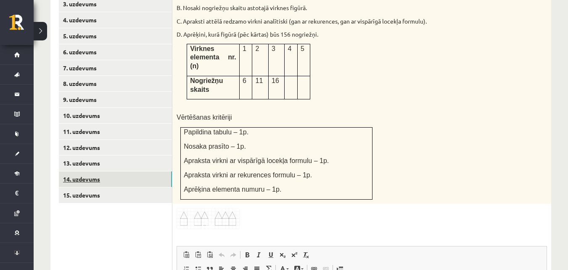
scroll to position [432, 0]
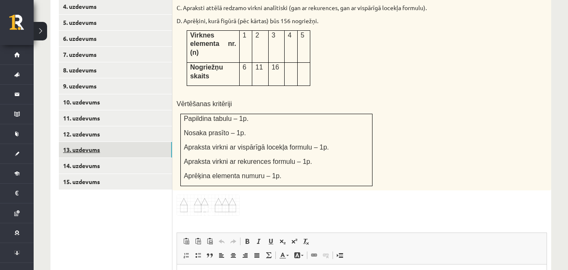
click at [82, 142] on link "13. uzdevums" at bounding box center [115, 150] width 113 height 16
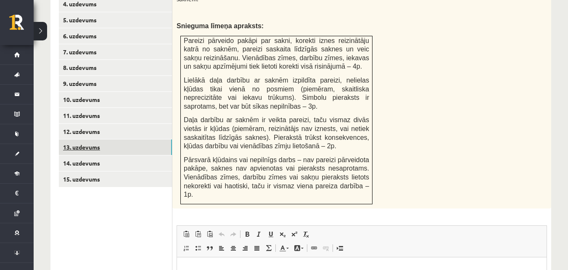
scroll to position [437, 0]
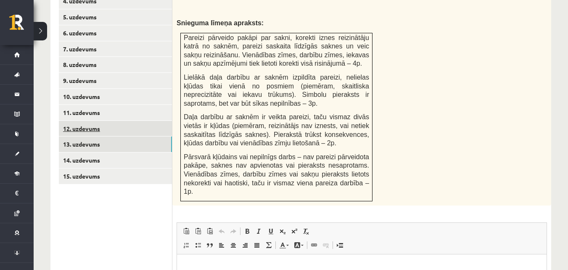
click at [82, 121] on link "12. uzdevums" at bounding box center [115, 129] width 113 height 16
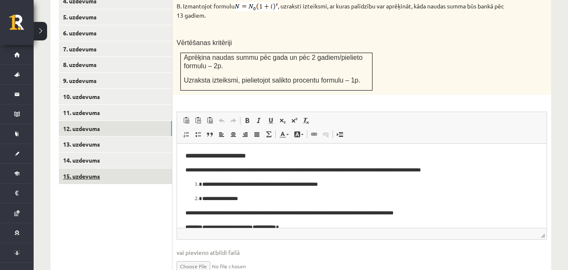
scroll to position [0, 0]
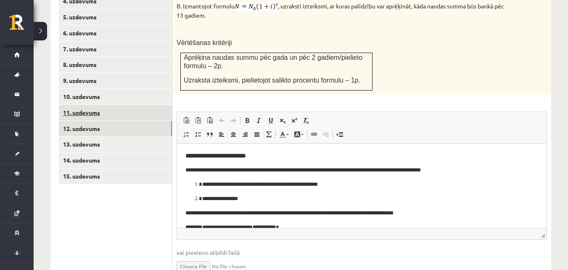
click at [81, 105] on link "11. uzdevums" at bounding box center [115, 113] width 113 height 16
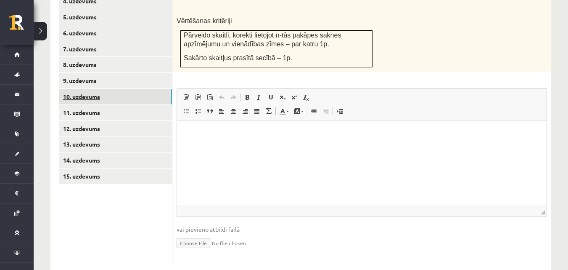
click at [84, 89] on link "10. uzdevums" at bounding box center [115, 97] width 113 height 16
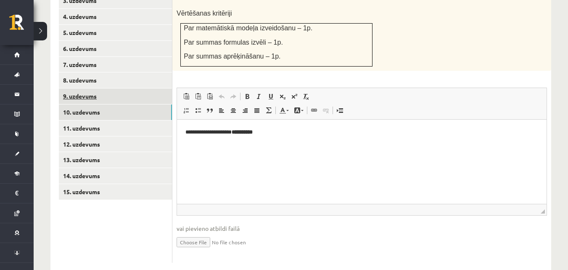
click at [86, 88] on link "9. uzdevums" at bounding box center [115, 96] width 113 height 16
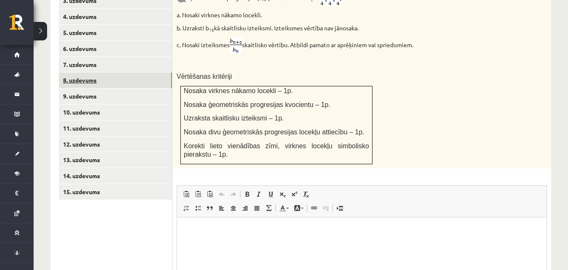
click at [85, 72] on link "8. uzdevums" at bounding box center [115, 80] width 113 height 16
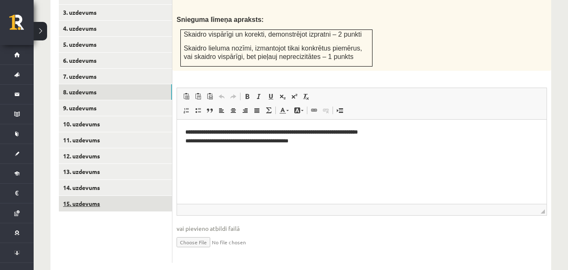
click at [77, 196] on link "15. uzdevums" at bounding box center [115, 204] width 113 height 16
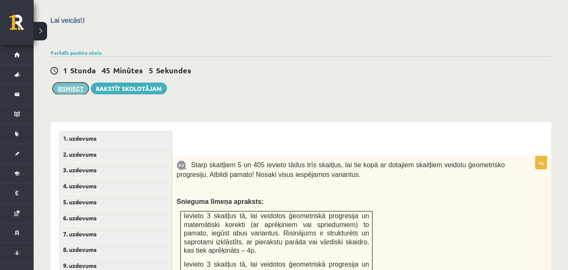
click at [74, 82] on button "Iesniegt" at bounding box center [71, 88] width 36 height 12
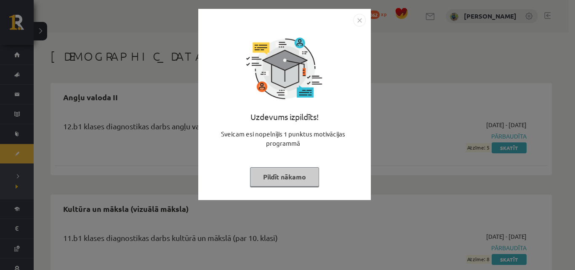
click at [354, 20] on img "Close" at bounding box center [359, 20] width 13 height 13
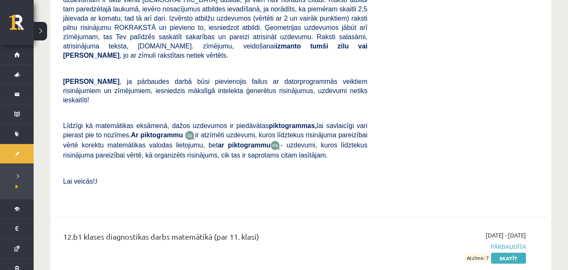
scroll to position [457, 0]
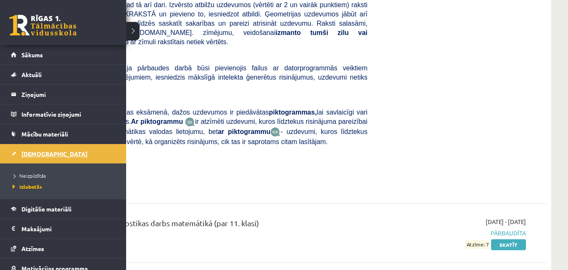
click at [31, 155] on span "[DEMOGRAPHIC_DATA]" at bounding box center [54, 154] width 66 height 8
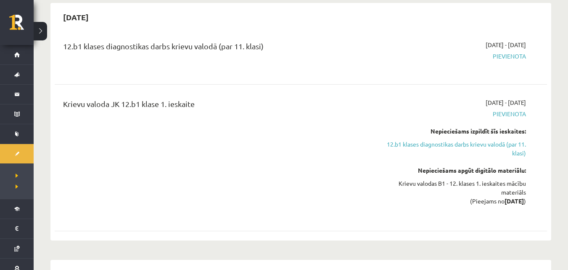
scroll to position [751, 0]
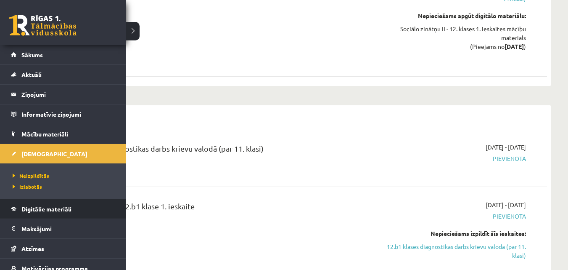
click at [40, 210] on span "Digitālie materiāli" at bounding box center [46, 209] width 50 height 8
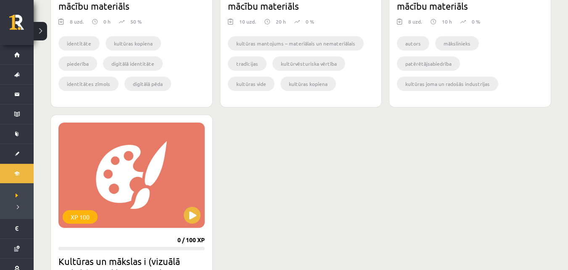
scroll to position [431, 0]
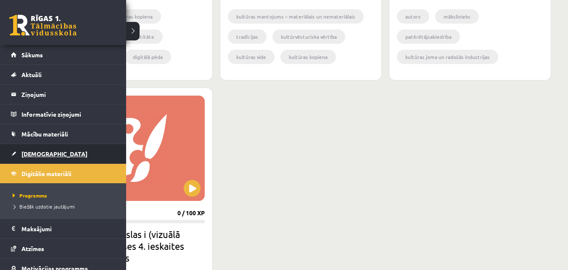
click at [39, 153] on span "[DEMOGRAPHIC_DATA]" at bounding box center [54, 154] width 66 height 8
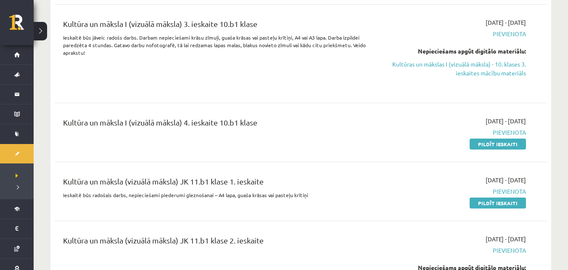
scroll to position [1262, 0]
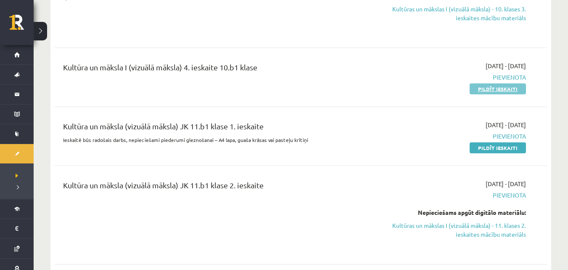
click at [493, 83] on link "Pildīt ieskaiti" at bounding box center [498, 88] width 56 height 11
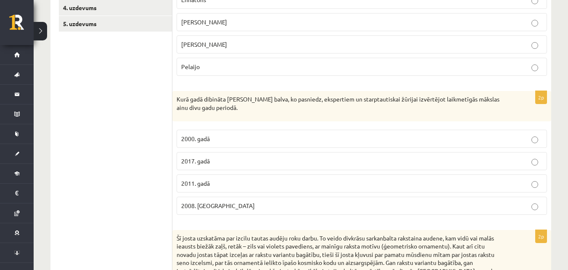
scroll to position [126, 0]
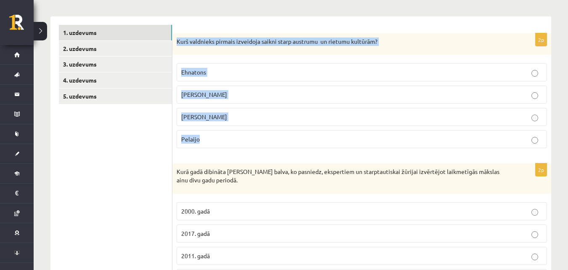
drag, startPoint x: 176, startPoint y: 42, endPoint x: 252, endPoint y: 133, distance: 118.6
click at [252, 137] on div "2p Kurš valdnieks pirmais izveidoja saikni starp austrumu un rietumu kultūrām? …" at bounding box center [362, 94] width 379 height 122
copy div "Kurš valdnieks pirmais izveidoja saikni starp austrumu un rietumu kultūrām? [PE…"
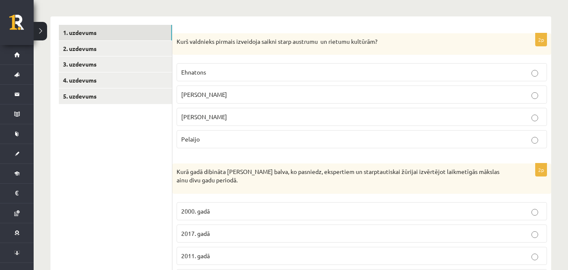
click at [241, 92] on p "[PERSON_NAME]" at bounding box center [361, 94] width 361 height 9
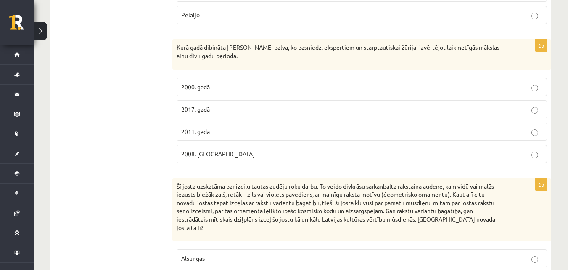
scroll to position [265, 0]
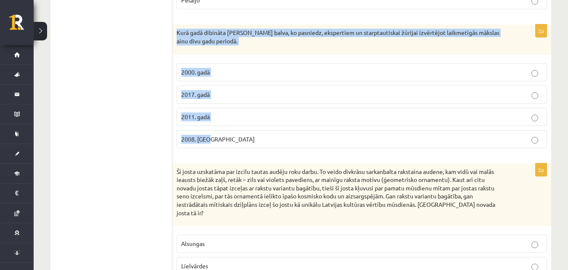
drag, startPoint x: 175, startPoint y: 32, endPoint x: 244, endPoint y: 141, distance: 128.2
click at [244, 141] on div "2p Kurā gadā dibināta Purvīša balva, ko pasniedz, ekspertiem un starptautiskai …" at bounding box center [362, 89] width 379 height 130
copy div "Kurā gadā dibināta Purvīša balva, ko pasniedz, ekspertiem un starptautiskai žūr…"
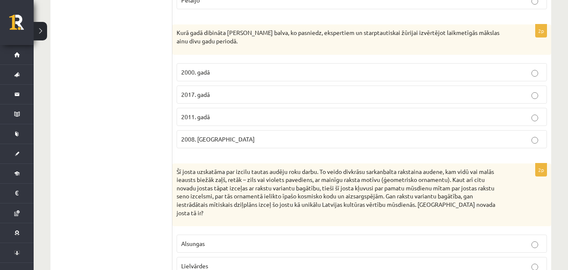
click at [231, 138] on p "2008. Gadā" at bounding box center [361, 139] width 361 height 9
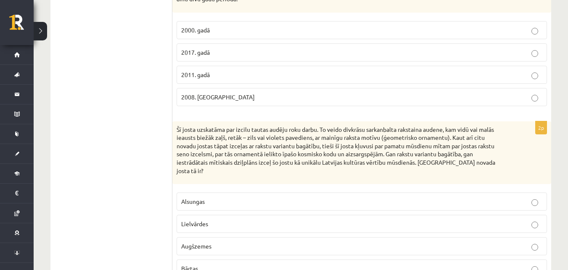
scroll to position [349, 0]
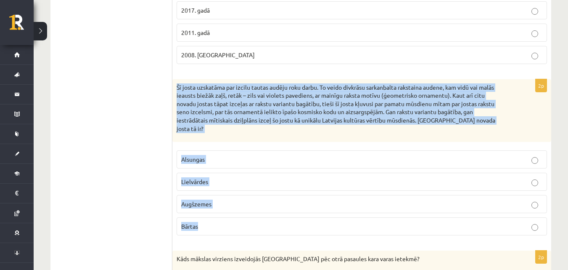
drag, startPoint x: 176, startPoint y: 85, endPoint x: 335, endPoint y: 219, distance: 207.3
click at [335, 219] on div "2p Šī josta uzskatāma par izcilu tautas audēju roku darbu. To veido divkrāsu sa…" at bounding box center [362, 160] width 379 height 163
copy div "Šī josta uzskatāma par izcilu tautas audēju roku darbu. To veido divkrāsu sarka…"
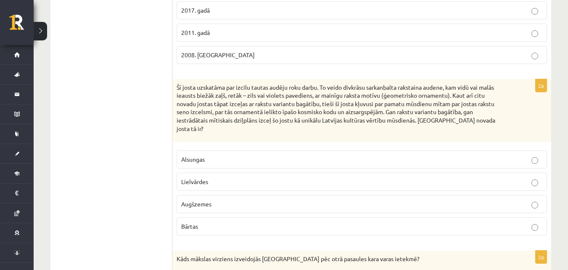
click at [219, 177] on p "Lielvārdes" at bounding box center [361, 181] width 361 height 9
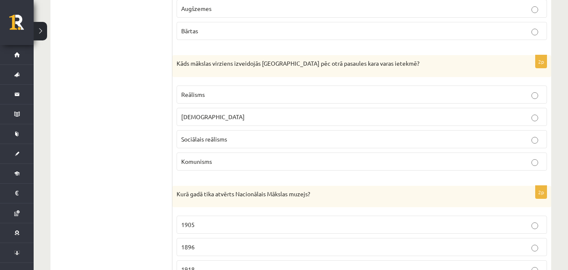
scroll to position [571, 0]
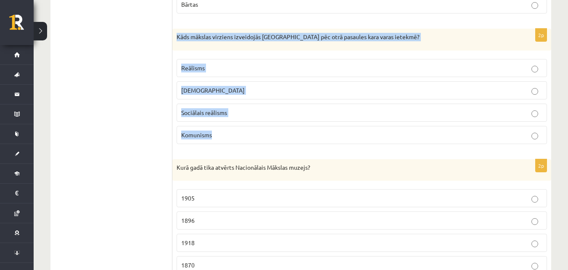
drag, startPoint x: 189, startPoint y: 28, endPoint x: 249, endPoint y: 131, distance: 119.2
click at [249, 131] on div "2p Kāds mākslas virziens izveidojās Latvijā pēc otrā pasaules kara varas ietekm…" at bounding box center [362, 90] width 379 height 122
copy div "Kāds mākslas virziens izveidojās Latvijā pēc otrā pasaules kara varas ietekmē? …"
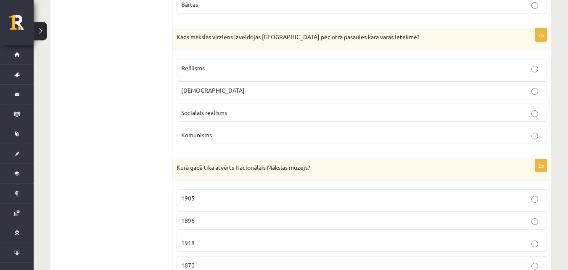
click at [265, 108] on p "Sociālais reālisms" at bounding box center [361, 112] width 361 height 9
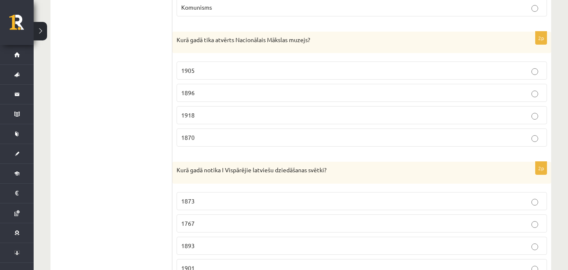
scroll to position [714, 0]
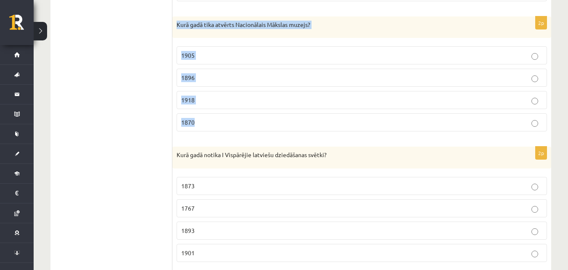
drag, startPoint x: 177, startPoint y: 15, endPoint x: 334, endPoint y: 121, distance: 189.4
click at [334, 121] on div "2p Kurā gadā tika atvērts Nacionālais Mākslas muzejs? 1905 1896 1918 1870" at bounding box center [362, 77] width 379 height 122
copy div "Kurā gadā tika atvērts Nacionālais Mākslas muzejs? 1905 1896 1918 1870"
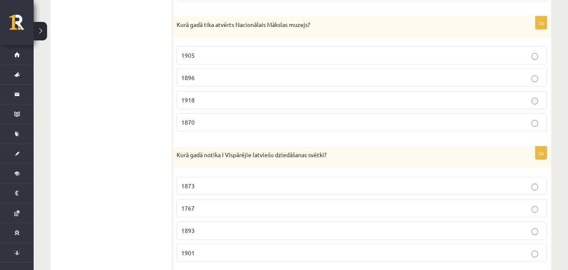
click at [215, 96] on p "1918" at bounding box center [361, 100] width 361 height 9
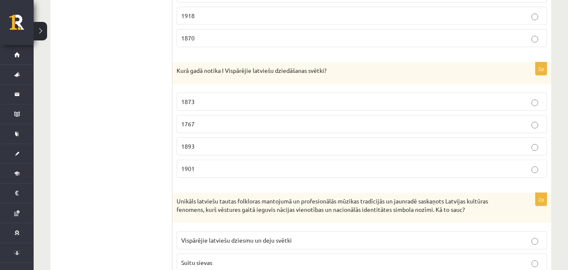
scroll to position [840, 0]
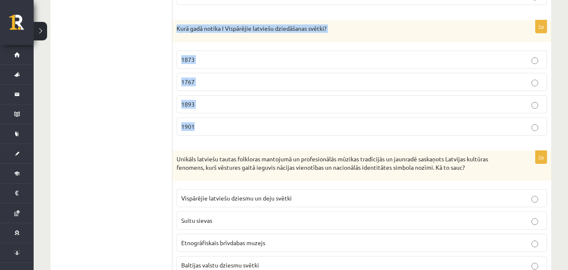
drag, startPoint x: 186, startPoint y: 23, endPoint x: 266, endPoint y: 119, distance: 125.0
click at [266, 119] on div "2p Kurā gadā notika I Vispārējie latviešu dziedāšanas svētki? 1873 1767 1893 19…" at bounding box center [362, 81] width 379 height 122
copy div "Kurā gadā notika I Vispārējie latviešu dziedāšanas svētki? 1873 1767 1893 1901"
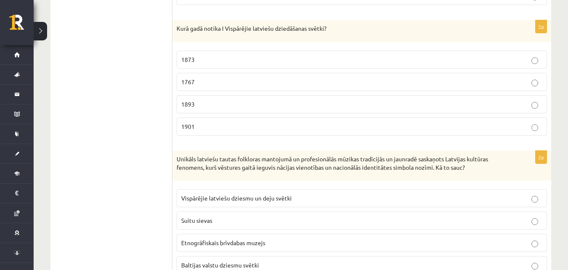
drag, startPoint x: 99, startPoint y: 35, endPoint x: 109, endPoint y: 19, distance: 18.1
click at [223, 55] on p "1873" at bounding box center [361, 59] width 361 height 9
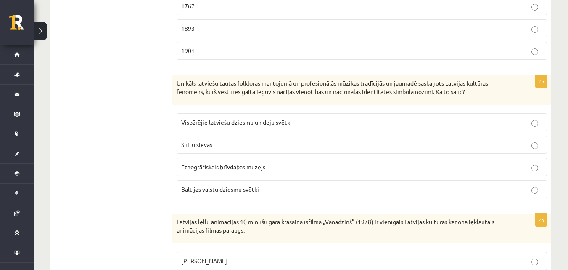
scroll to position [924, 0]
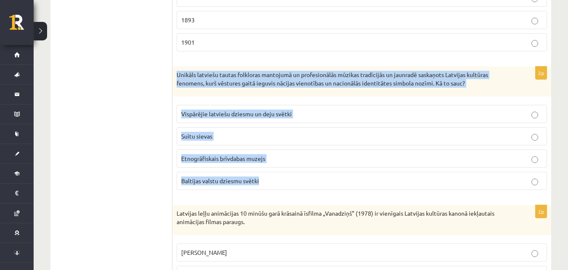
drag, startPoint x: 175, startPoint y: 64, endPoint x: 313, endPoint y: 166, distance: 170.9
click at [317, 178] on div "2p Unikāls latviešu tautas folkloras mantojumā un profesionālās mūzikas tradīci…" at bounding box center [362, 131] width 379 height 130
copy div "Unikāls latviešu tautas folkloras mantojumā un profesionālās mūzikas tradīcijās…"
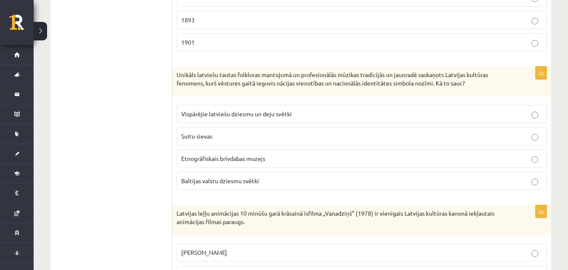
click at [303, 105] on label "Vispārējie latviešu dziesmu un deju svētki" at bounding box center [362, 114] width 371 height 18
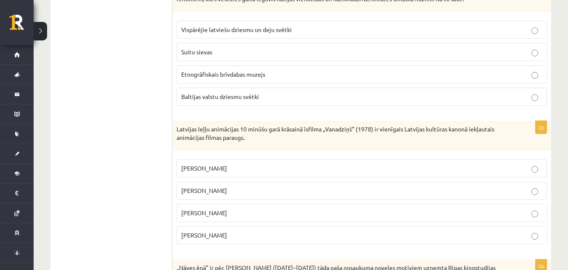
scroll to position [1091, 0]
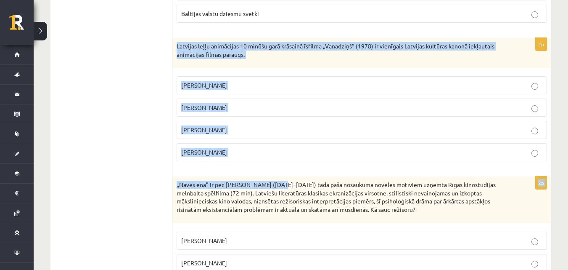
drag, startPoint x: 178, startPoint y: 35, endPoint x: 281, endPoint y: 165, distance: 165.3
click at [281, 165] on form "2p Kurš valdnieks pirmais izveidoja saikni starp austrumu un rietumu kultūrām? …" at bounding box center [362, 116] width 362 height 2112
click at [282, 159] on div "2p Latvijas leļļu animācijas 10 minūšu garā krāsainā īsfilma „Vanadziņš” (1978)…" at bounding box center [362, 103] width 379 height 130
drag, startPoint x: 177, startPoint y: 36, endPoint x: 239, endPoint y: 141, distance: 121.7
click at [239, 141] on div "2p Latvijas leļļu animācijas 10 minūšu garā krāsainā īsfilma „Vanadziņš” (1978)…" at bounding box center [362, 103] width 379 height 130
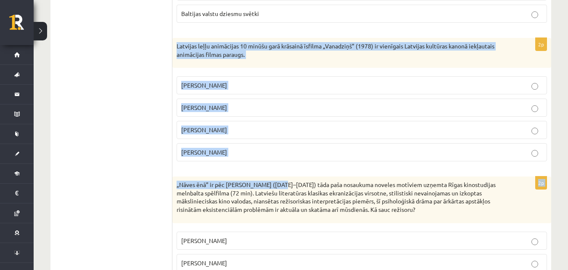
copy div "Latvijas leļļu animācijas 10 minūšu garā krāsainā īsfilma „Vanadziņš” (1978) ir…"
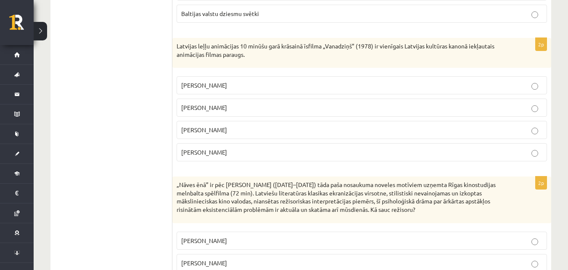
drag, startPoint x: 127, startPoint y: 66, endPoint x: 127, endPoint y: 58, distance: 8.5
click at [127, 66] on ul "1. uzdevums 2. uzdevums 3. uzdevums 4. uzdevums 5. uzdevums" at bounding box center [116, 116] width 114 height 2112
click at [241, 103] on p "[PERSON_NAME]" at bounding box center [361, 107] width 361 height 9
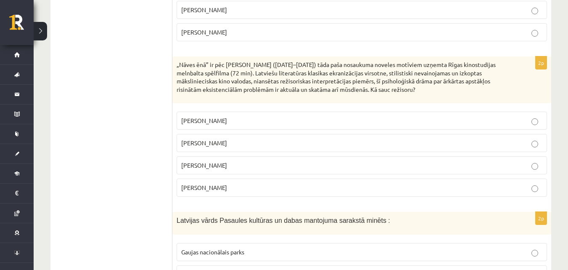
scroll to position [1234, 0]
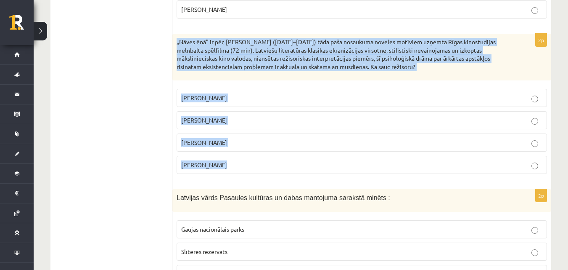
drag, startPoint x: 176, startPoint y: 31, endPoint x: 355, endPoint y: 157, distance: 218.7
click at [355, 157] on div "2p „Nāves ēnā” ir pēc Rūdolfa Blaumaņa (1862–1908) tāda paša nosaukuma noveles …" at bounding box center [362, 107] width 379 height 146
copy div "„Nāves ēnā” ir pēc Rūdolfa Blaumaņa (1862–1908) tāda paša nosaukuma noveles mot…"
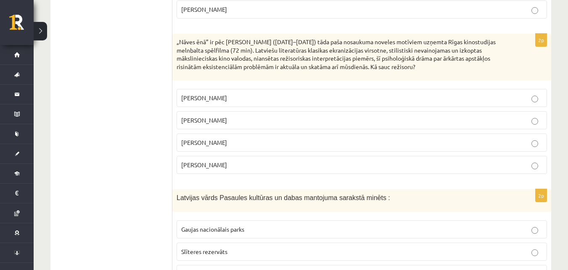
click at [238, 138] on p "[PERSON_NAME]" at bounding box center [361, 142] width 361 height 9
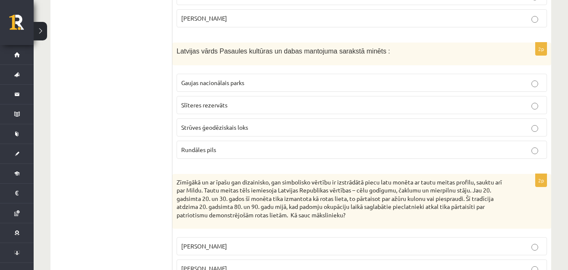
scroll to position [1406, 0]
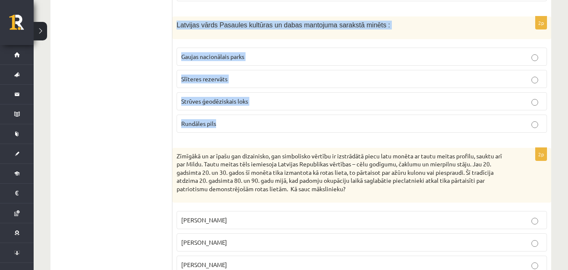
drag, startPoint x: 199, startPoint y: 15, endPoint x: 265, endPoint y: 123, distance: 126.9
click at [265, 123] on div "2p Latvijas vārds Pasaules kultūras un dabas mantojuma sarakstā minēts : Gaujas…" at bounding box center [362, 77] width 379 height 123
copy div "Latvijas vārds Pasaules kultūras un dabas mantojuma sarakstā minēts : Gaujas na…"
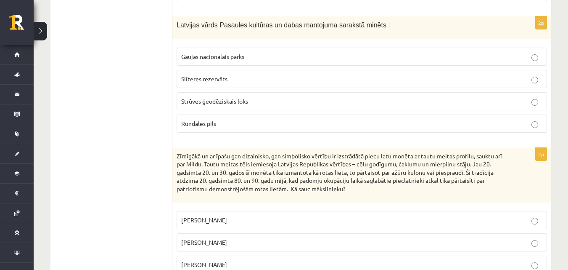
click at [220, 92] on label "Strūves ģeodēziskais loks" at bounding box center [362, 101] width 371 height 18
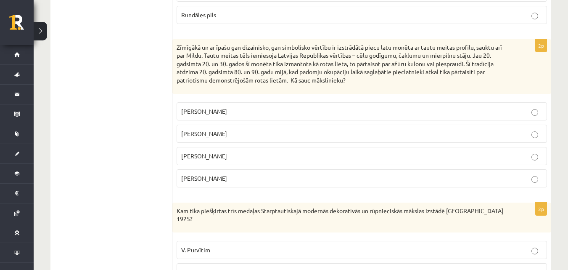
scroll to position [1522, 0]
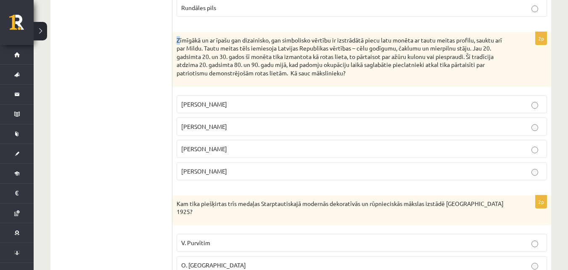
click at [176, 32] on div "Zīmīgākā un ar īpašu gan dizainisko, gan simbolisko vērtību ir izstrādātā piecu…" at bounding box center [362, 59] width 379 height 55
drag, startPoint x: 183, startPoint y: 29, endPoint x: 348, endPoint y: 130, distance: 193.0
click at [370, 165] on div "2p Zīmīgākā un ar īpašu gan dizainisko, gan simbolisko vērtību ir izstrādātā pi…" at bounding box center [362, 109] width 379 height 155
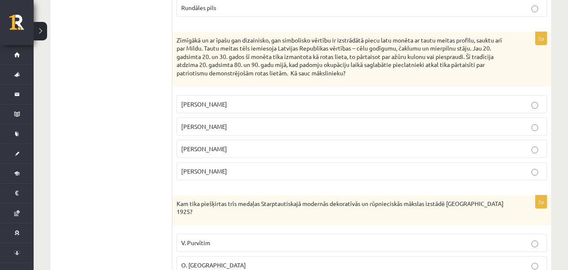
click at [220, 122] on span "[PERSON_NAME]" at bounding box center [204, 126] width 46 height 8
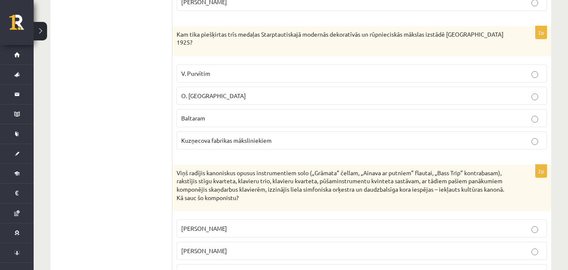
scroll to position [1702, 0]
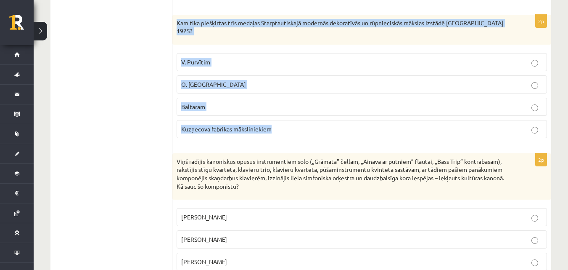
drag, startPoint x: 173, startPoint y: 15, endPoint x: 278, endPoint y: 113, distance: 143.2
click at [278, 113] on div "2p Kam tika piešķirtas trīs medaļas Starptautiskajā modernās dekoratīvās un rūp…" at bounding box center [362, 80] width 379 height 130
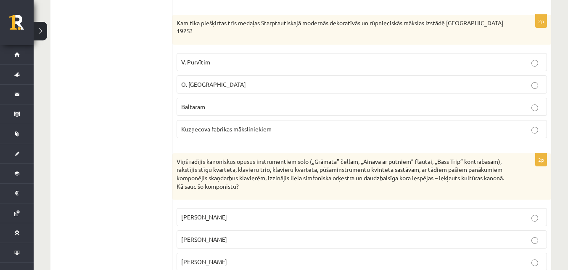
drag, startPoint x: 125, startPoint y: 39, endPoint x: 130, endPoint y: 0, distance: 39.6
click at [238, 120] on label "Kuzņecova fabrikas māksliniekiem" at bounding box center [362, 129] width 371 height 18
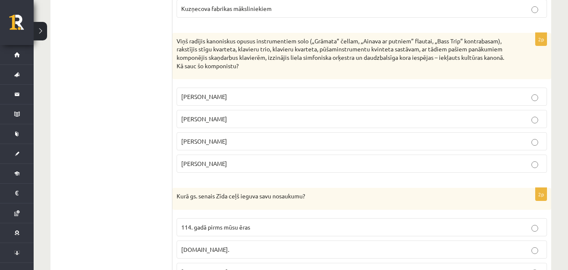
scroll to position [1826, 0]
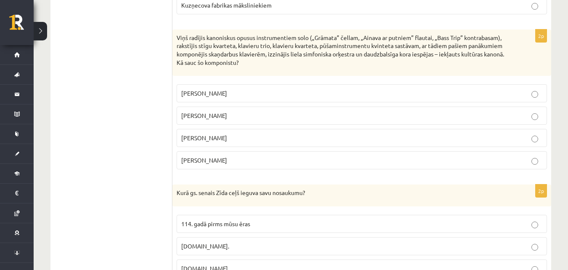
drag, startPoint x: 186, startPoint y: 20, endPoint x: 311, endPoint y: 122, distance: 161.5
click at [324, 147] on div "2p Viņš radījis kanoniskus opusus instrumentiem solo („Grāmata” čellam, „Ainava…" at bounding box center [362, 102] width 379 height 146
click at [234, 89] on p "[PERSON_NAME]" at bounding box center [361, 93] width 361 height 9
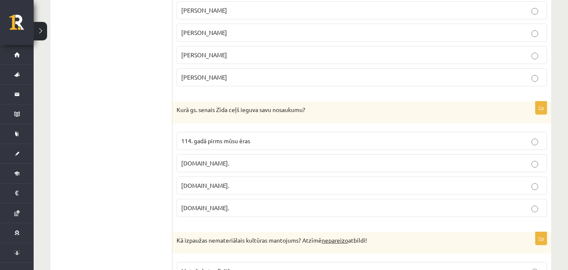
scroll to position [1943, 0]
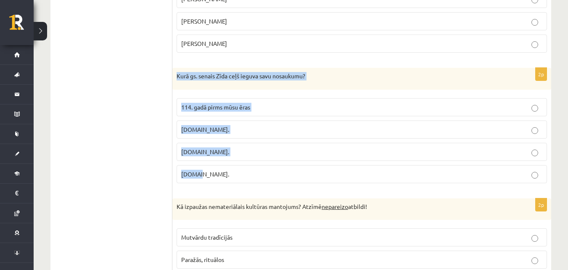
drag, startPoint x: 177, startPoint y: 56, endPoint x: 297, endPoint y: 164, distance: 161.8
click at [297, 165] on div "2p Kurā gs. senais Zīda ceļš ieguva savu nosaukumu? 114. gadā pirms mūsu ēras 1…" at bounding box center [362, 129] width 379 height 122
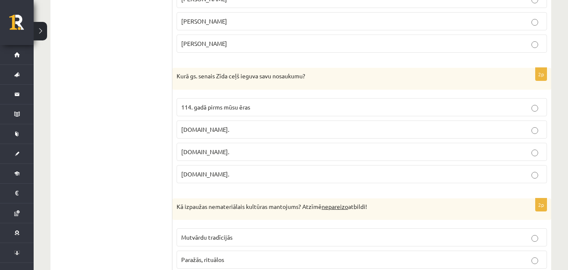
drag, startPoint x: 95, startPoint y: 83, endPoint x: 106, endPoint y: 0, distance: 83.3
click at [217, 170] on p "19.gs." at bounding box center [361, 174] width 361 height 9
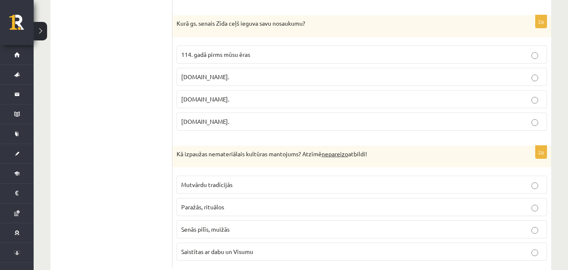
scroll to position [2002, 0]
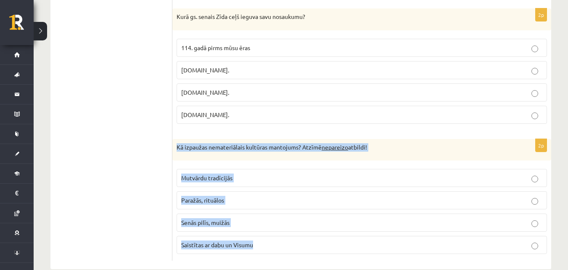
drag, startPoint x: 173, startPoint y: 128, endPoint x: 284, endPoint y: 228, distance: 149.6
click at [284, 228] on div "2p Kā izpaužas nemateriālais kultūras mantojums? Atzīmē nepareizo atbildi! Mutv…" at bounding box center [362, 200] width 379 height 122
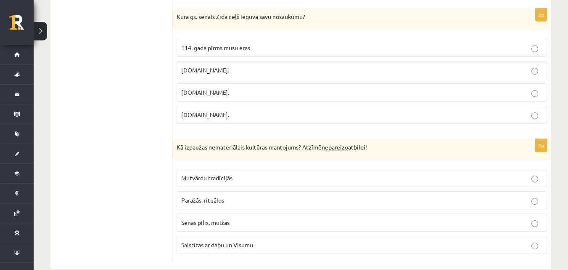
click at [260, 218] on p "Senās pilīs, muižās" at bounding box center [361, 222] width 361 height 9
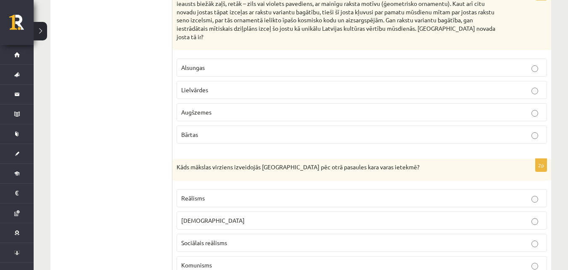
scroll to position [0, 0]
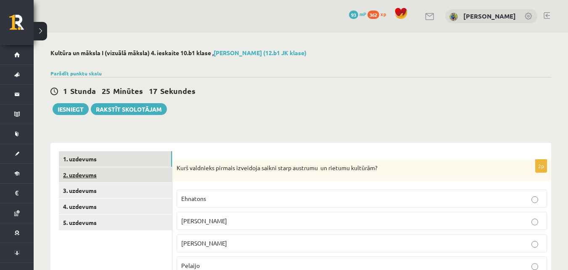
click at [74, 175] on link "2. uzdevums" at bounding box center [115, 175] width 113 height 16
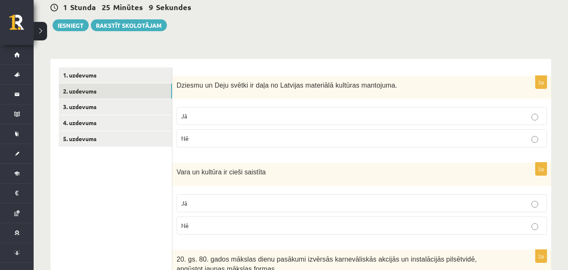
scroll to position [84, 0]
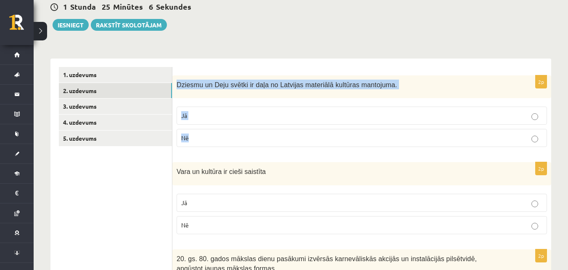
drag, startPoint x: 177, startPoint y: 83, endPoint x: 302, endPoint y: 146, distance: 140.2
click at [302, 146] on div "2p Dziesmu un Deju svētki ir daļa no Latvijas materiālā kultūras mantojuma. Jā …" at bounding box center [362, 114] width 379 height 79
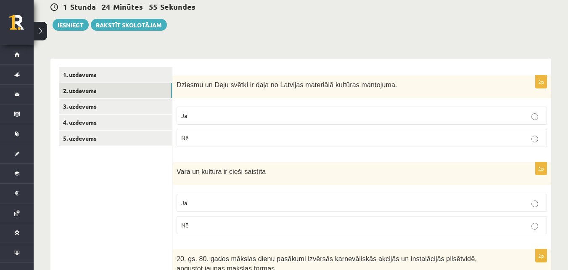
click at [208, 135] on p "Nē" at bounding box center [361, 137] width 361 height 9
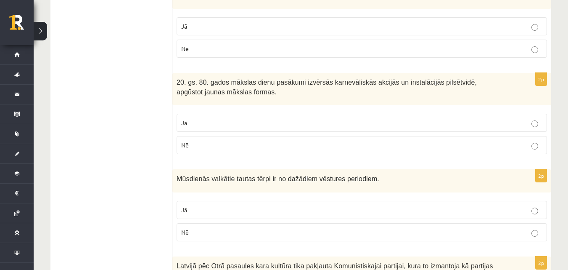
scroll to position [237, 0]
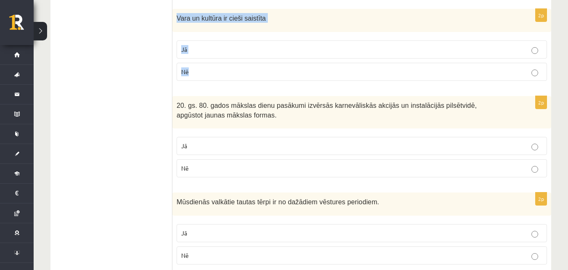
drag, startPoint x: 177, startPoint y: 19, endPoint x: 270, endPoint y: 70, distance: 106.8
click at [270, 70] on div "2p Vara un kultūra ir cieši saistīta Jā Nē" at bounding box center [362, 48] width 379 height 79
click at [216, 44] on label "Jā" at bounding box center [362, 49] width 371 height 18
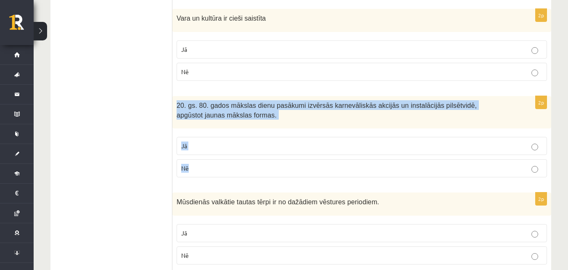
drag, startPoint x: 191, startPoint y: 101, endPoint x: 248, endPoint y: 170, distance: 89.4
click at [248, 171] on div "2p 20. gs. 80. gados mākslas dienu pasākumi izvērsās karnevāliskās akcijās un i…" at bounding box center [362, 140] width 379 height 88
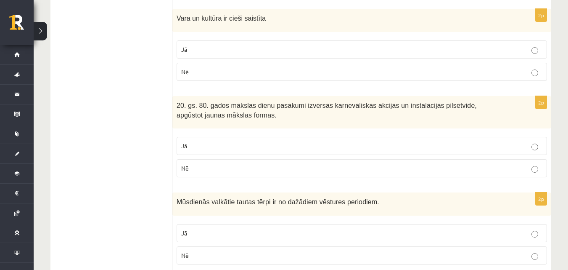
click at [242, 149] on p "Jā" at bounding box center [361, 145] width 361 height 9
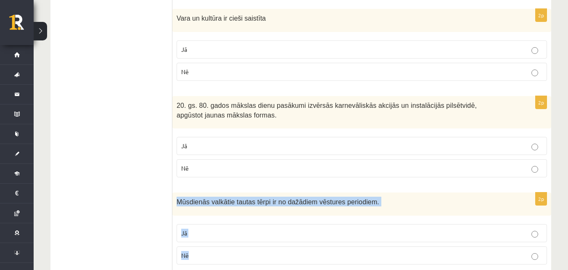
drag, startPoint x: 177, startPoint y: 200, endPoint x: 357, endPoint y: 252, distance: 187.8
click at [357, 252] on div "2p Mūsdienās valkātie tautas tērpi ir no dažādiem vēstures periodiem. Jā Nē" at bounding box center [362, 231] width 379 height 79
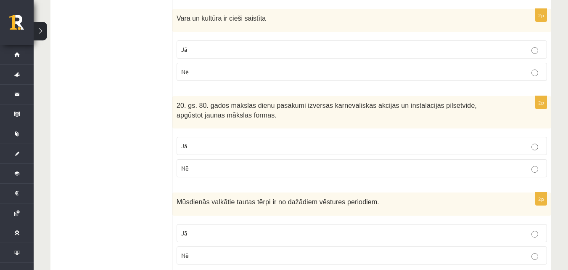
click at [336, 240] on label "Jā" at bounding box center [362, 233] width 371 height 18
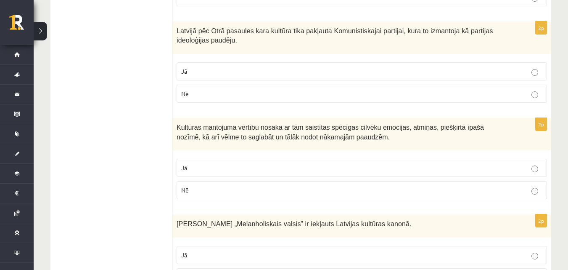
scroll to position [502, 0]
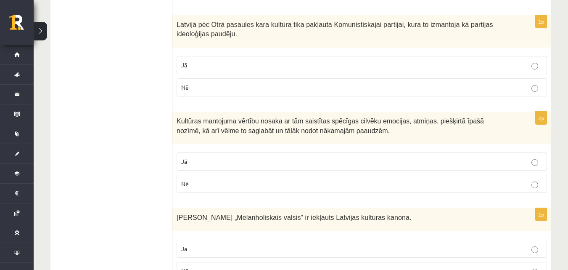
click at [175, 25] on div "Latvijā pēc Otrā pasaules kara kultūra tika pakļauta Komunistiskajai partijai, …" at bounding box center [362, 31] width 379 height 32
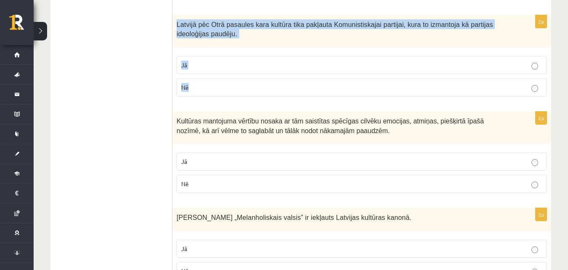
drag, startPoint x: 175, startPoint y: 24, endPoint x: 223, endPoint y: 84, distance: 77.0
click at [223, 84] on div "2p Latvijā pēc Otrā pasaules kara kultūra tika pakļauta Komunistiskajai partija…" at bounding box center [362, 59] width 379 height 88
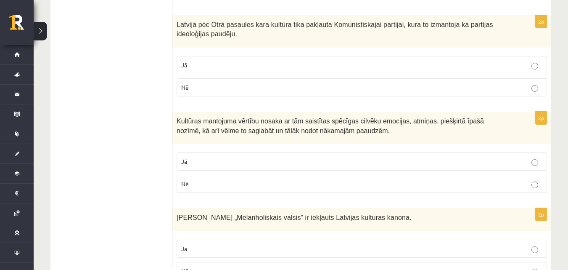
click at [255, 64] on p "Jā" at bounding box center [361, 65] width 361 height 9
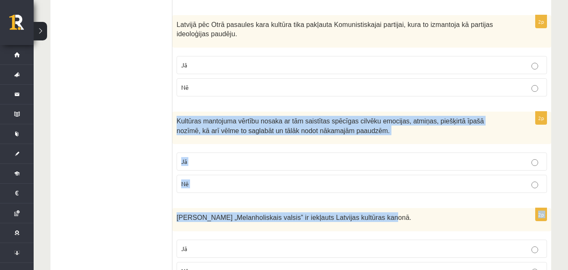
drag, startPoint x: 178, startPoint y: 121, endPoint x: 367, endPoint y: 200, distance: 205.4
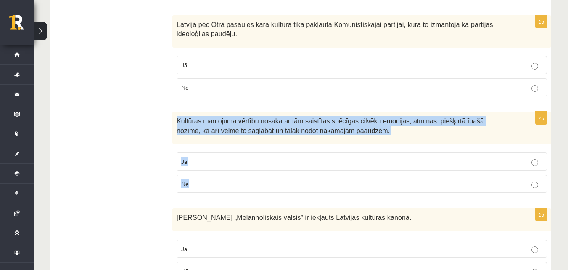
drag, startPoint x: 175, startPoint y: 120, endPoint x: 312, endPoint y: 183, distance: 150.8
click at [312, 184] on div "2p Kultūras mantojuma vērtību nosaka ar tām saistītas spēcīgas cilvēku emocijas…" at bounding box center [362, 156] width 379 height 88
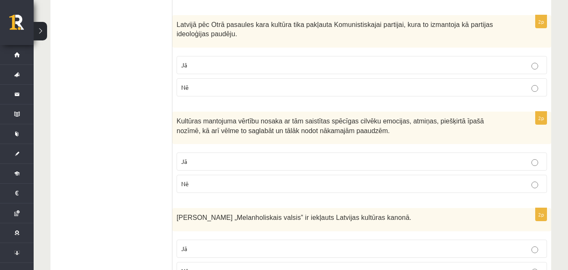
click at [238, 163] on p "Jā" at bounding box center [361, 161] width 361 height 9
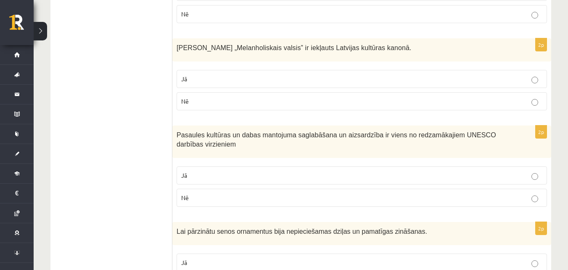
scroll to position [707, 0]
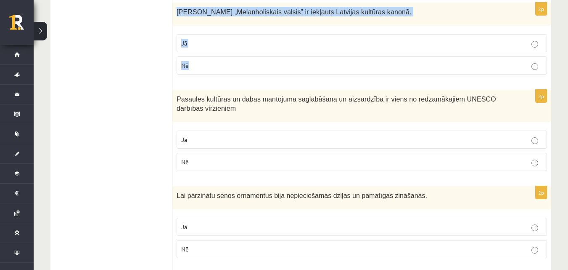
drag, startPoint x: 183, startPoint y: 13, endPoint x: 260, endPoint y: 70, distance: 95.1
click at [260, 70] on div "2p Emīla Dārziņa „Melanholiskais valsis” ir iekļauts Latvijas kultūras kanonā. …" at bounding box center [362, 42] width 379 height 79
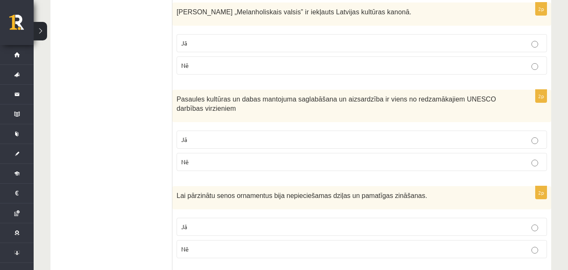
click at [262, 44] on p "Jā" at bounding box center [361, 43] width 361 height 9
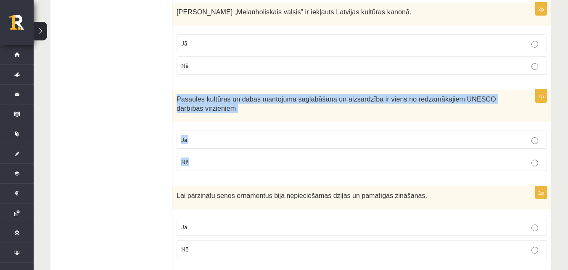
drag, startPoint x: 174, startPoint y: 96, endPoint x: 251, endPoint y: 161, distance: 100.9
click at [251, 161] on div "2p Pasaules kultūras un dabas mantojuma saglabāšana un aizsardzība ir viens no …" at bounding box center [362, 134] width 379 height 88
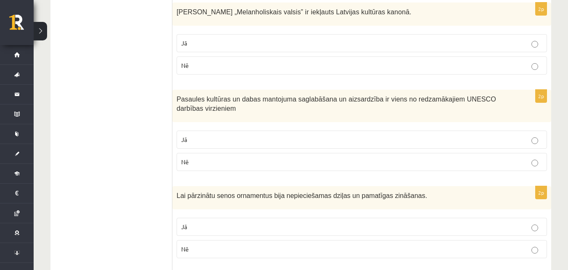
drag, startPoint x: 127, startPoint y: 88, endPoint x: 135, endPoint y: 16, distance: 72.8
drag, startPoint x: 266, startPoint y: 141, endPoint x: 251, endPoint y: 158, distance: 23.0
click at [266, 141] on p "Jā" at bounding box center [361, 139] width 361 height 9
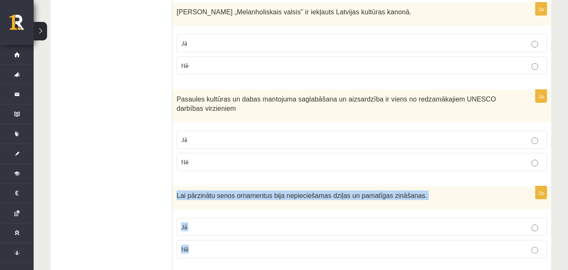
drag, startPoint x: 182, startPoint y: 196, endPoint x: 233, endPoint y: 250, distance: 74.4
click at [233, 250] on div "2p Lai pārzinātu senos ornamentus bija nepieciešamas dziļas un pamatīgas zināša…" at bounding box center [362, 225] width 379 height 79
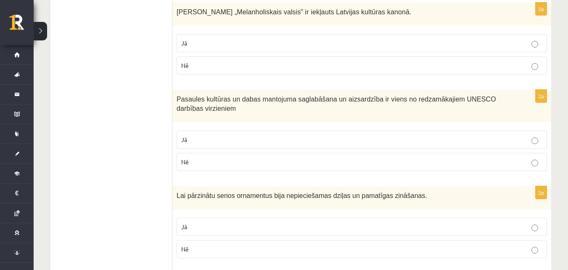
click at [287, 231] on p "Jā" at bounding box center [361, 226] width 361 height 9
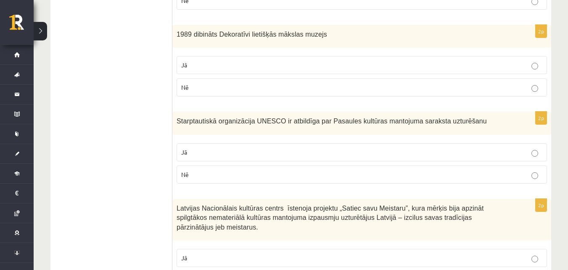
scroll to position [965, 0]
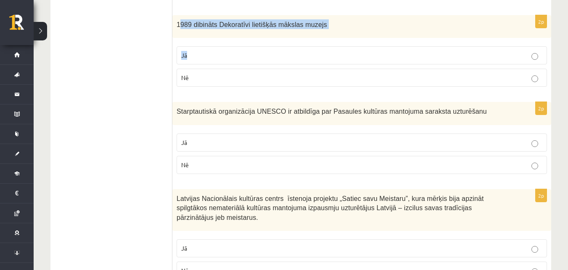
drag, startPoint x: 182, startPoint y: 26, endPoint x: 227, endPoint y: 36, distance: 46.1
click at [227, 38] on div "1989 dibināts Dekoratīvi lietišķās mākslas muzejs" at bounding box center [362, 26] width 379 height 23
click at [126, 35] on ul "1. uzdevums 2. uzdevums 3. uzdevums 4. uzdevums 5. uzdevums" at bounding box center [116, 98] width 114 height 1824
drag, startPoint x: 172, startPoint y: 24, endPoint x: 307, endPoint y: 72, distance: 142.9
click at [307, 72] on div "**********" at bounding box center [300, 98] width 501 height 1841
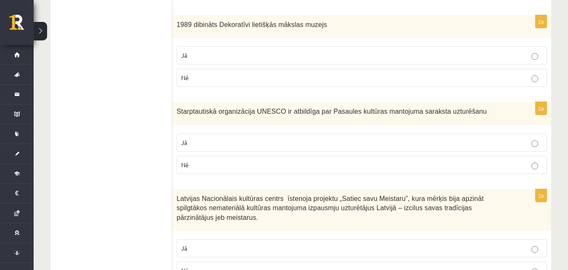
click at [94, 33] on ul "1. uzdevums 2. uzdevums 3. uzdevums 4. uzdevums 5. uzdevums" at bounding box center [116, 98] width 114 height 1824
drag, startPoint x: 175, startPoint y: 22, endPoint x: 238, endPoint y: 38, distance: 65.5
click at [243, 76] on div "2p 1989 dibināts Dekoratīvi lietišķās mākslas muzejs Jā Nē" at bounding box center [362, 54] width 379 height 79
click at [135, 35] on ul "1. uzdevums 2. uzdevums 3. uzdevums 4. uzdevums 5. uzdevums" at bounding box center [116, 98] width 114 height 1824
click at [227, 61] on label "Jā" at bounding box center [362, 55] width 371 height 18
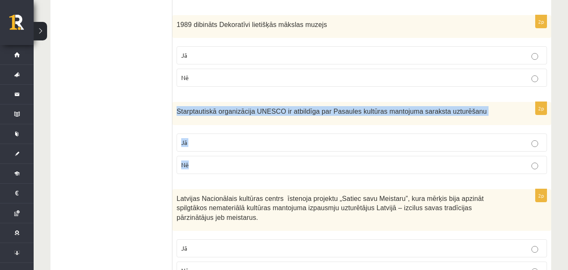
drag, startPoint x: 176, startPoint y: 112, endPoint x: 283, endPoint y: 174, distance: 122.9
click at [282, 174] on div "2p Starptautiskā organizācija UNESCO ir atbildīga par Pasaules kultūras mantoju…" at bounding box center [362, 141] width 379 height 79
click at [140, 122] on ul "1. uzdevums 2. uzdevums 3. uzdevums 4. uzdevums 5. uzdevums" at bounding box center [116, 98] width 114 height 1824
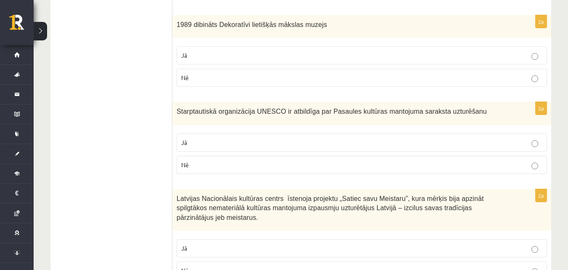
click at [284, 144] on p "Jā" at bounding box center [361, 142] width 361 height 9
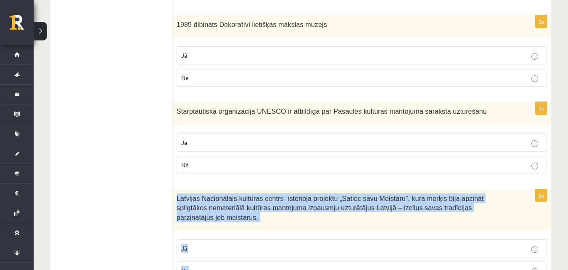
scroll to position [1017, 0]
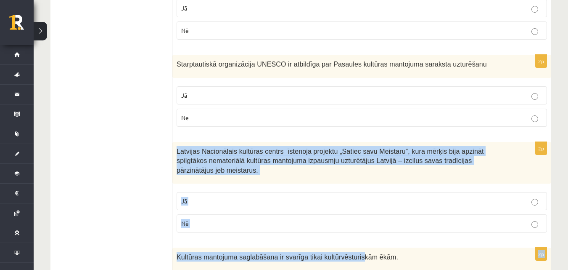
drag, startPoint x: 173, startPoint y: 199, endPoint x: 347, endPoint y: 267, distance: 186.9
click at [347, 267] on form "2p Dziesmu un Deju svētki ir daļa no Latvijas materiālā kultūras mantojuma. Jā …" at bounding box center [362, 51] width 362 height 1824
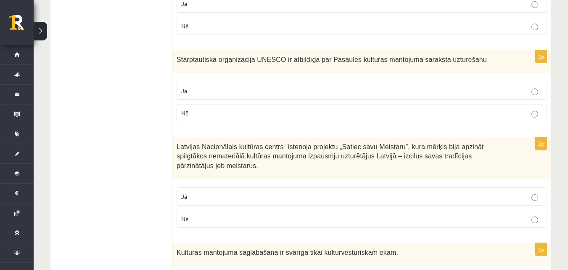
click at [149, 177] on ul "1. uzdevums 2. uzdevums 3. uzdevums 4. uzdevums 5. uzdevums" at bounding box center [116, 46] width 114 height 1824
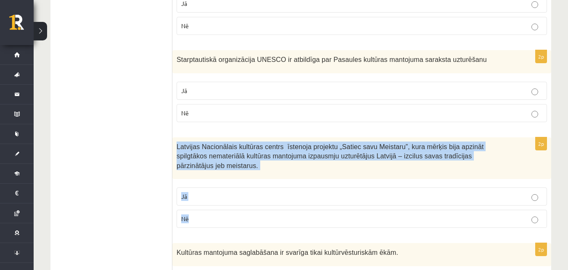
drag, startPoint x: 177, startPoint y: 142, endPoint x: 273, endPoint y: 196, distance: 110.0
click at [273, 201] on div "2p Latvijas Nacionālais kultūras centrs īstenoja projektu „Satiec savu Meistaru…" at bounding box center [362, 186] width 379 height 98
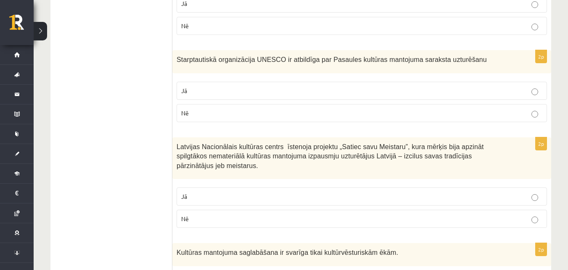
click at [116, 130] on ul "1. uzdevums 2. uzdevums 3. uzdevums 4. uzdevums 5. uzdevums" at bounding box center [116, 46] width 114 height 1824
click at [229, 192] on p "Jā" at bounding box center [361, 196] width 361 height 9
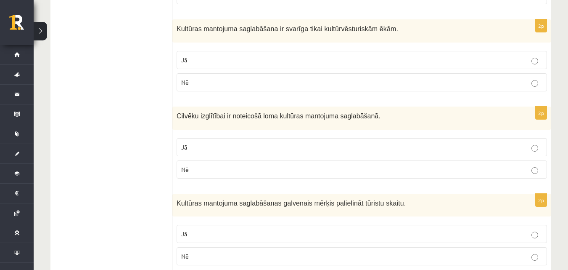
scroll to position [1246, 0]
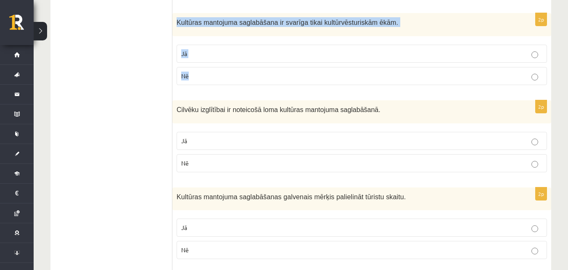
drag, startPoint x: 175, startPoint y: 13, endPoint x: 229, endPoint y: 67, distance: 76.5
click at [229, 72] on div "2p Kultūras mantojuma saglabāšana ir svarīga tikai kultūrvēsturiskām ēkām. Jā Nē" at bounding box center [362, 52] width 379 height 79
click at [223, 72] on p "Nē" at bounding box center [361, 76] width 361 height 9
drag, startPoint x: 182, startPoint y: 98, endPoint x: 242, endPoint y: 154, distance: 81.9
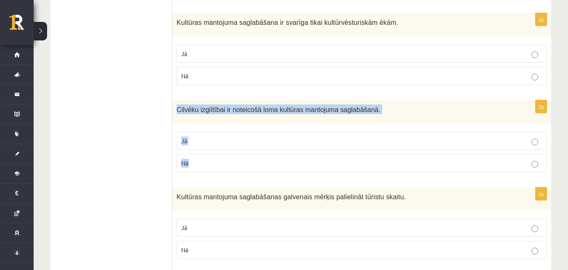
drag, startPoint x: 178, startPoint y: 99, endPoint x: 221, endPoint y: 154, distance: 70.2
click at [221, 154] on div "2p Cilvēku izglītībai ir noteicošā loma kultūras mantojuma saglabāšanā. Jā Nē" at bounding box center [362, 139] width 379 height 79
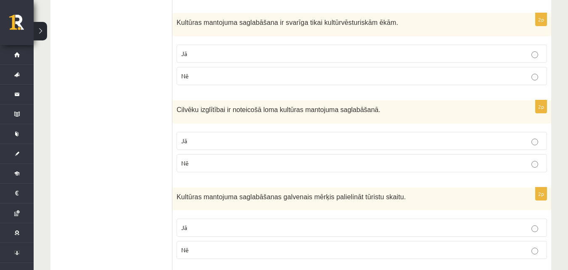
click at [231, 140] on label "Jā" at bounding box center [362, 141] width 371 height 18
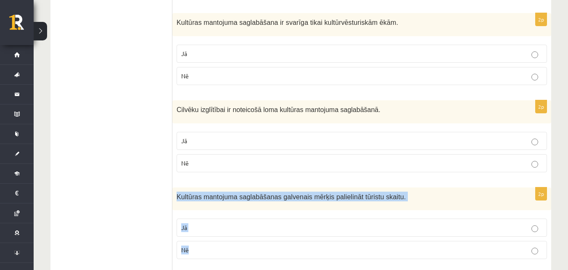
drag, startPoint x: 177, startPoint y: 187, endPoint x: 253, endPoint y: 247, distance: 97.1
click at [253, 247] on div "2p Kultūras mantojuma saglabāšanas galvenais mērķis palielināt tūristu skaitu. …" at bounding box center [362, 226] width 379 height 79
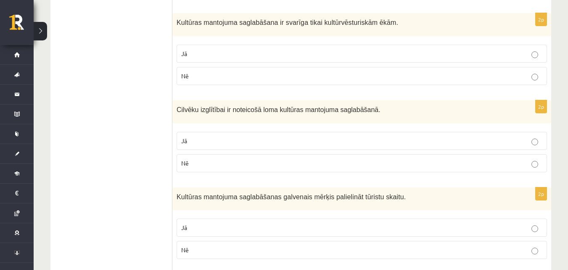
drag, startPoint x: 97, startPoint y: 130, endPoint x: 100, endPoint y: 127, distance: 4.6
click at [240, 245] on p "Nē" at bounding box center [361, 249] width 361 height 9
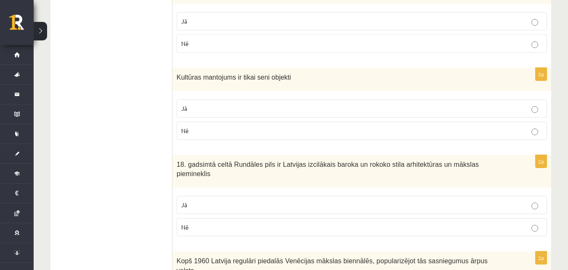
scroll to position [1457, 0]
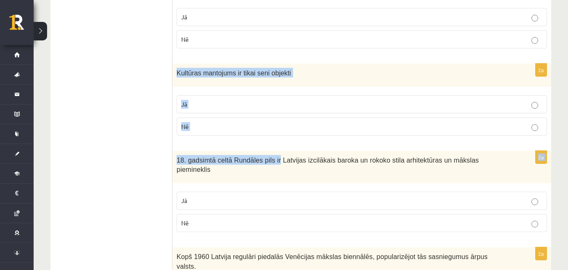
drag, startPoint x: 173, startPoint y: 57, endPoint x: 271, endPoint y: 142, distance: 129.5
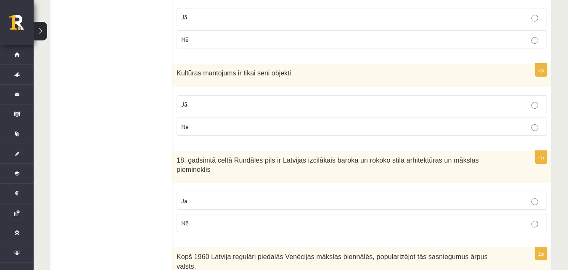
click at [180, 69] on span "Kultūras mantojums ir tikai seni objekti" at bounding box center [234, 72] width 114 height 7
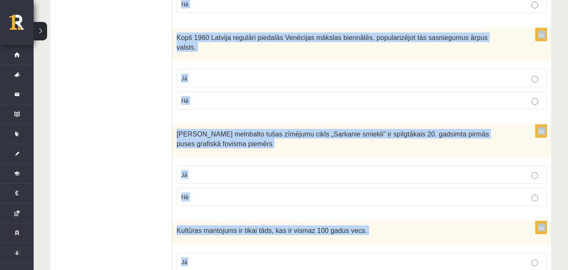
scroll to position [1702, 0]
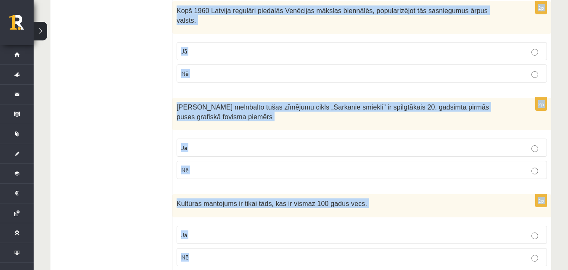
drag, startPoint x: 177, startPoint y: 62, endPoint x: 385, endPoint y: 267, distance: 291.6
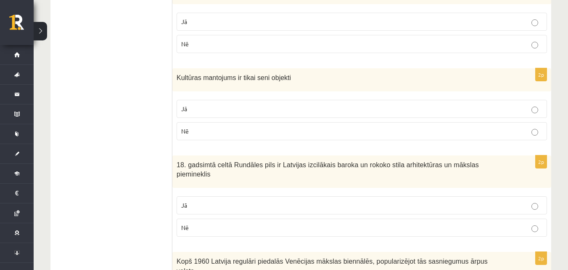
scroll to position [1450, 0]
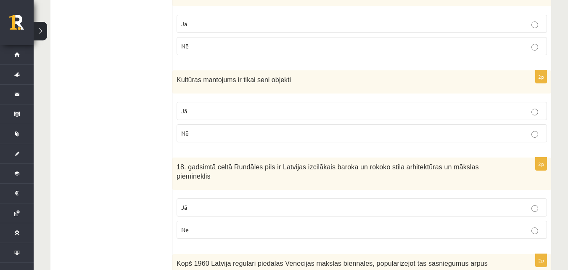
click at [261, 129] on p "Nē" at bounding box center [361, 133] width 361 height 9
click at [220, 203] on p "Jā" at bounding box center [361, 207] width 361 height 9
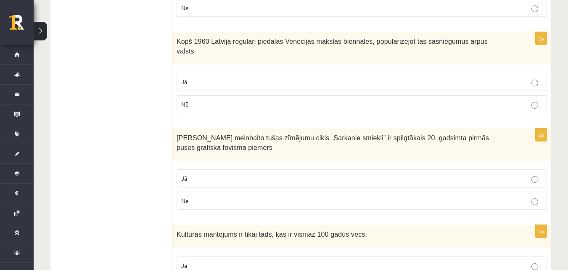
scroll to position [1675, 0]
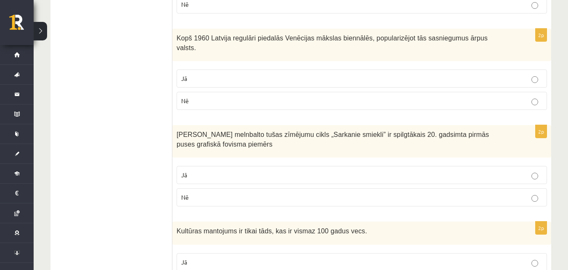
click at [318, 74] on p "Jā" at bounding box center [361, 78] width 361 height 9
click at [288, 193] on p "Nē" at bounding box center [361, 197] width 361 height 9
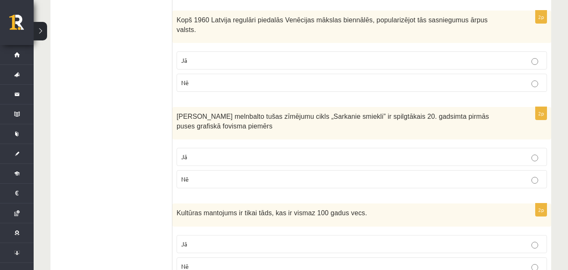
scroll to position [1702, 0]
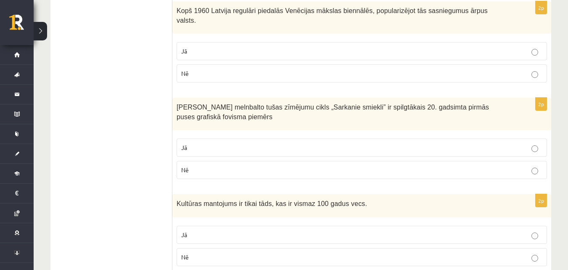
click at [262, 252] on p "Nē" at bounding box center [361, 256] width 361 height 9
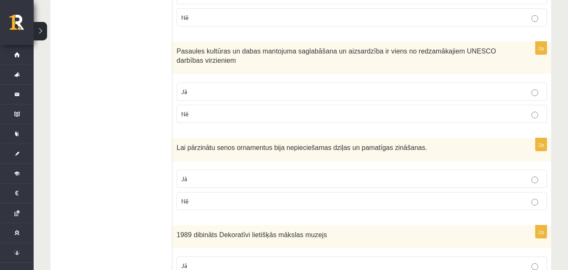
scroll to position [0, 0]
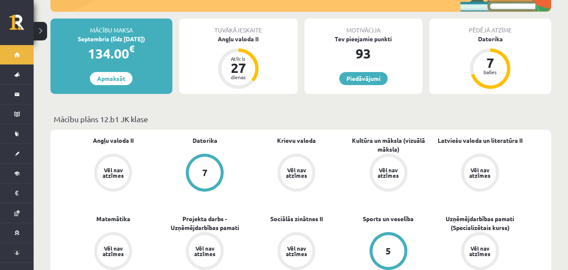
scroll to position [210, 0]
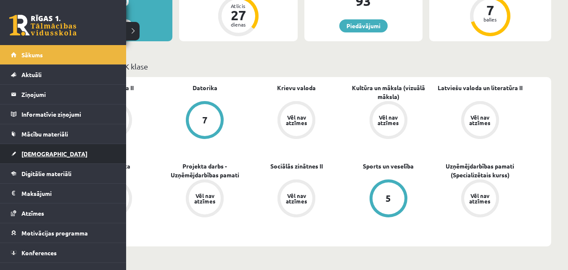
click at [32, 154] on span "[DEMOGRAPHIC_DATA]" at bounding box center [54, 154] width 66 height 8
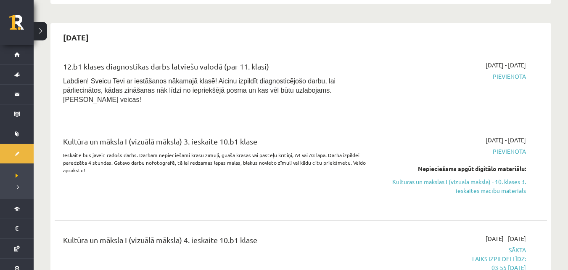
scroll to position [1178, 0]
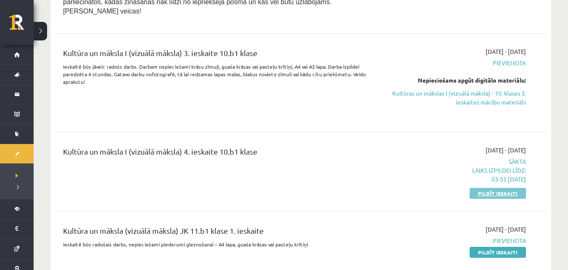
click at [502, 188] on link "Pildīt ieskaiti" at bounding box center [498, 193] width 56 height 11
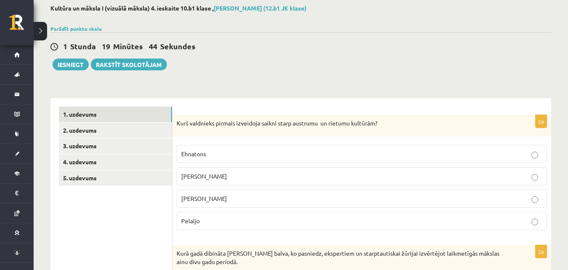
scroll to position [42, 0]
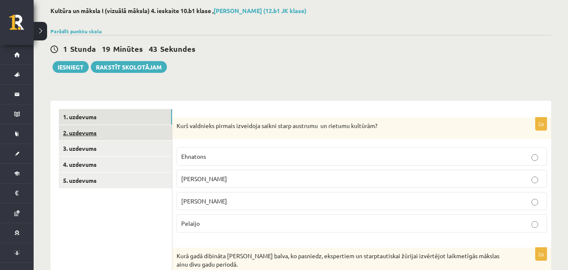
click at [87, 132] on link "2. uzdevums" at bounding box center [115, 133] width 113 height 16
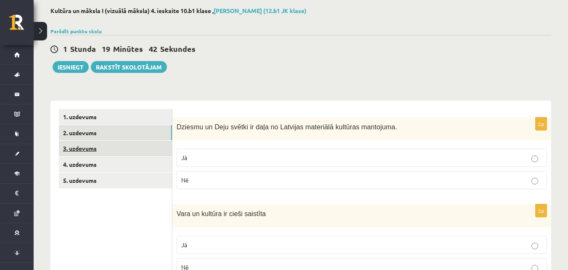
click at [86, 151] on link "3. uzdevums" at bounding box center [115, 149] width 113 height 16
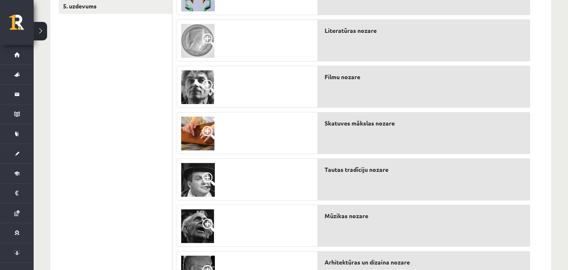
scroll to position [269, 0]
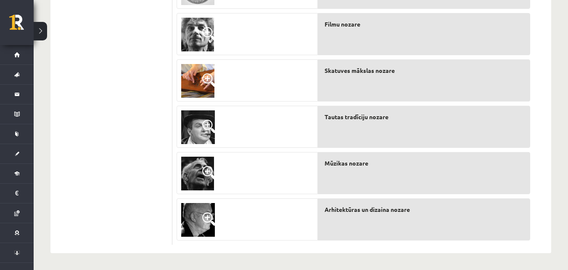
click at [209, 119] on img at bounding box center [198, 127] width 34 height 34
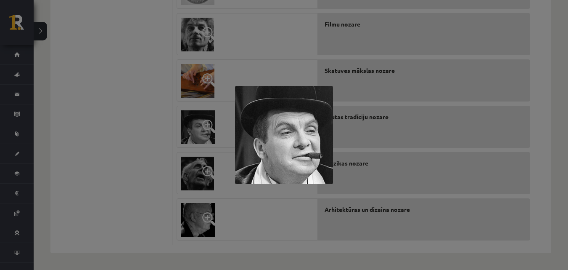
click at [457, 151] on div at bounding box center [284, 135] width 568 height 270
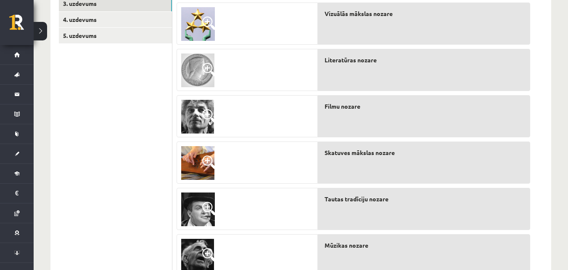
scroll to position [227, 0]
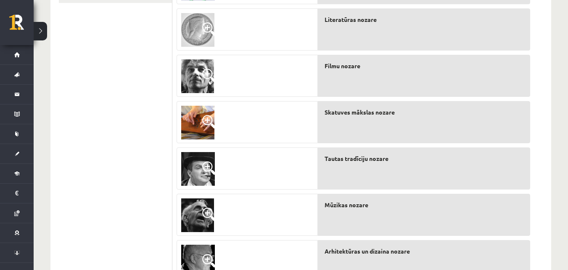
click at [210, 23] on span at bounding box center [208, 28] width 13 height 13
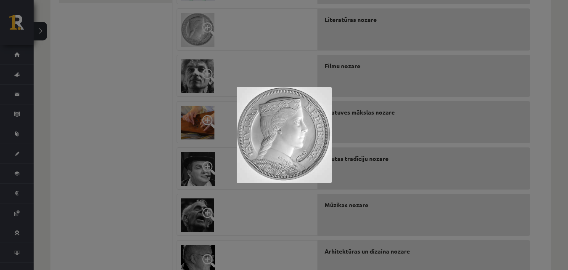
click at [388, 150] on div at bounding box center [284, 135] width 568 height 270
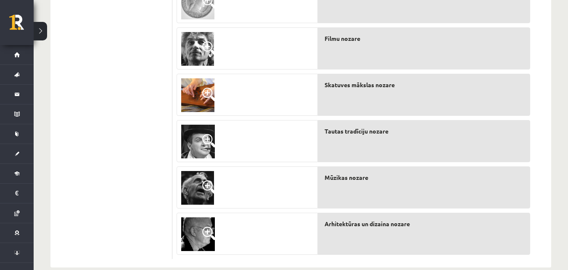
scroll to position [269, 0]
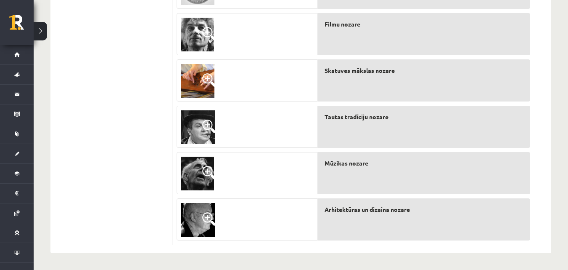
click at [260, 215] on div at bounding box center [247, 220] width 141 height 42
click at [349, 215] on div "Arhitektūras un dizaina nozare" at bounding box center [424, 219] width 212 height 42
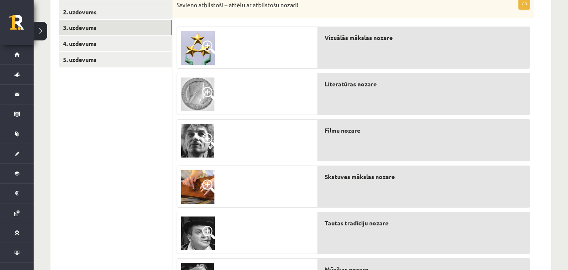
scroll to position [137, 0]
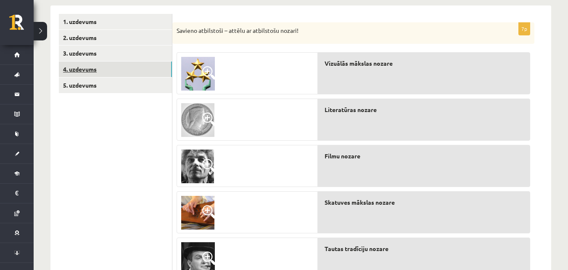
click at [89, 71] on link "4. uzdevums" at bounding box center [115, 69] width 113 height 16
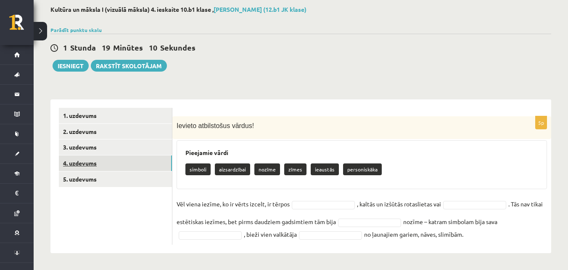
scroll to position [44, 0]
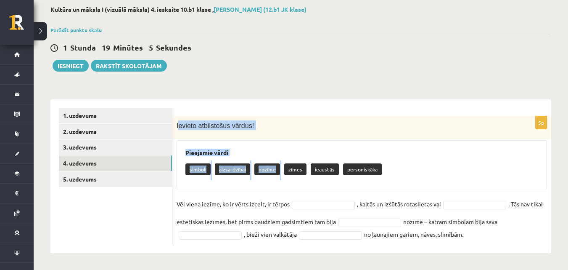
drag, startPoint x: 178, startPoint y: 126, endPoint x: 305, endPoint y: 161, distance: 131.7
click at [305, 161] on div "5p Ievieto atbilstošus vārdus! Pieejamie vārdi simboli aizsardzībai nozīme zīme…" at bounding box center [362, 180] width 379 height 128
click at [302, 99] on div "5p Ievieto atbilstošus vārdus! Pieejamie vārdi simboli aizsardzībai nozīme zīme…" at bounding box center [362, 176] width 379 height 154
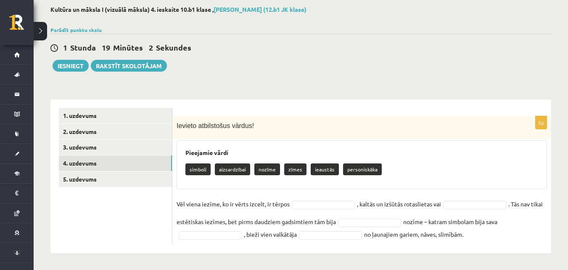
drag, startPoint x: 175, startPoint y: 122, endPoint x: 507, endPoint y: 252, distance: 357.2
click at [507, 252] on div "5p Ievieto atbilstošus vārdus! Pieejamie vārdi simboli aizsardzībai nozīme zīme…" at bounding box center [362, 176] width 379 height 154
copy div "Ievieto atbilstošus vārdus! Pieejamie vārdi simboli aizsardzībai nozīme zīmes i…"
click at [227, 100] on div "5p Ievieto atbilstošus vārdus! Pieejamie vārdi simboli aizsardzībai nozīme zīme…" at bounding box center [362, 176] width 379 height 154
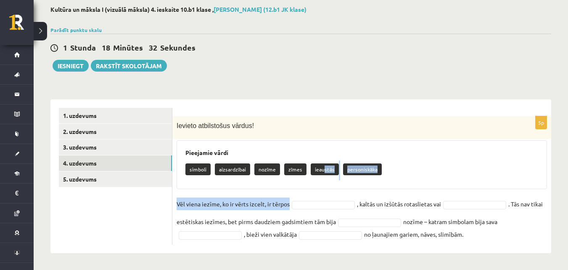
drag, startPoint x: 321, startPoint y: 166, endPoint x: 326, endPoint y: 202, distance: 36.1
click at [326, 202] on div "5p Ievieto atbilstošus vārdus! Pieejamie vārdi simboli aizsardzībai nozīme zīme…" at bounding box center [362, 180] width 379 height 128
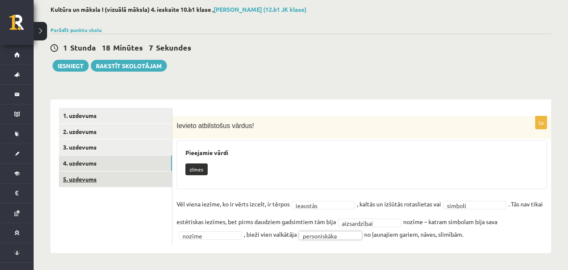
click at [99, 182] on link "5. uzdevums" at bounding box center [115, 179] width 113 height 16
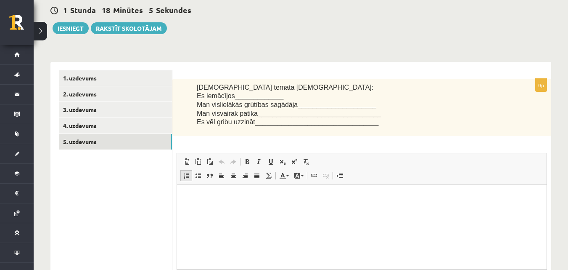
scroll to position [0, 0]
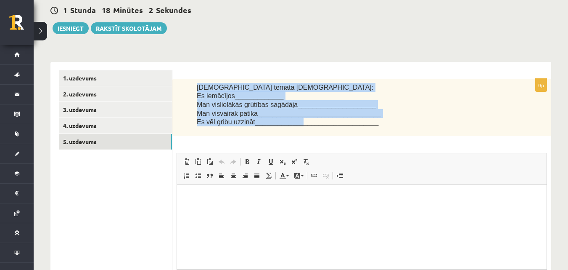
drag, startPoint x: 195, startPoint y: 85, endPoint x: 292, endPoint y: 132, distance: 108.0
click at [292, 132] on div "[DEMOGRAPHIC_DATA] temata [DEMOGRAPHIC_DATA]: Es iemācījos_____________ Man vis…" at bounding box center [362, 107] width 379 height 57
click at [272, 68] on div "0p [DEMOGRAPHIC_DATA] temata [DEMOGRAPHIC_DATA]: Es iemācījos_____________ Man …" at bounding box center [362, 199] width 379 height 274
click at [188, 76] on form "0p [DEMOGRAPHIC_DATA] temata [DEMOGRAPHIC_DATA]: Es iemācījos_____________ Man …" at bounding box center [362, 199] width 362 height 258
click at [196, 89] on div "[DEMOGRAPHIC_DATA] temata [DEMOGRAPHIC_DATA]: Es iemācījos_____________ Man vis…" at bounding box center [362, 107] width 379 height 57
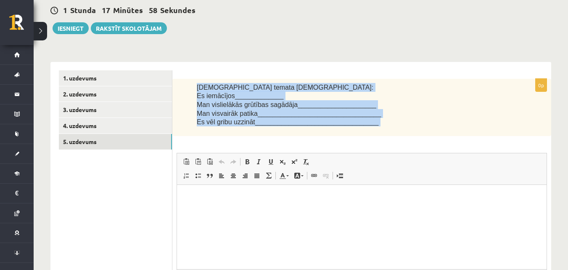
drag, startPoint x: 195, startPoint y: 86, endPoint x: 390, endPoint y: 141, distance: 202.8
click at [390, 141] on div "0p [DEMOGRAPHIC_DATA] temata [DEMOGRAPHIC_DATA]: Es iemācījos_____________ Man …" at bounding box center [362, 203] width 379 height 249
copy div "Šī temata ietvaros: Es iemācījos_____________ Man vislielākās grūtības sagādāja…"
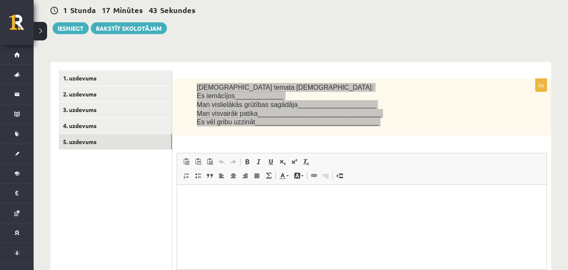
click at [212, 188] on html at bounding box center [362, 198] width 370 height 26
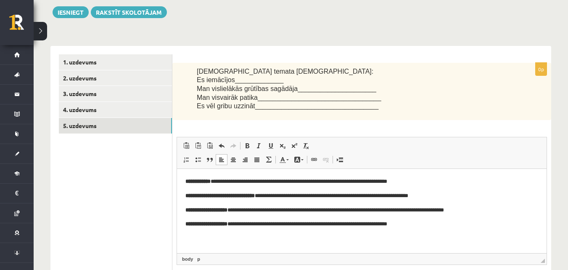
scroll to position [84, 0]
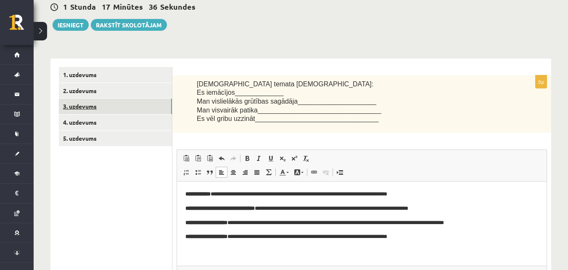
click at [82, 106] on link "3. uzdevums" at bounding box center [115, 106] width 113 height 16
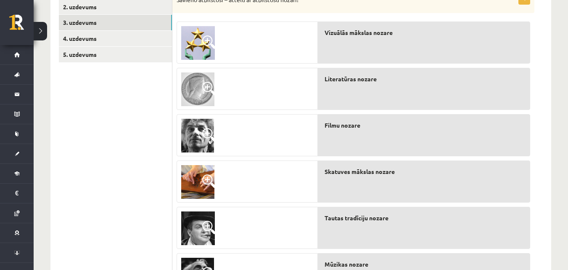
scroll to position [168, 0]
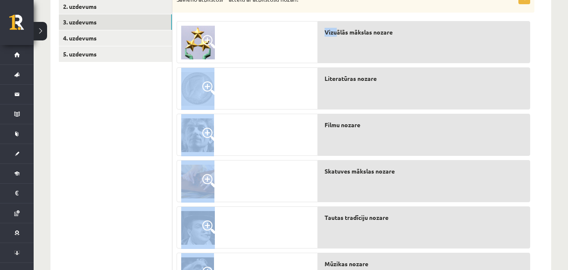
drag, startPoint x: 226, startPoint y: 35, endPoint x: 342, endPoint y: 48, distance: 116.1
click at [340, 50] on fieldset "Vizuālās mākslas nozare Literatūras nozare Filmu nozare Skatuves mākslas nozare…" at bounding box center [354, 179] width 354 height 324
click at [235, 53] on div at bounding box center [247, 42] width 141 height 42
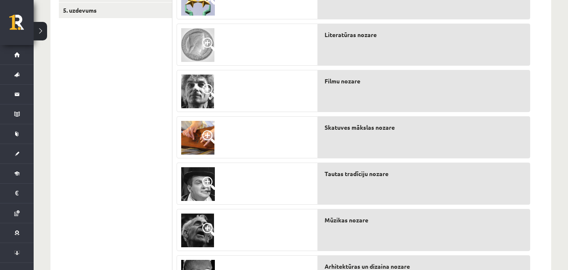
scroll to position [270, 0]
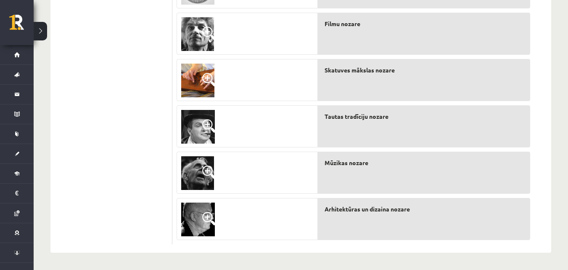
click at [265, 166] on div at bounding box center [247, 173] width 141 height 42
click at [253, 212] on div at bounding box center [247, 219] width 141 height 42
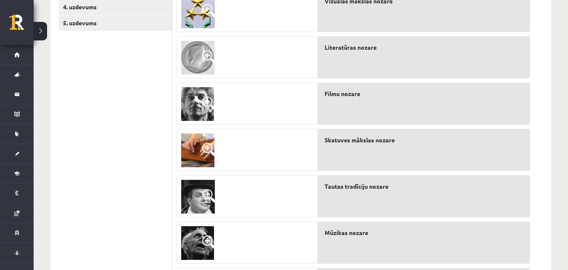
scroll to position [215, 0]
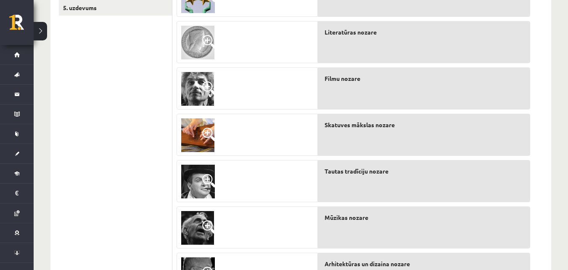
click at [391, 179] on div "Tautas tradīciju nozare" at bounding box center [424, 181] width 212 height 42
click at [269, 125] on div at bounding box center [247, 135] width 141 height 42
click at [399, 181] on div "Tautas tradīciju nozare" at bounding box center [424, 181] width 212 height 42
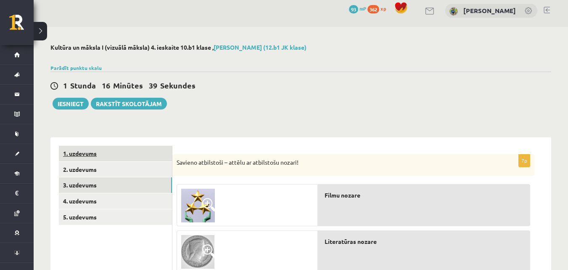
scroll to position [0, 0]
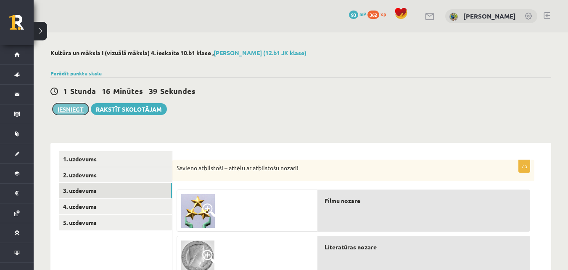
click at [72, 106] on button "Iesniegt" at bounding box center [71, 109] width 36 height 12
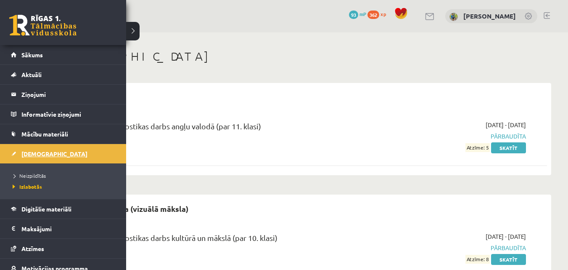
click at [39, 158] on link "[DEMOGRAPHIC_DATA]" at bounding box center [63, 153] width 105 height 19
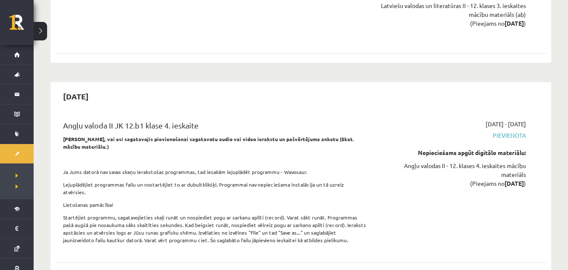
scroll to position [4082, 0]
